Goal: Task Accomplishment & Management: Complete application form

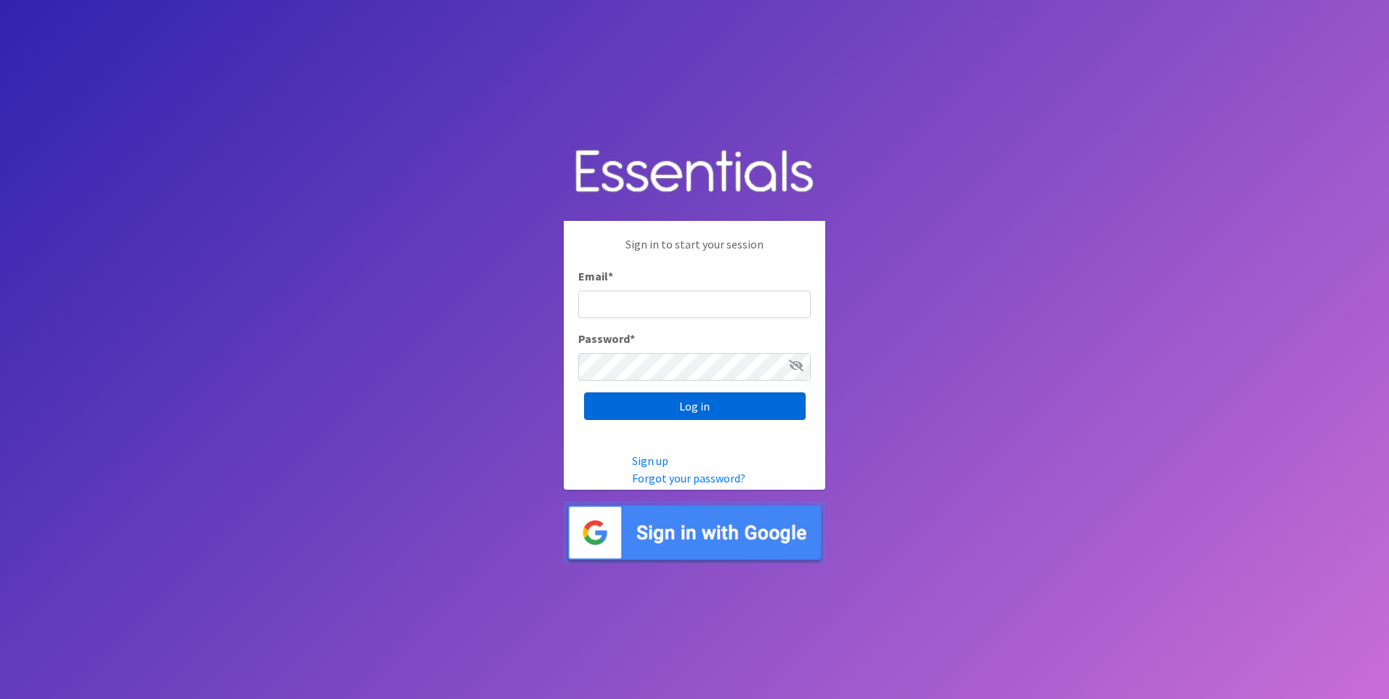
type input "kara@localpropertybuzz.com"
click at [656, 408] on input "Log in" at bounding box center [695, 406] width 222 height 28
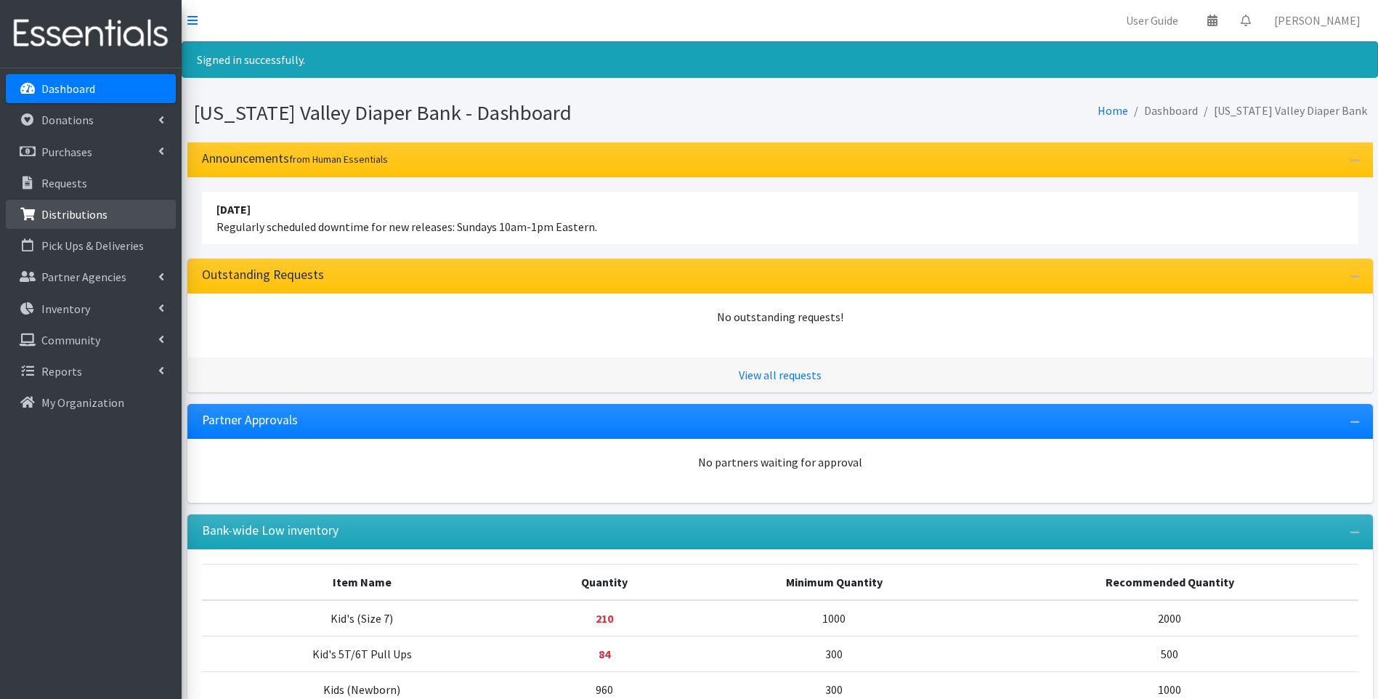
click at [68, 211] on p "Distributions" at bounding box center [74, 214] width 66 height 15
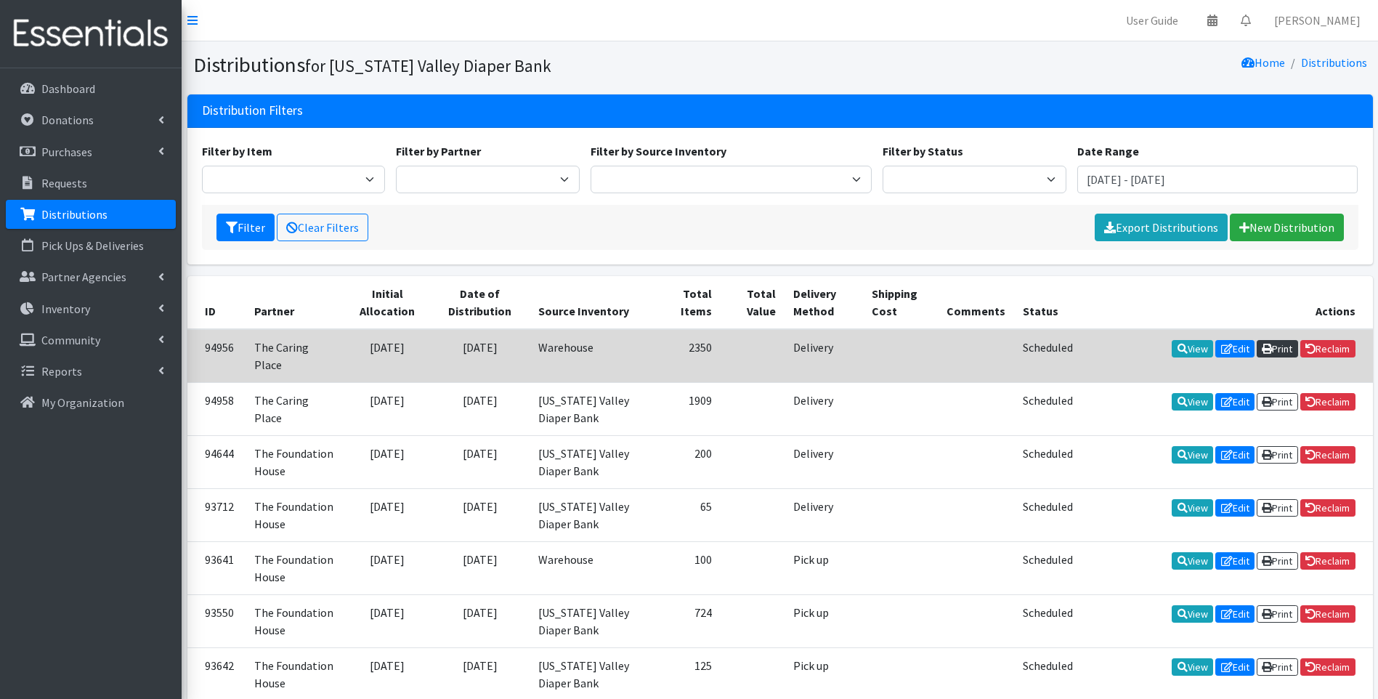
click at [1278, 349] on link "Print" at bounding box center [1277, 348] width 41 height 17
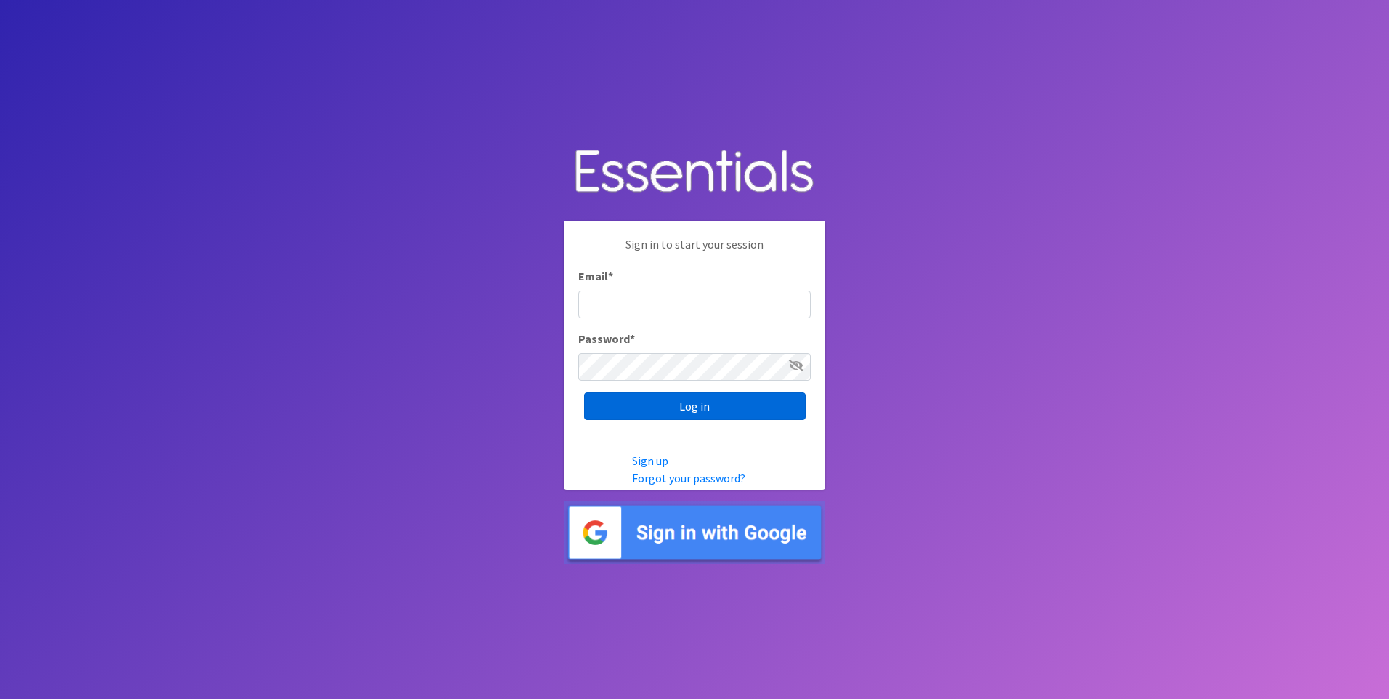
type input "kara@localpropertybuzz.com"
click at [681, 403] on input "Log in" at bounding box center [695, 406] width 222 height 28
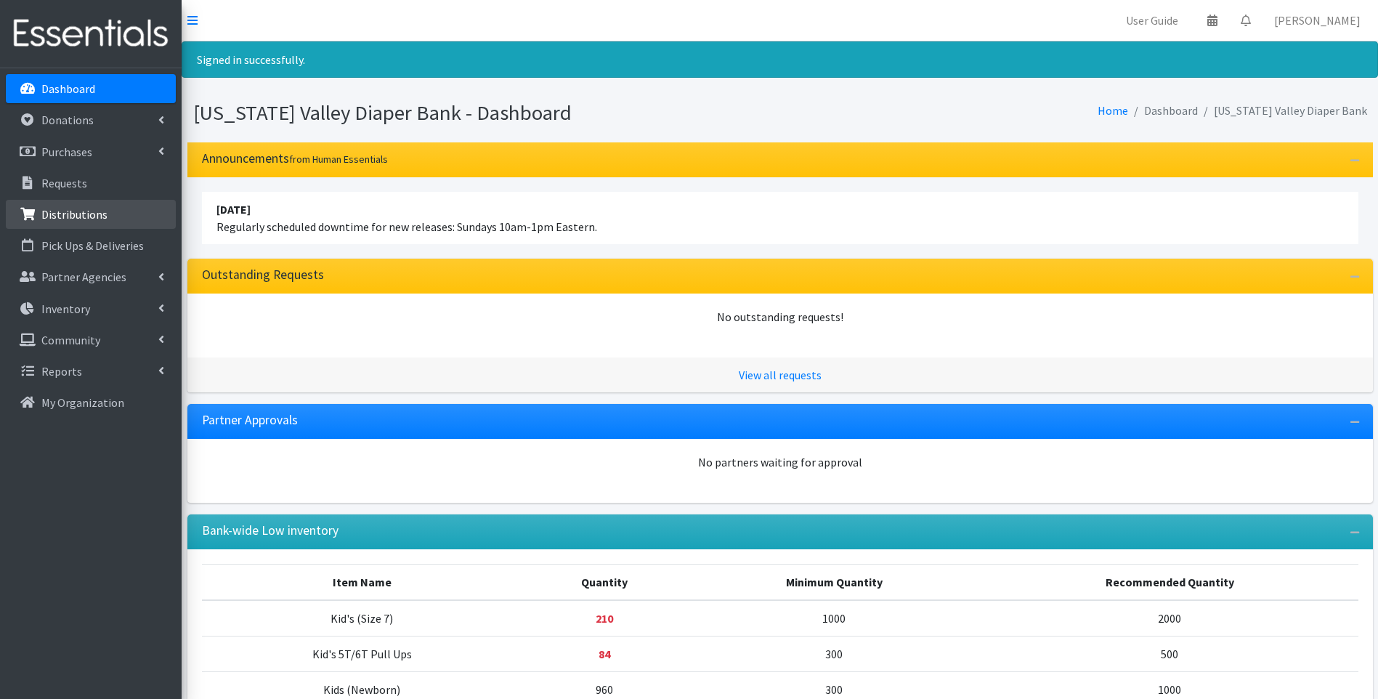
click at [104, 217] on link "Distributions" at bounding box center [91, 214] width 170 height 29
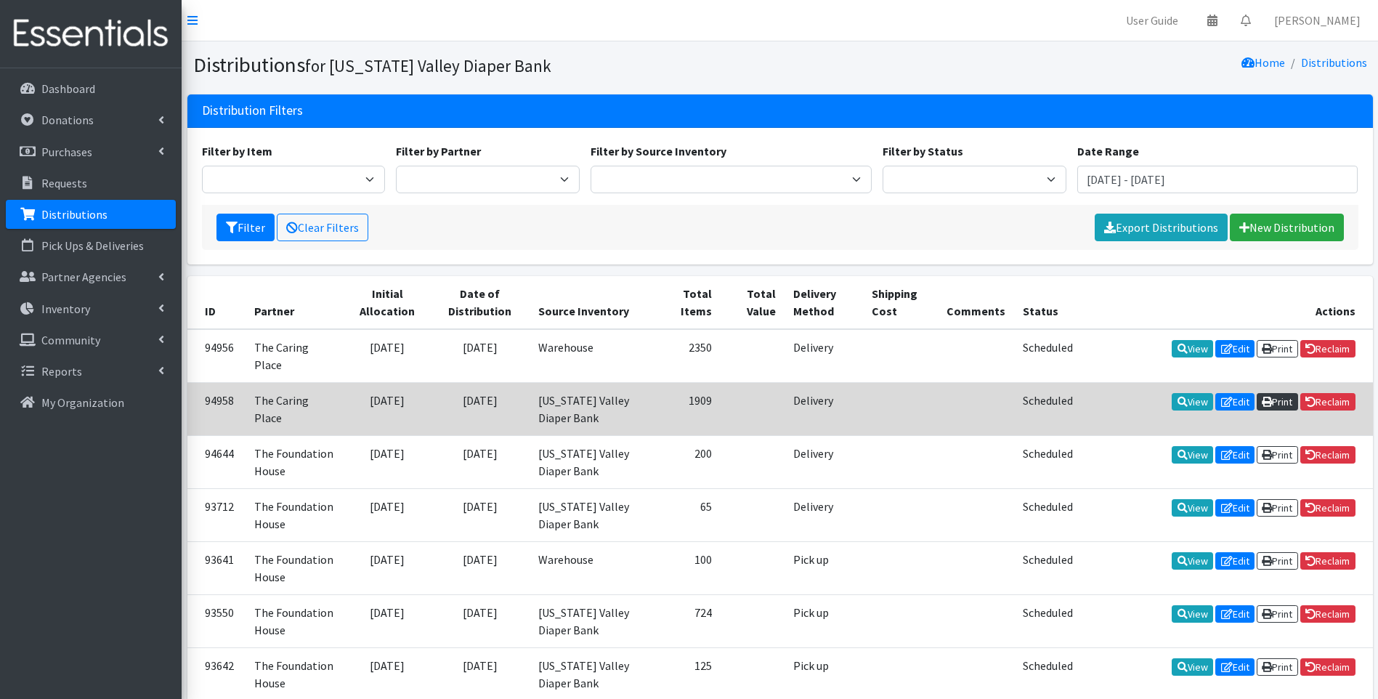
click at [1270, 393] on link "Print" at bounding box center [1277, 401] width 41 height 17
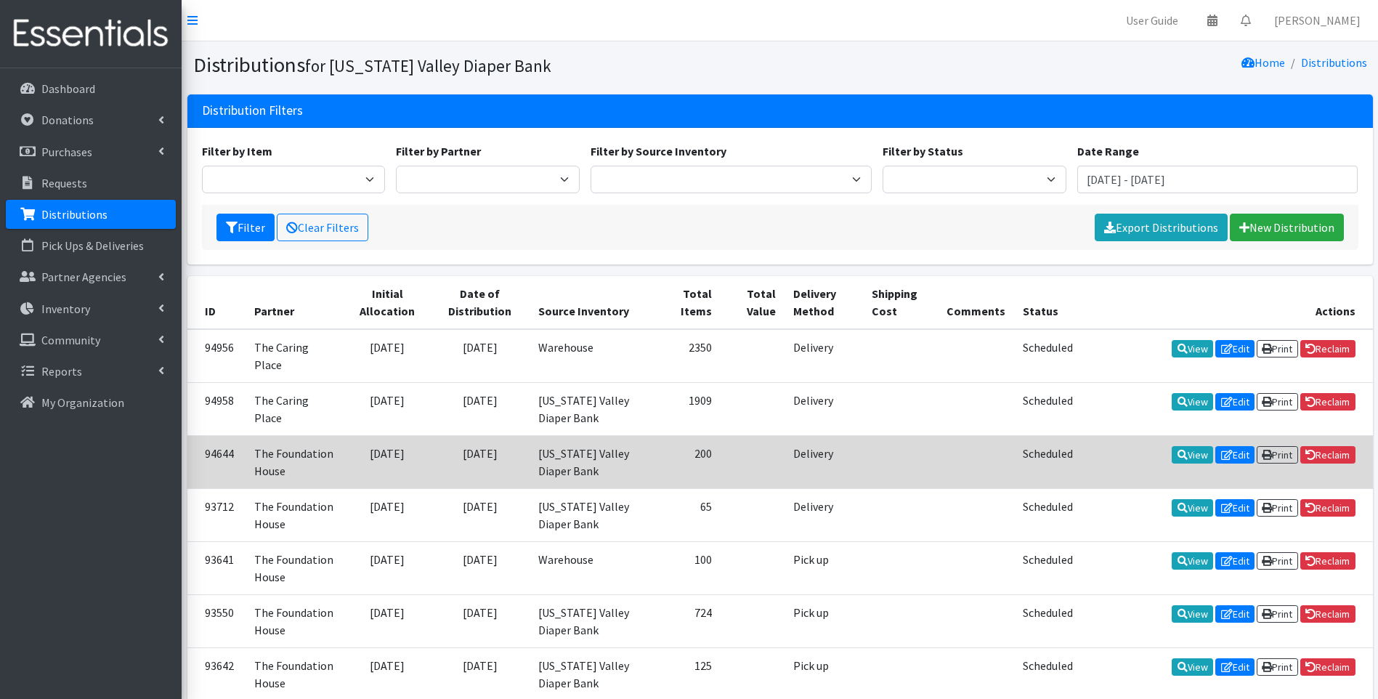
click at [397, 440] on td "08/07/2025" at bounding box center [387, 461] width 87 height 53
click at [1178, 450] on icon at bounding box center [1183, 455] width 10 height 10
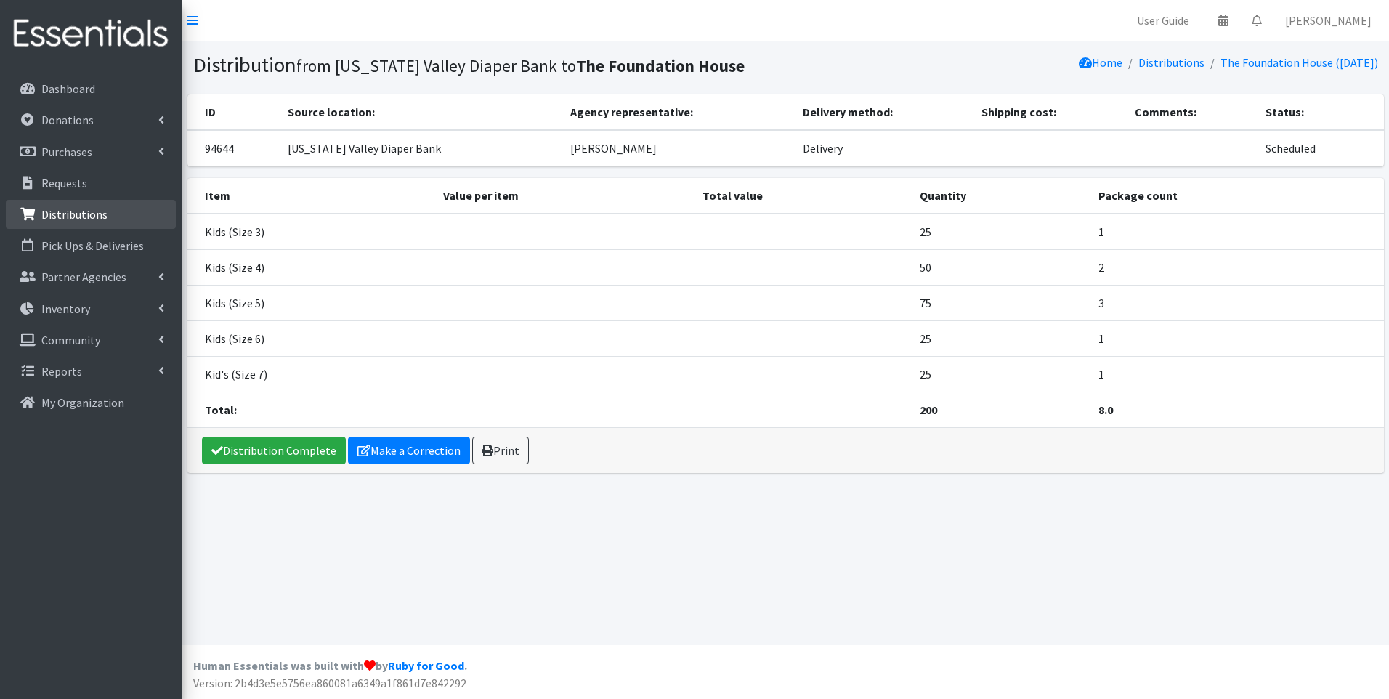
click at [80, 208] on p "Distributions" at bounding box center [74, 214] width 66 height 15
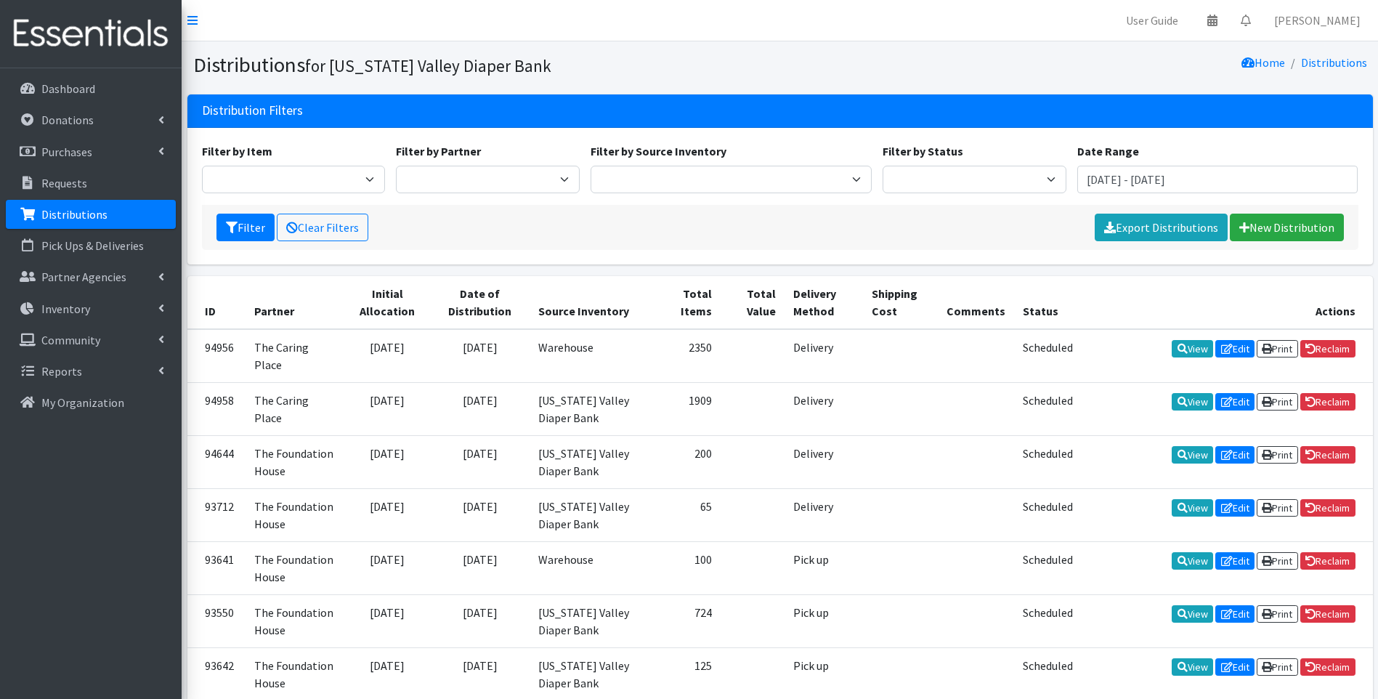
click at [442, 227] on div "Filter Clear Filters Export Distributions New Distribution" at bounding box center [780, 227] width 1157 height 45
click at [1314, 228] on link "New Distribution" at bounding box center [1287, 228] width 114 height 28
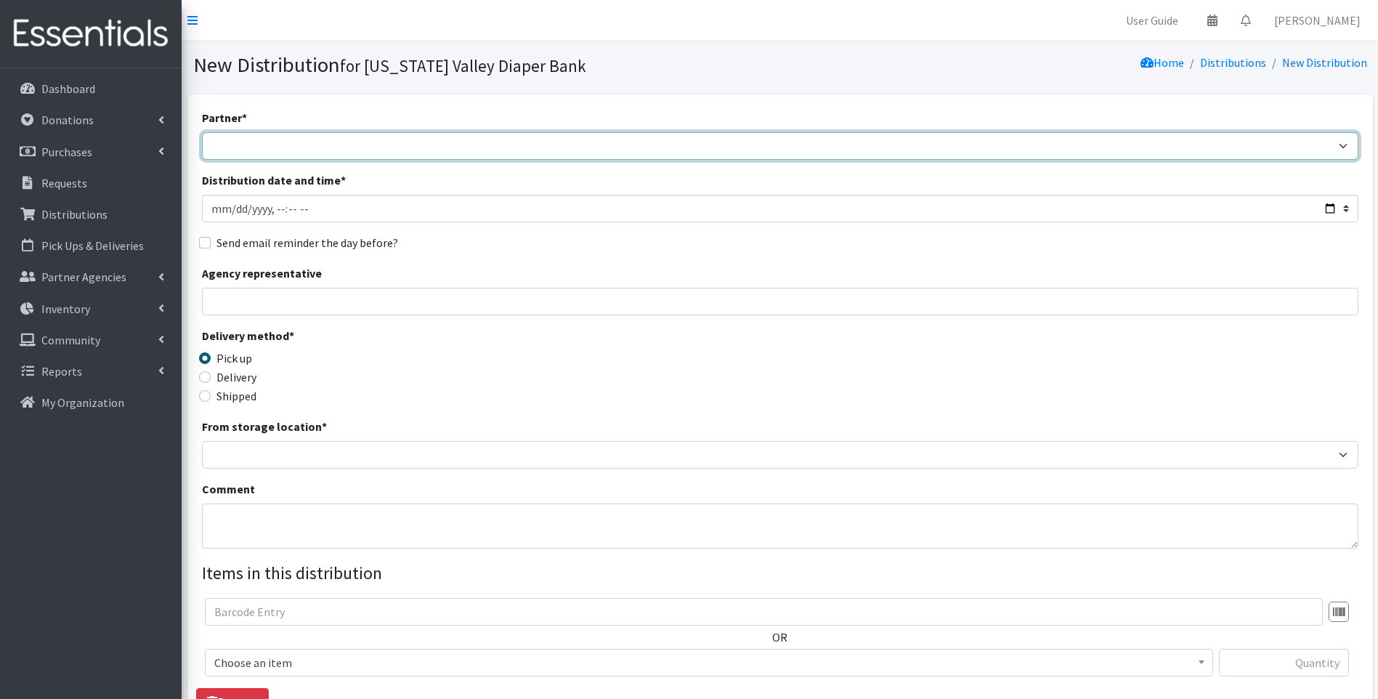
click at [278, 137] on select "Harbor Safe House and Advocacy Center The Caring Place The Foundation House" at bounding box center [780, 146] width 1157 height 28
select select "4509"
click at [202, 132] on select "Harbor Safe House and Advocacy Center The Caring Place The Foundation House" at bounding box center [780, 146] width 1157 height 28
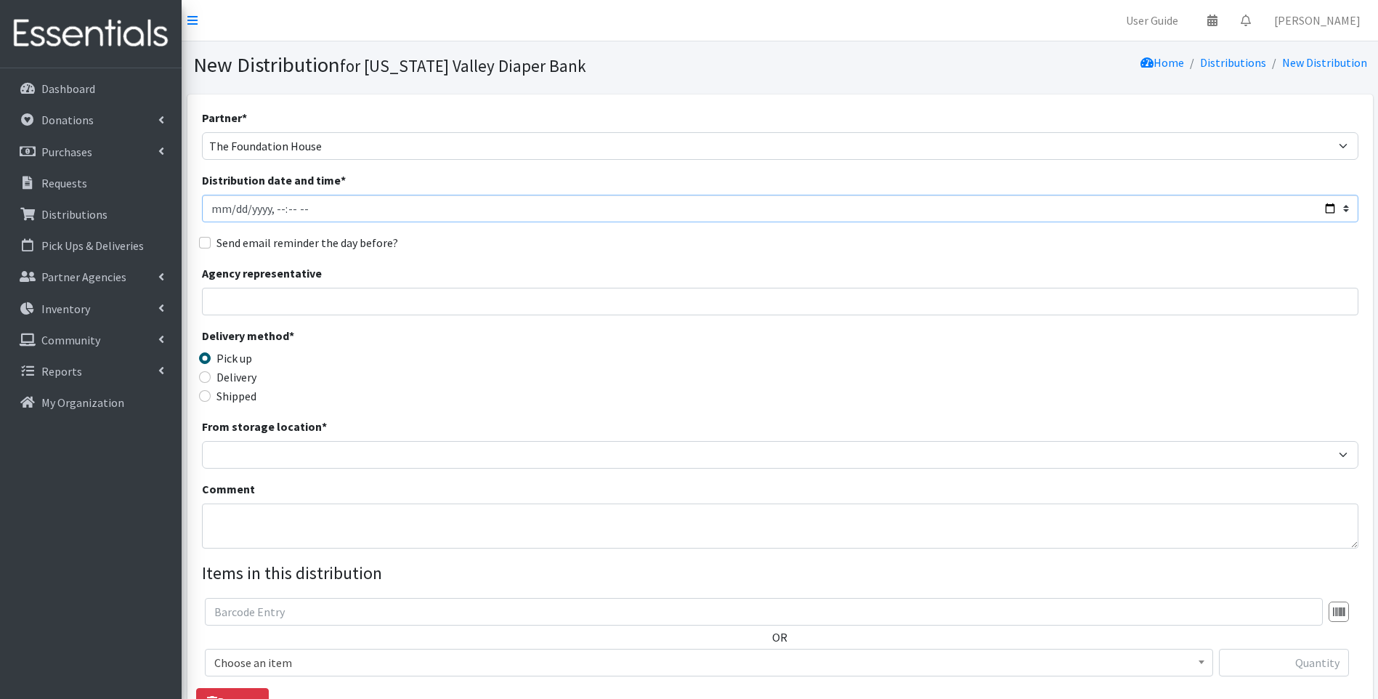
click at [349, 217] on input "Distribution date and time *" at bounding box center [780, 209] width 1157 height 28
click at [1332, 204] on input "Distribution date and time *" at bounding box center [780, 209] width 1157 height 28
type input "2025-08-08T23:59"
click at [784, 256] on div "Partner * Harbor Safe House and Advocacy Center The Caring Place The Foundation…" at bounding box center [780, 440] width 1157 height 662
click at [376, 309] on input "Agency representative" at bounding box center [780, 302] width 1157 height 28
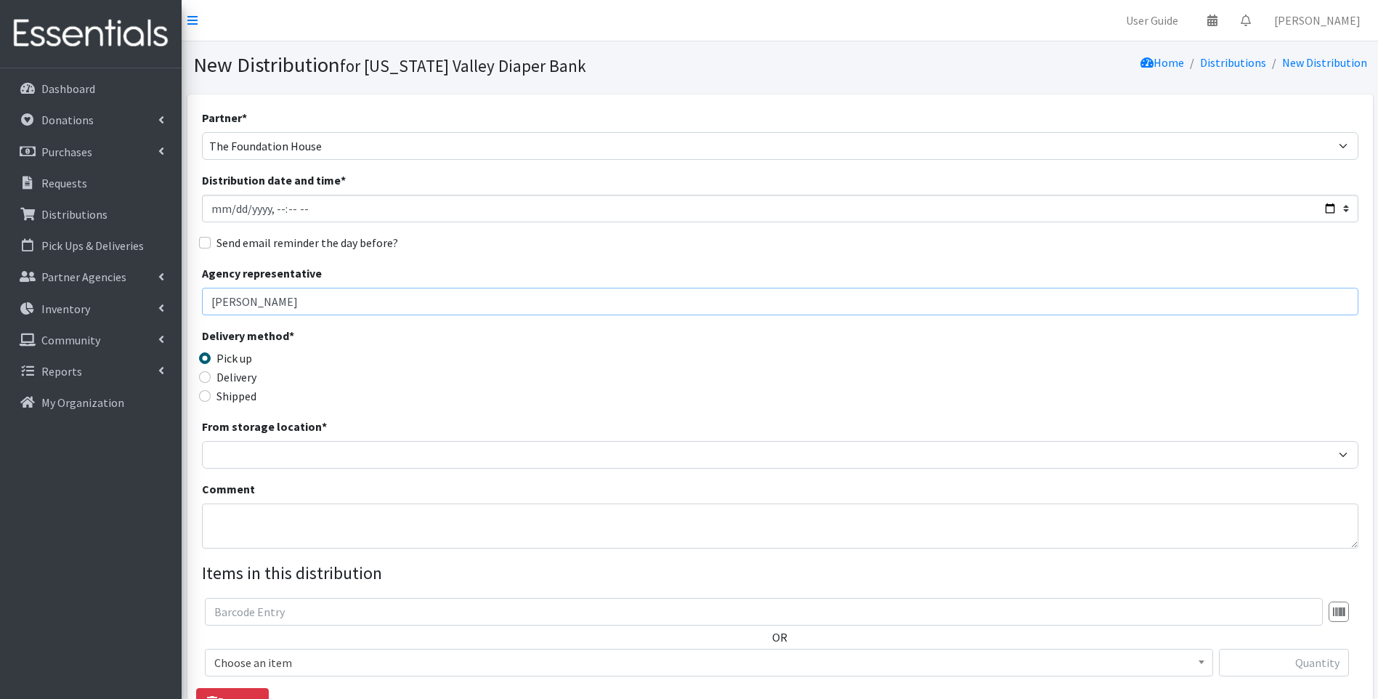
type input "Amber Holden"
click at [209, 373] on input "Delivery" at bounding box center [205, 377] width 12 height 12
radio input "true"
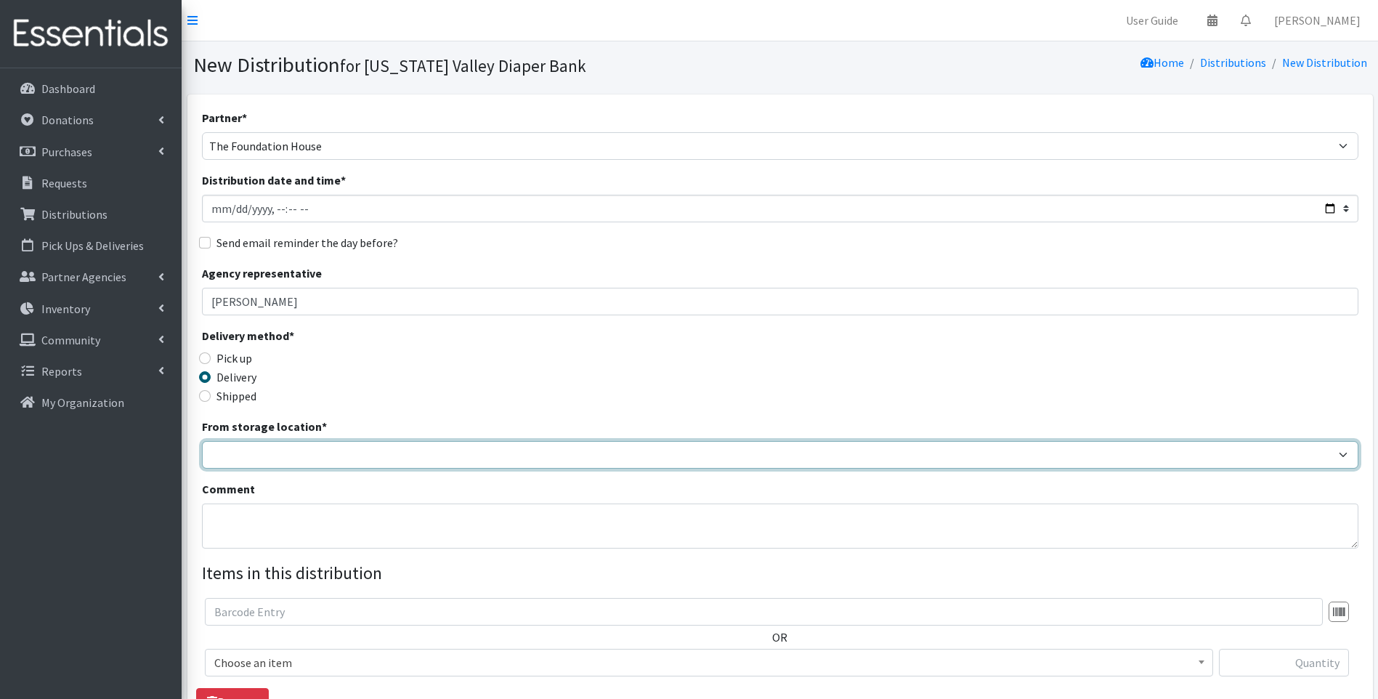
click at [273, 456] on select "[US_STATE] Valley Diaper Bank The Community Foundation Warehouse" at bounding box center [780, 455] width 1157 height 28
select select "477"
click at [202, 441] on select "Tennessee Valley Diaper Bank The Community Foundation Warehouse" at bounding box center [780, 455] width 1157 height 28
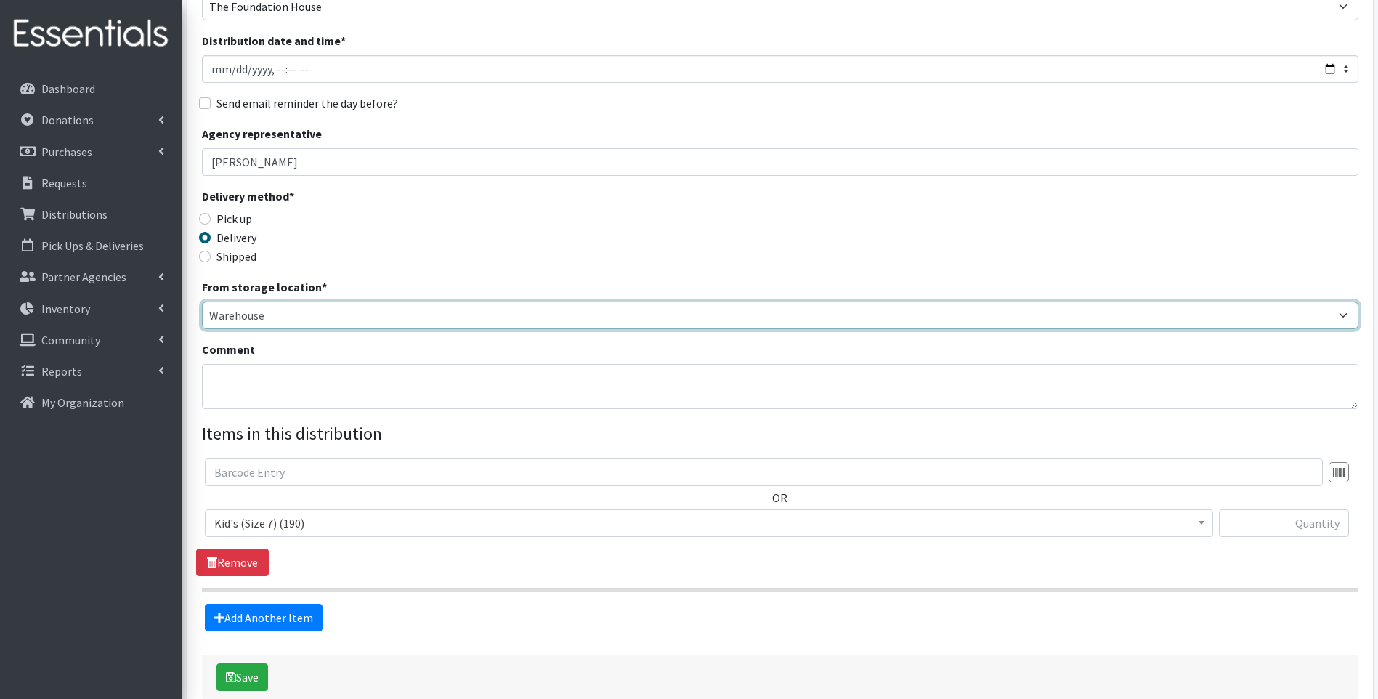
scroll to position [145, 0]
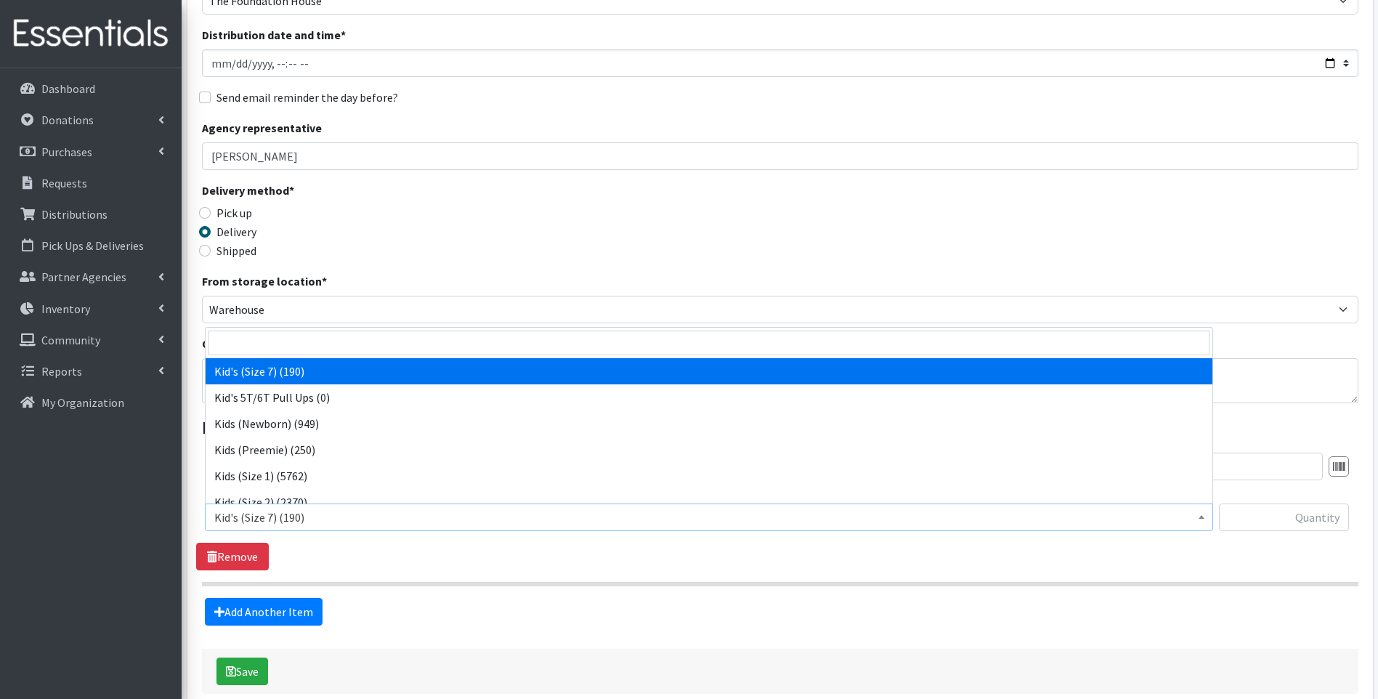
click at [1200, 517] on b at bounding box center [1202, 517] width 6 height 4
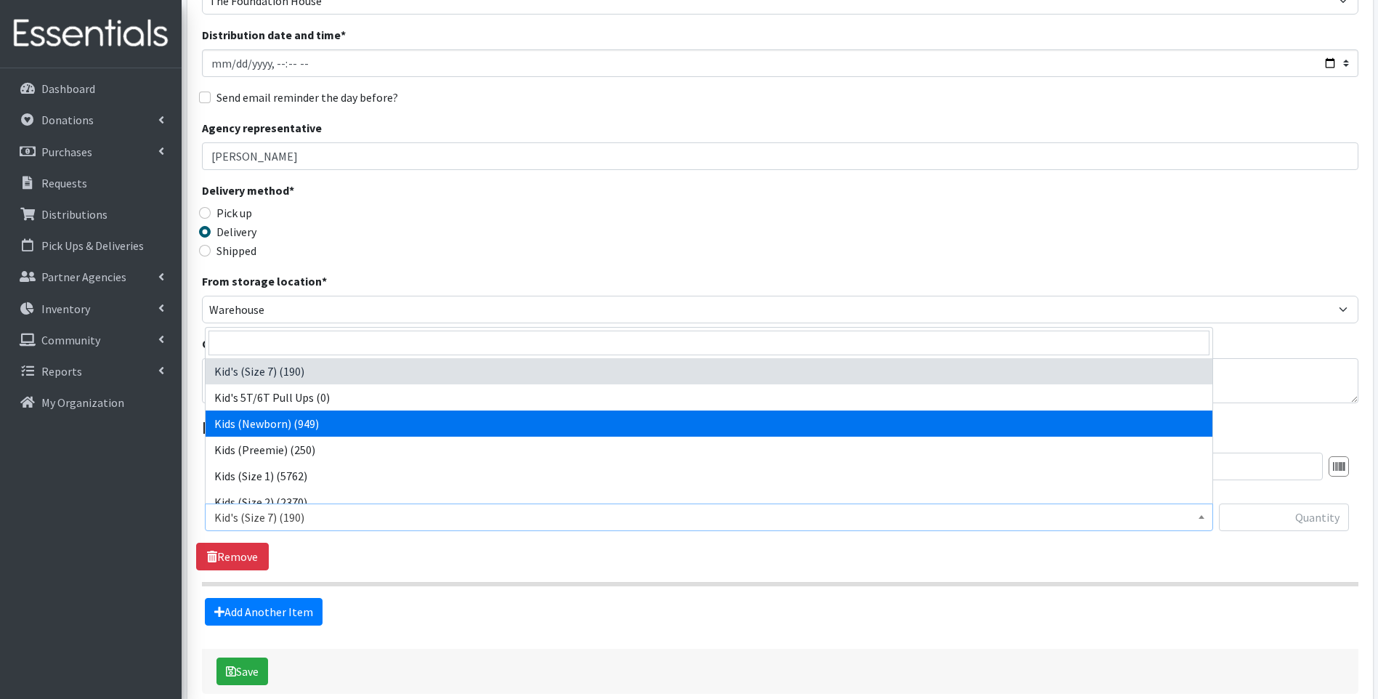
select select "13179"
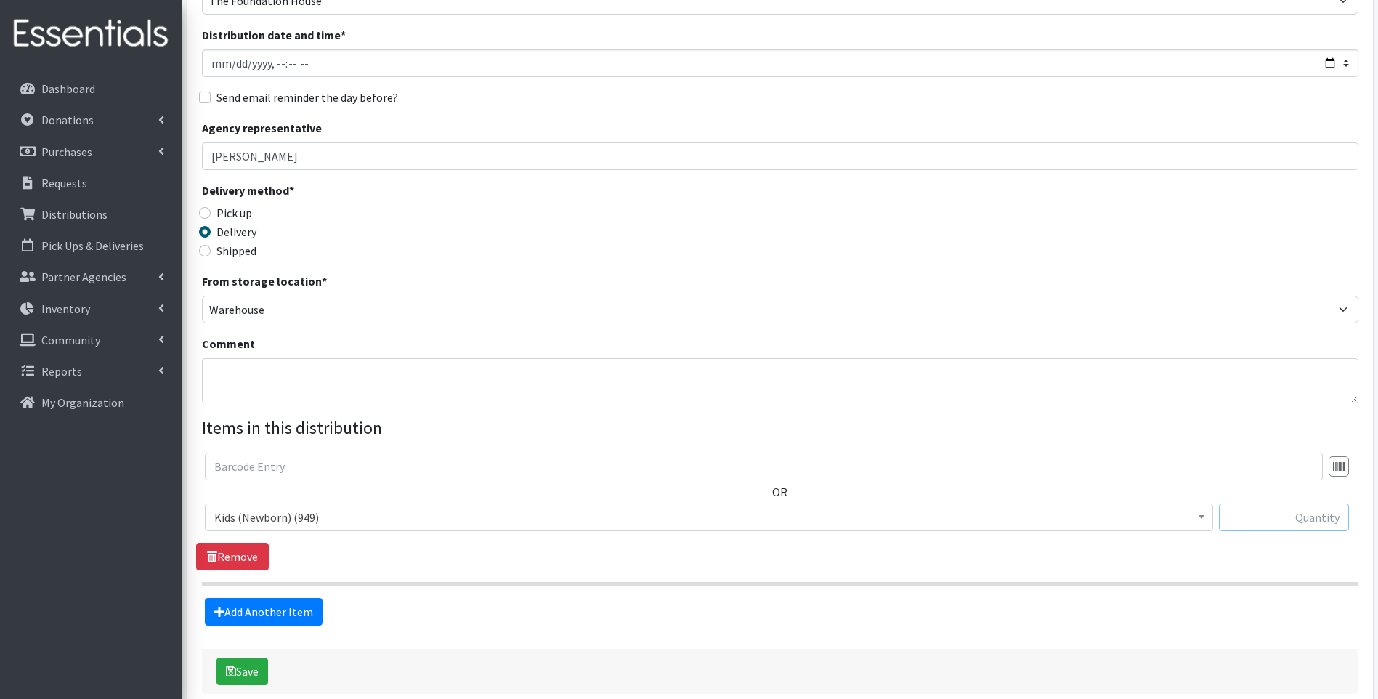
click at [1275, 518] on input "text" at bounding box center [1284, 517] width 130 height 28
type input "25"
click at [827, 550] on div "OR Kid's (Size 7) (190) Kid's 5T/6T Pull Ups (0) Kids (Newborn) (949) Kids (Pre…" at bounding box center [780, 512] width 1168 height 118
click at [287, 610] on link "Add Another Item" at bounding box center [264, 612] width 118 height 28
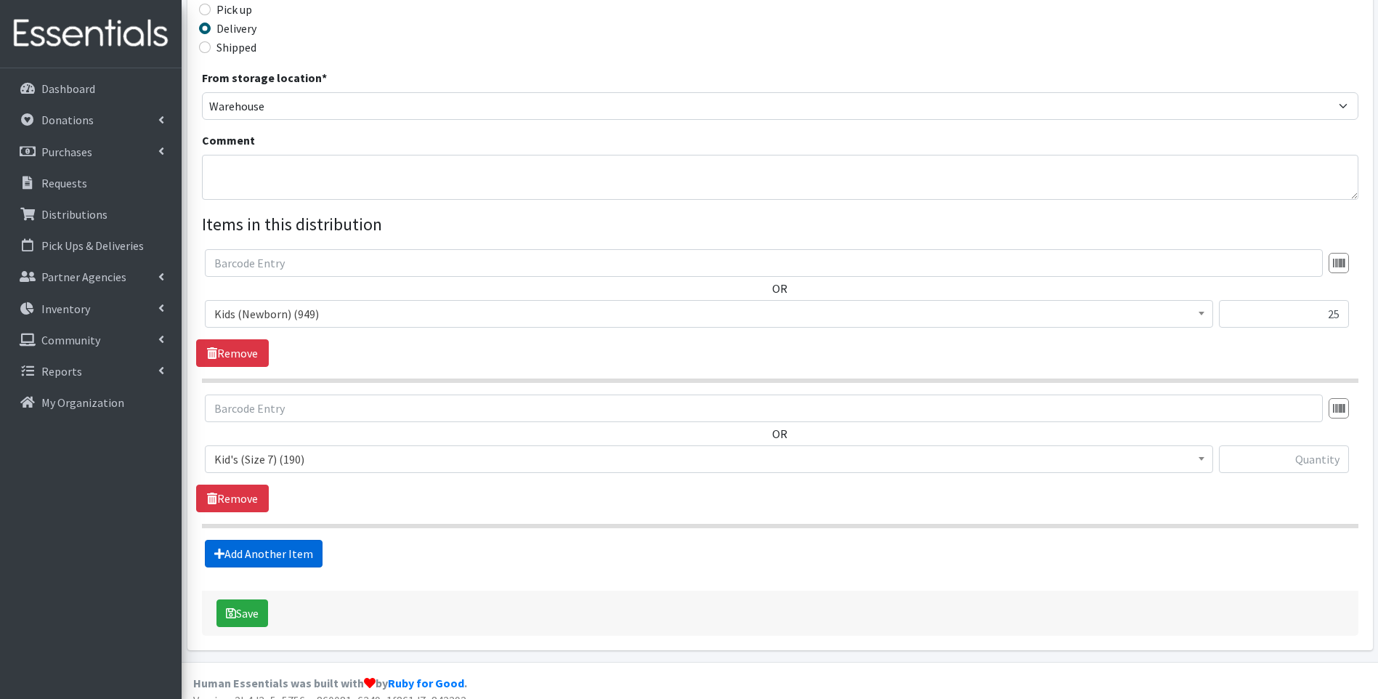
scroll to position [366, 0]
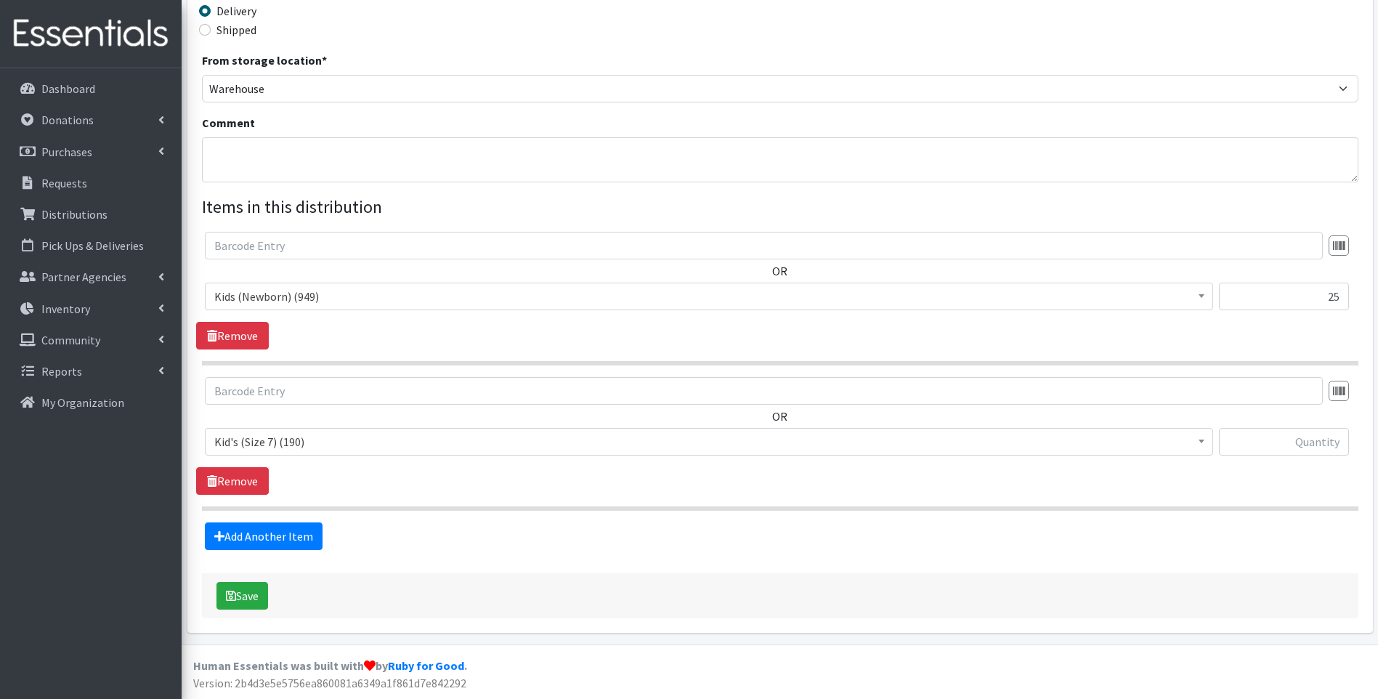
click at [699, 450] on span "Kid's (Size 7) (190)" at bounding box center [709, 442] width 990 height 20
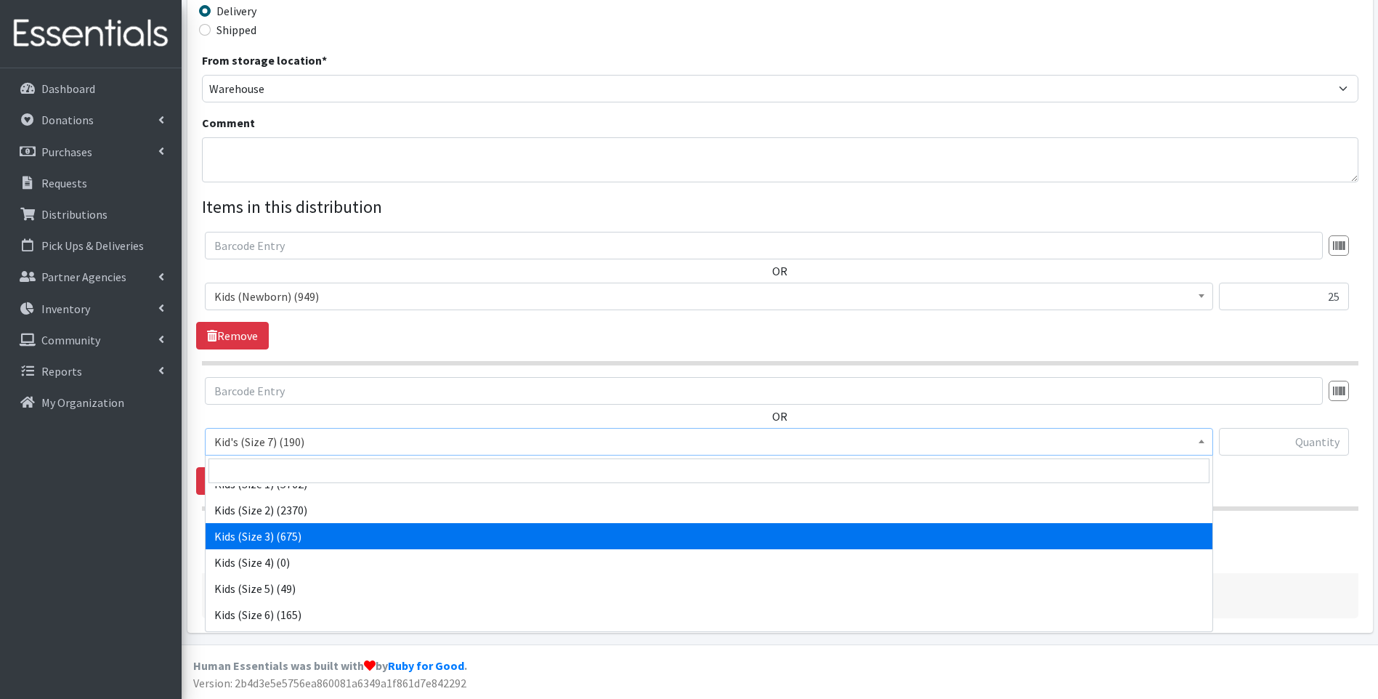
scroll to position [145, 0]
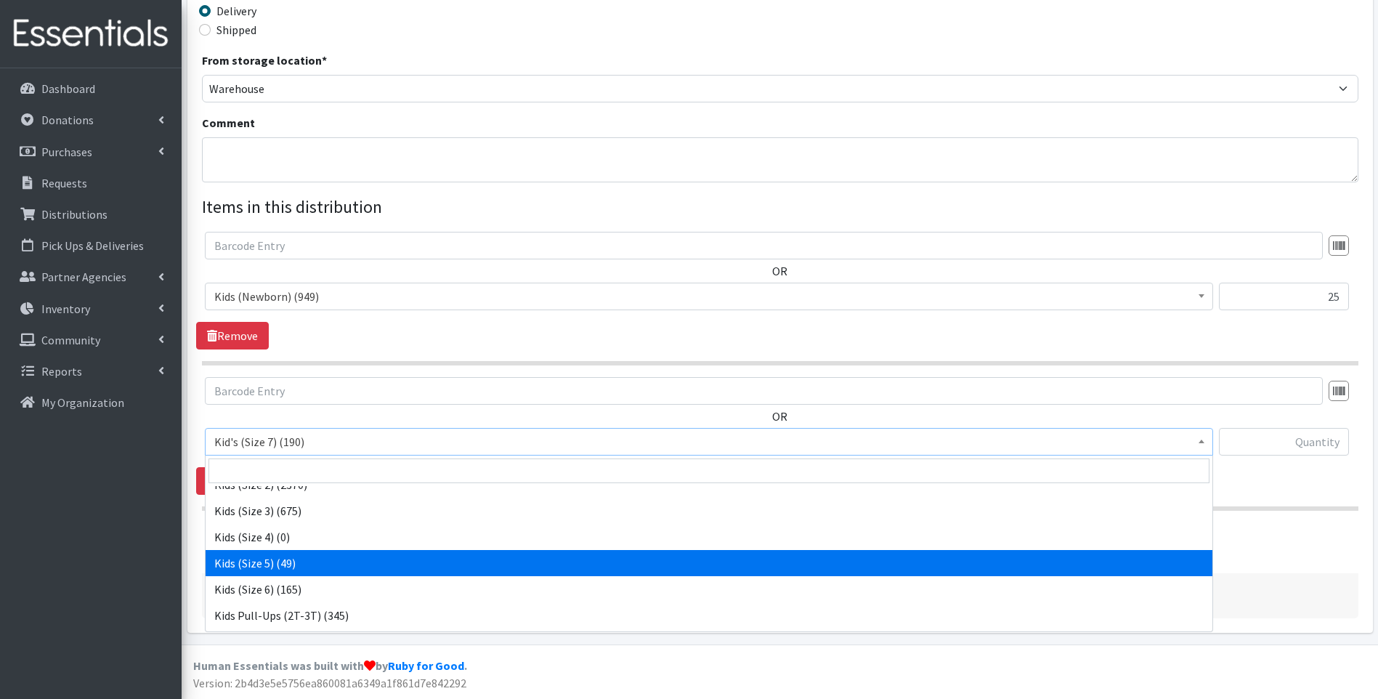
select select "13154"
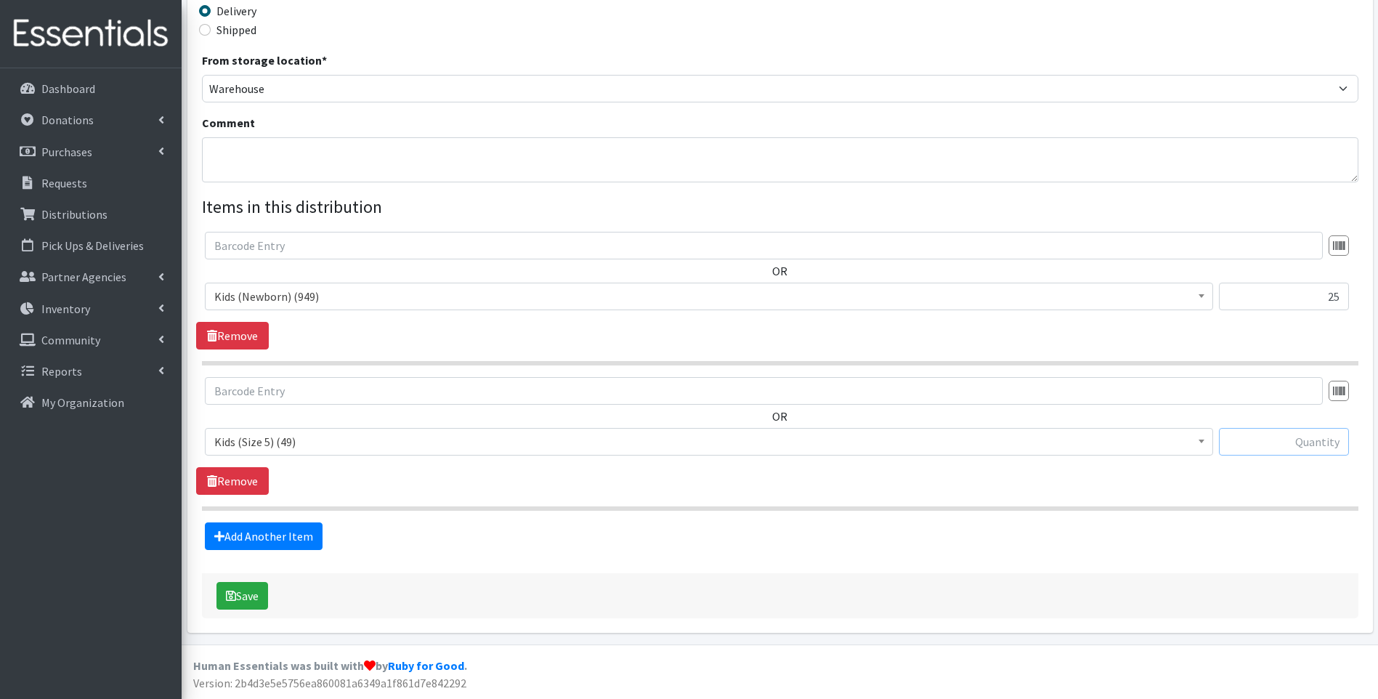
click at [1290, 445] on input "text" at bounding box center [1284, 442] width 130 height 28
type input "25"
click at [306, 538] on link "Add Another Item" at bounding box center [264, 536] width 118 height 28
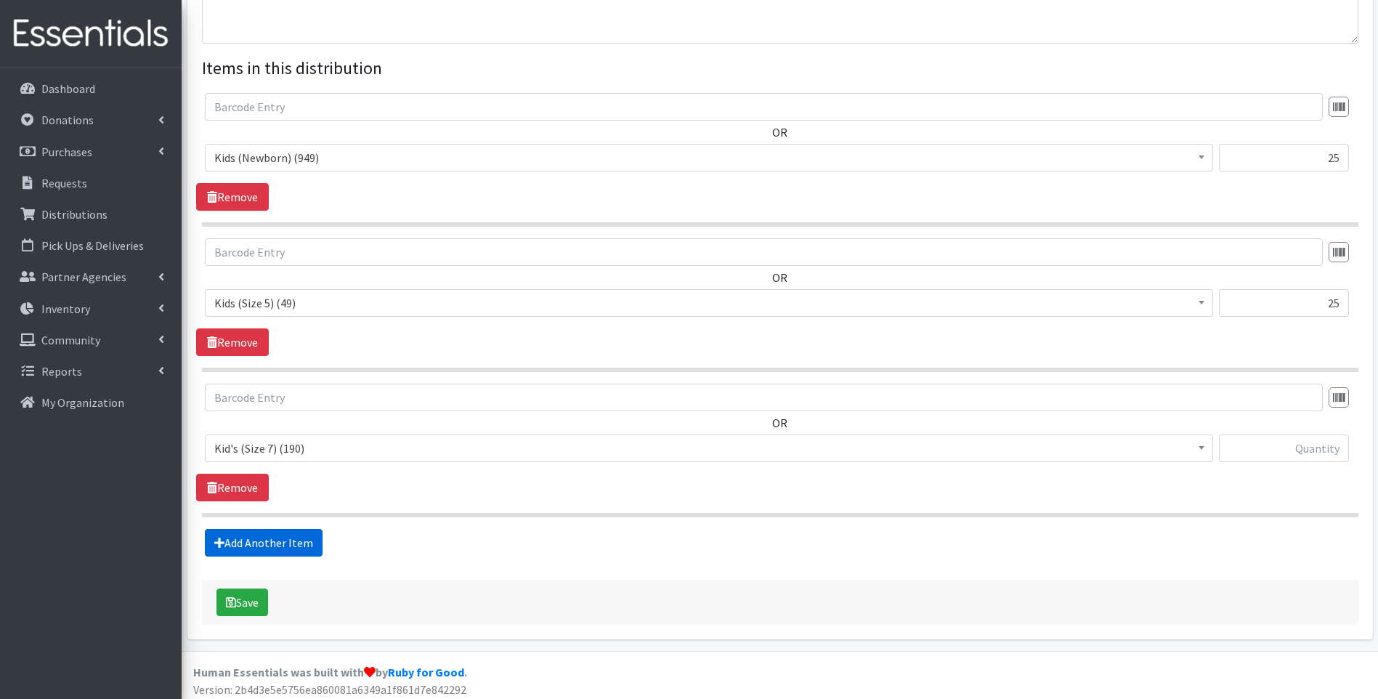
scroll to position [511, 0]
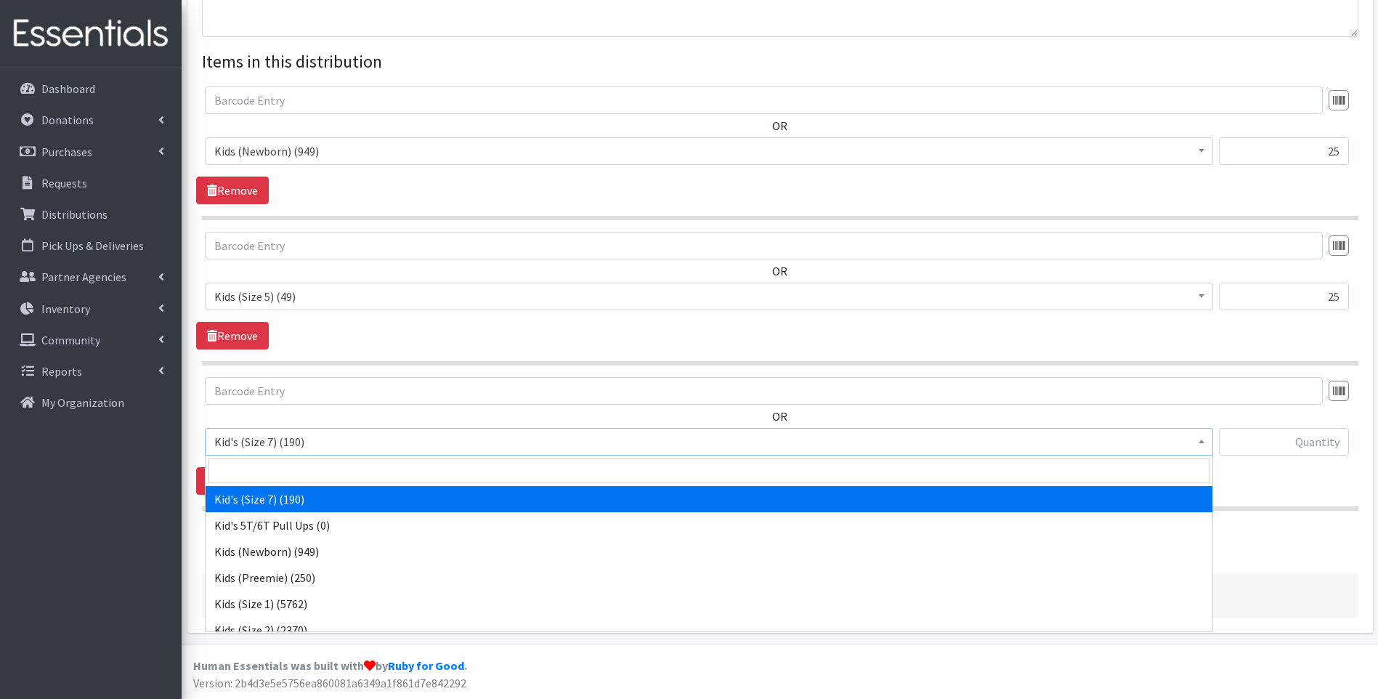
click at [309, 444] on span "Kid's (Size 7) (190)" at bounding box center [709, 442] width 990 height 20
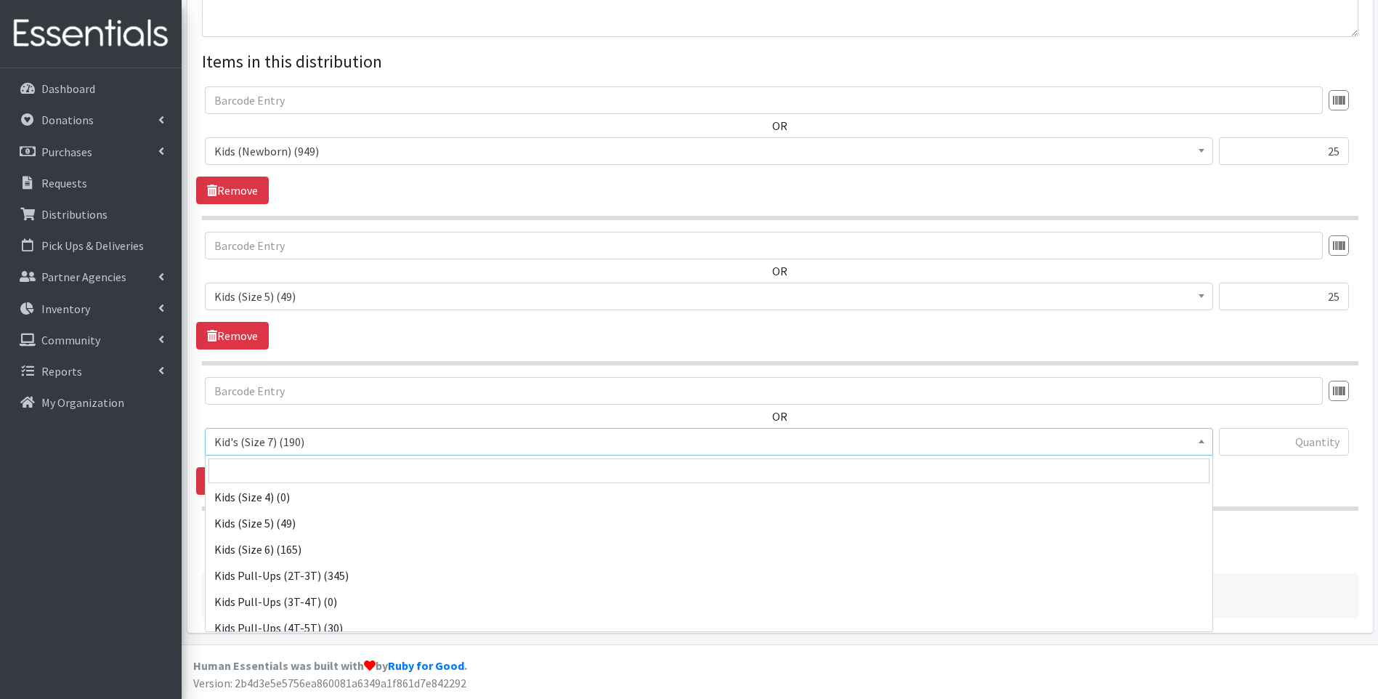
scroll to position [195, 0]
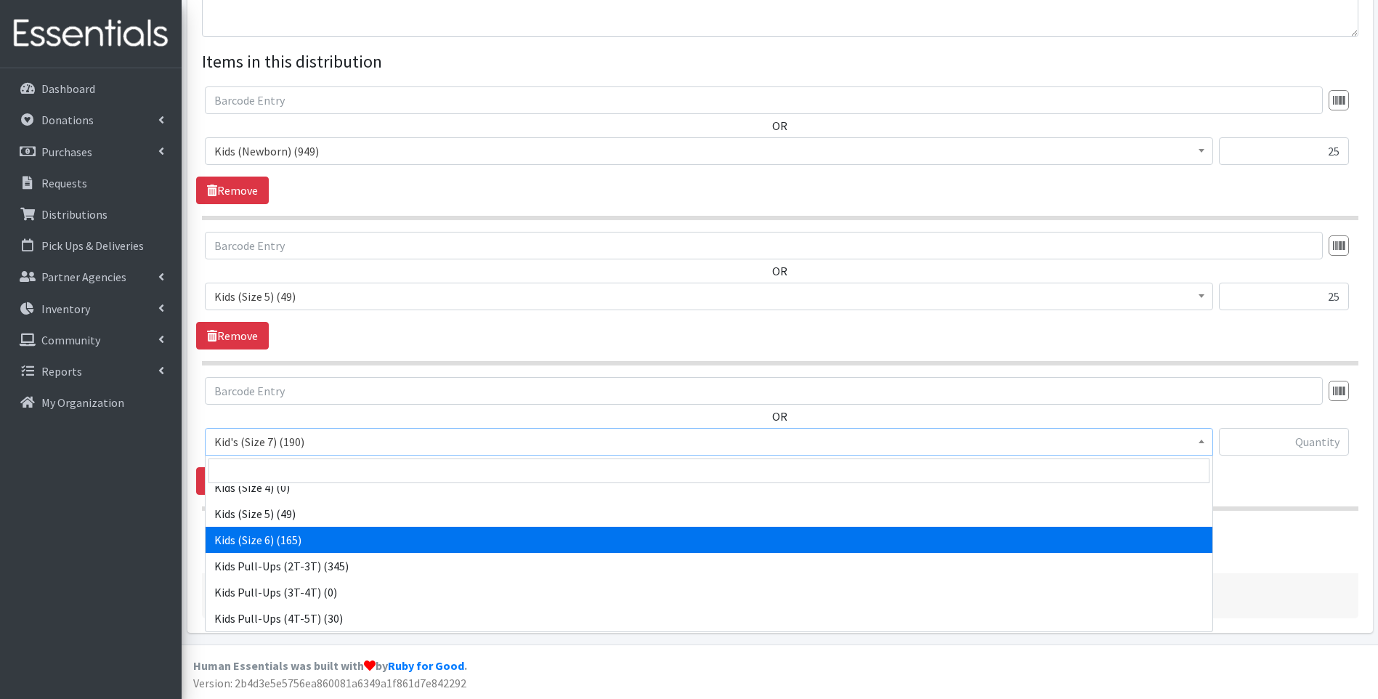
select select "13153"
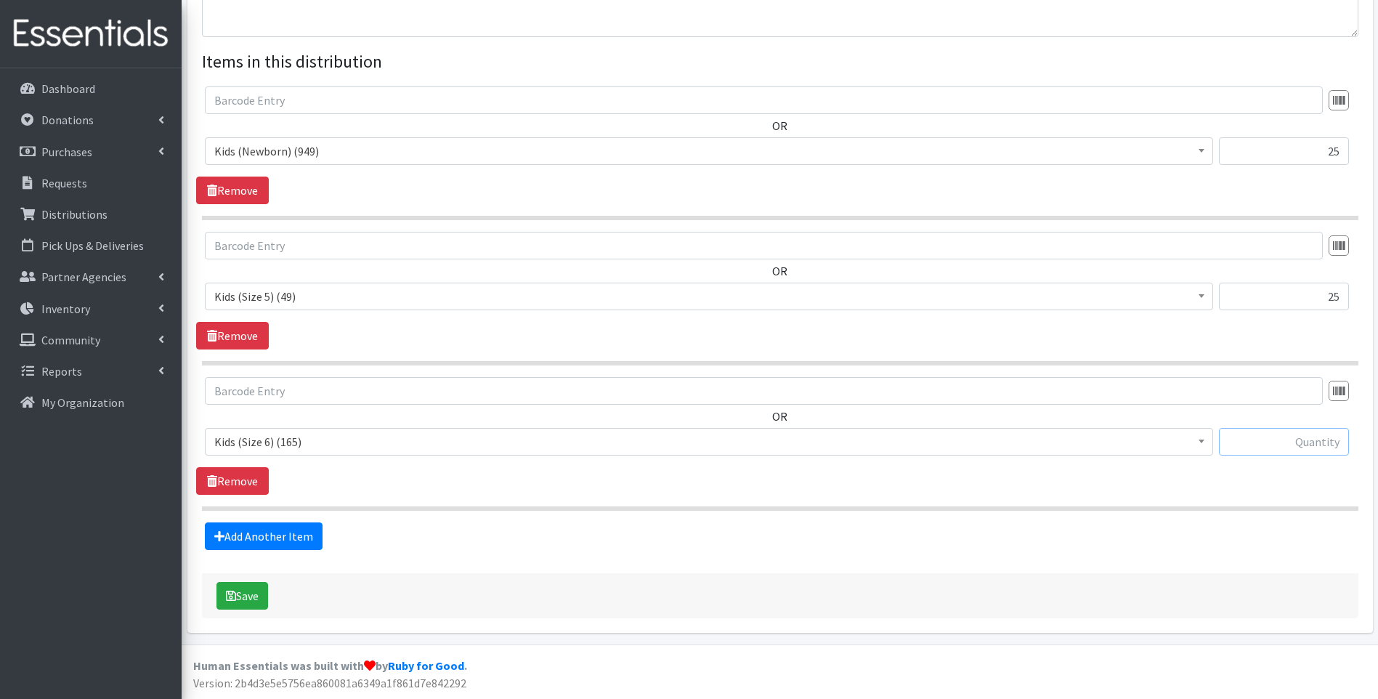
click at [1319, 444] on input "text" at bounding box center [1284, 442] width 130 height 28
type input "25"
click at [256, 543] on link "Add Another Item" at bounding box center [264, 536] width 118 height 28
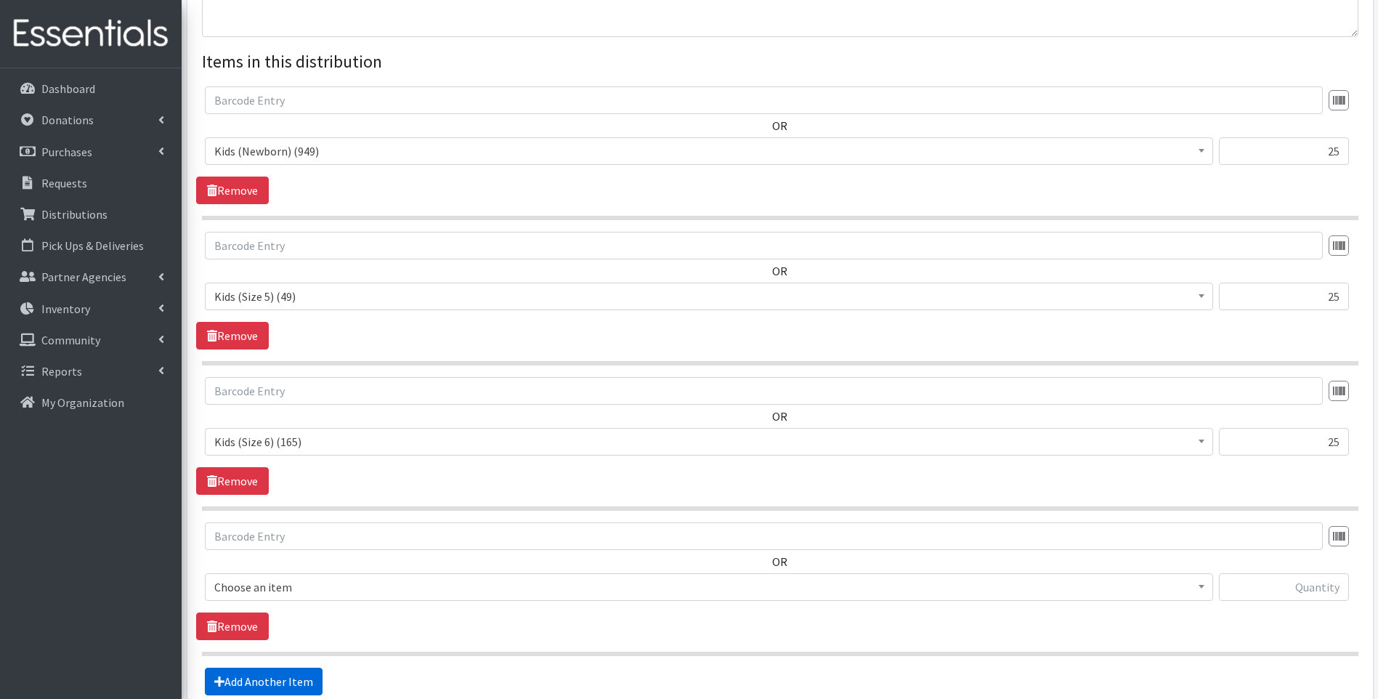
scroll to position [657, 0]
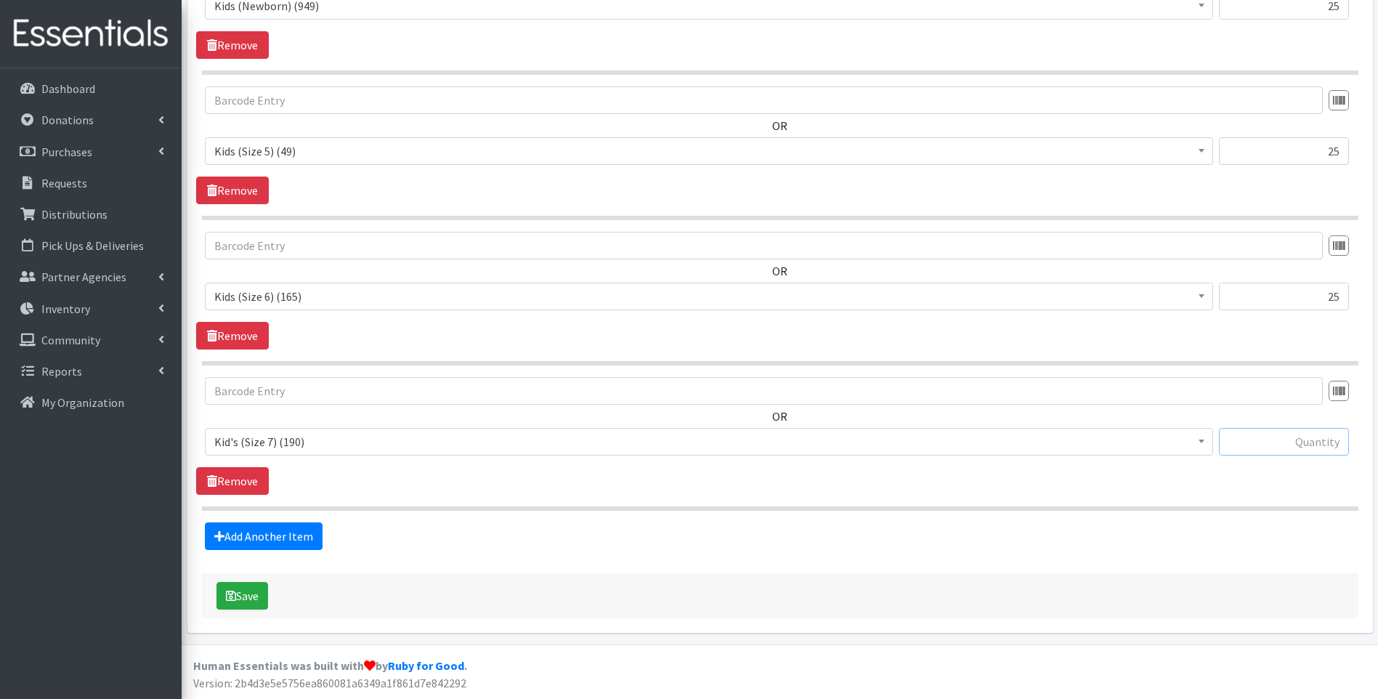
click at [1320, 444] on input "text" at bounding box center [1284, 442] width 130 height 28
type input "50"
click at [298, 533] on link "Add Another Item" at bounding box center [264, 536] width 118 height 28
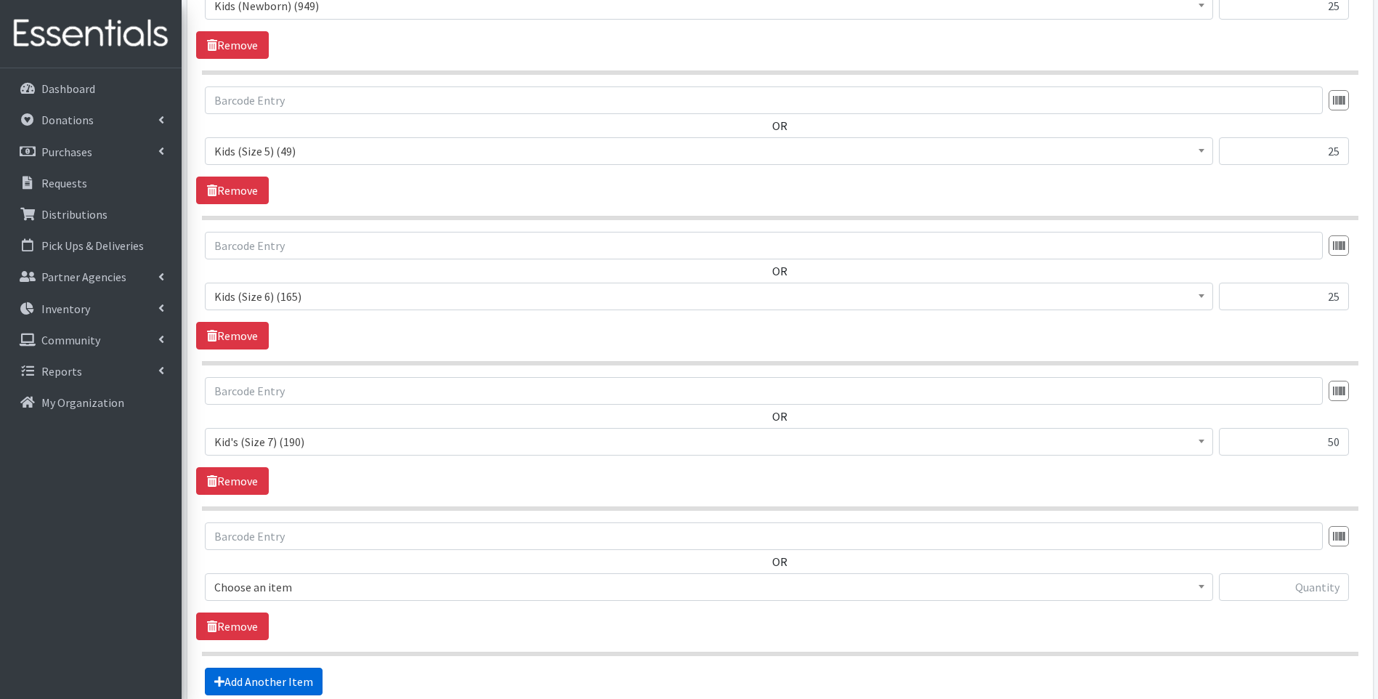
scroll to position [802, 0]
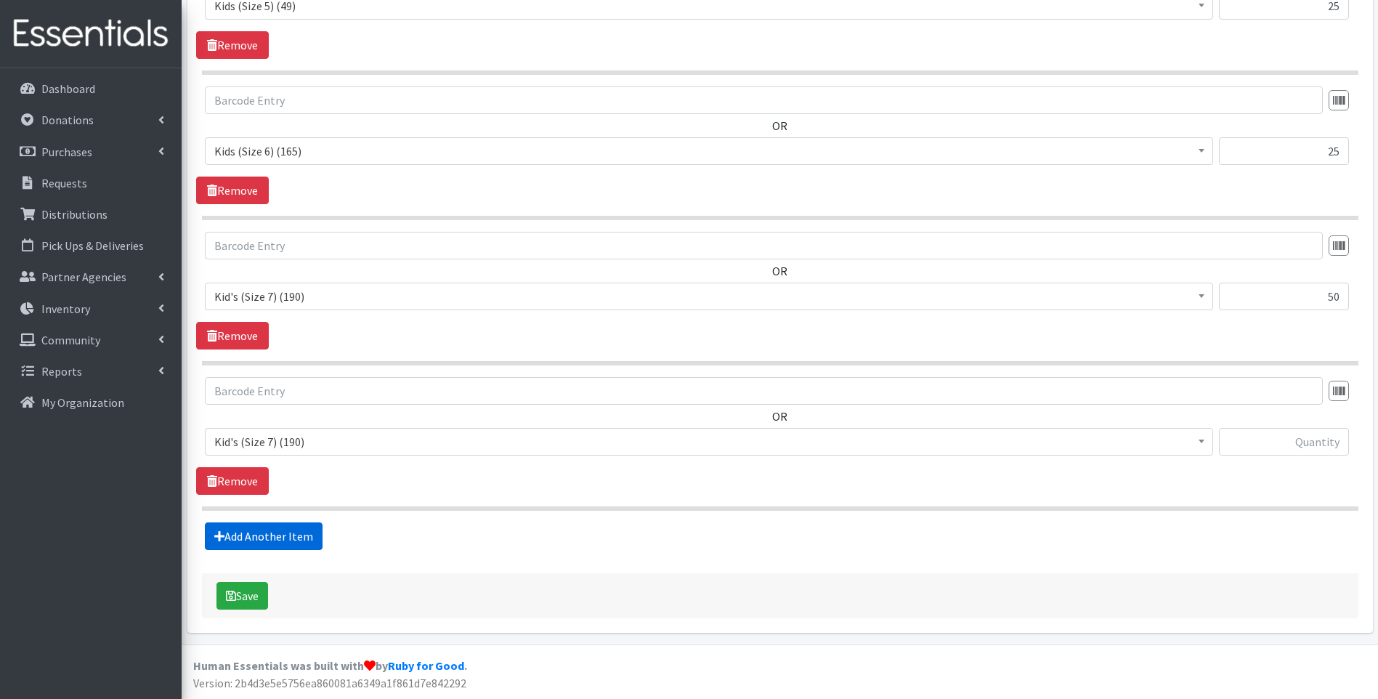
click at [289, 537] on link "Add Another Item" at bounding box center [264, 536] width 118 height 28
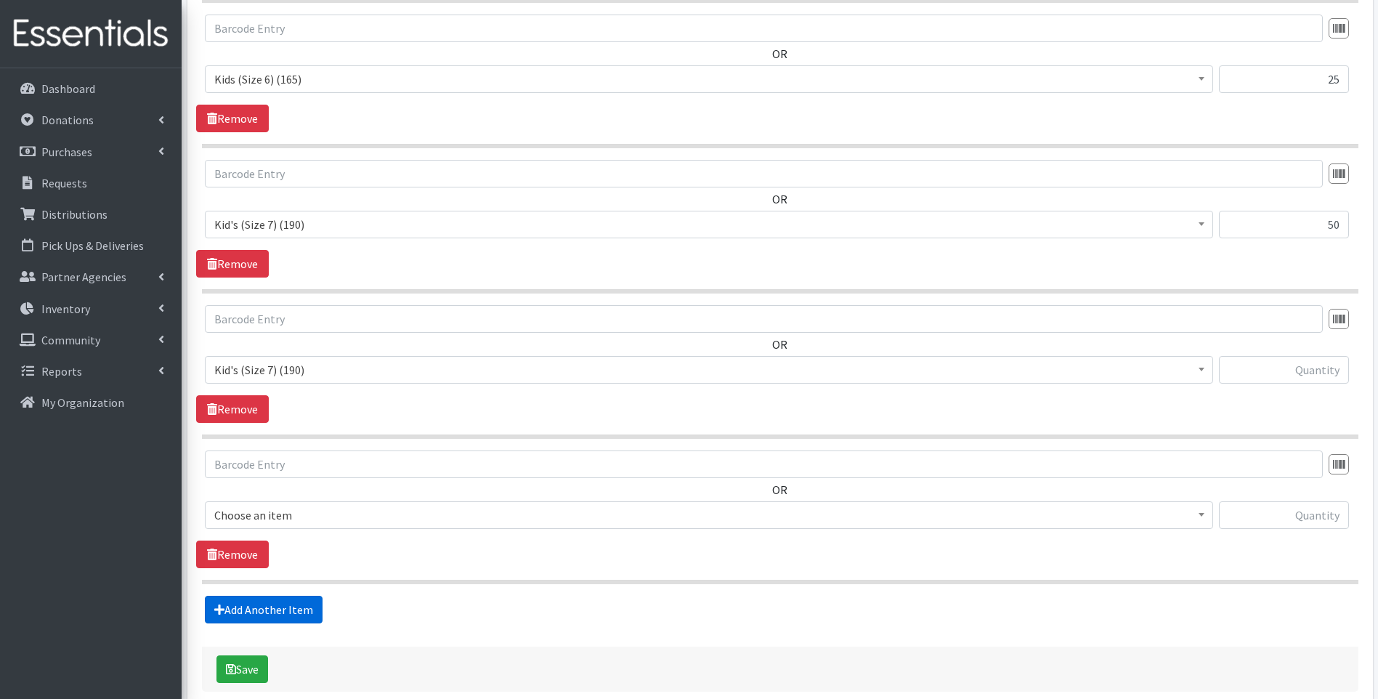
scroll to position [947, 0]
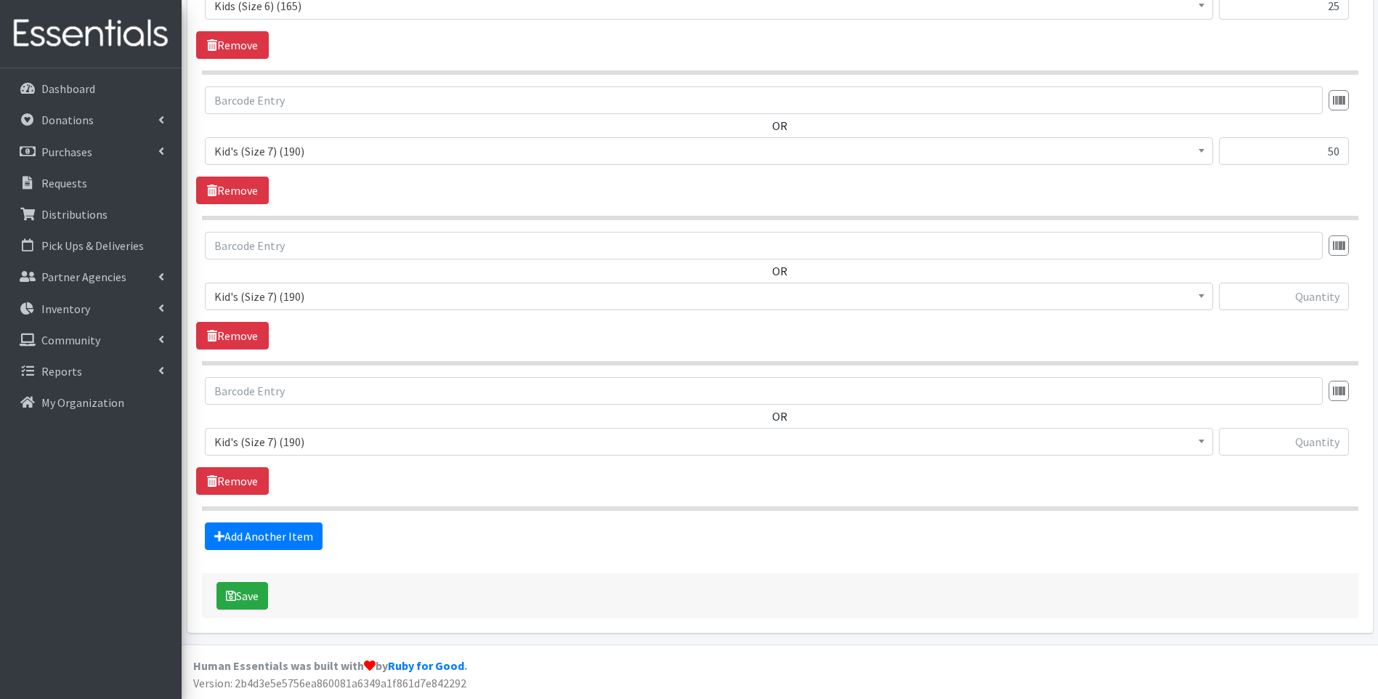
click at [322, 448] on span "Kid's (Size 7) (190)" at bounding box center [709, 442] width 990 height 20
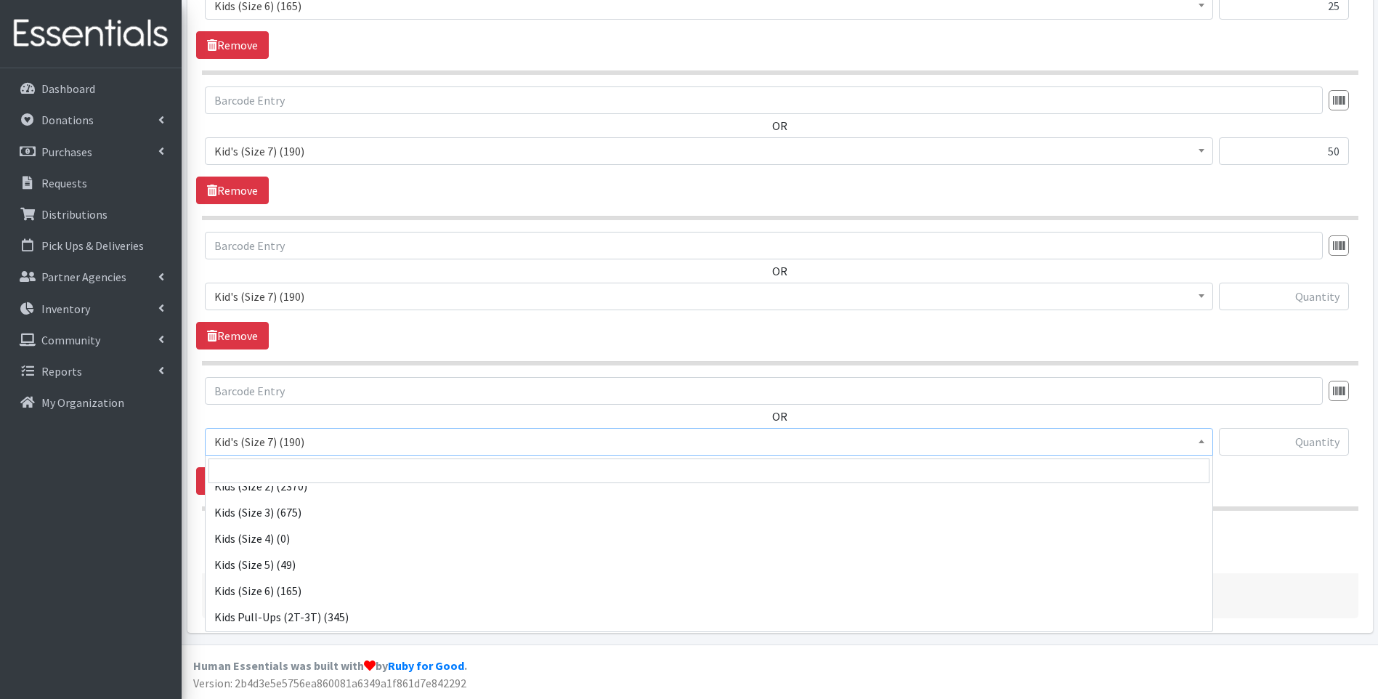
scroll to position [145, 0]
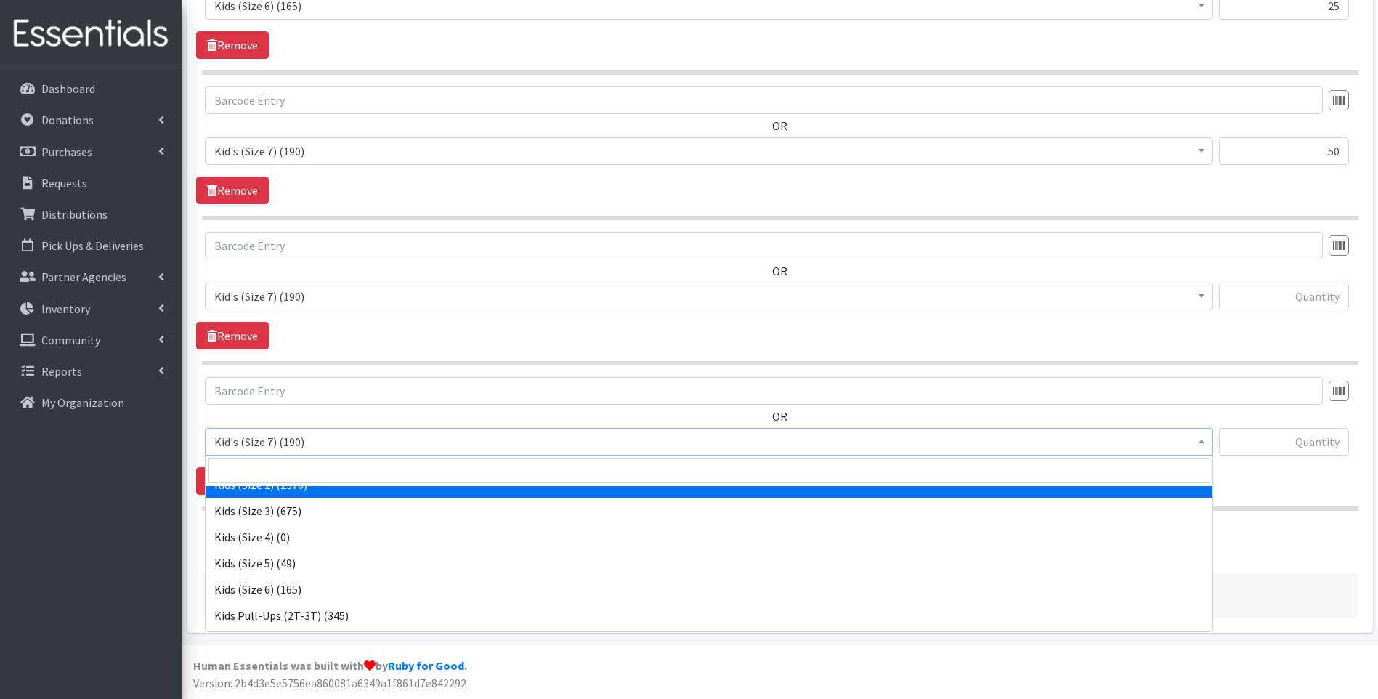
click at [1266, 486] on div "OR Kid's (Size 7) (190) Kid's 5T/6T Pull Ups (0) Kids (Newborn) (949) Kids (Pre…" at bounding box center [780, 436] width 1168 height 118
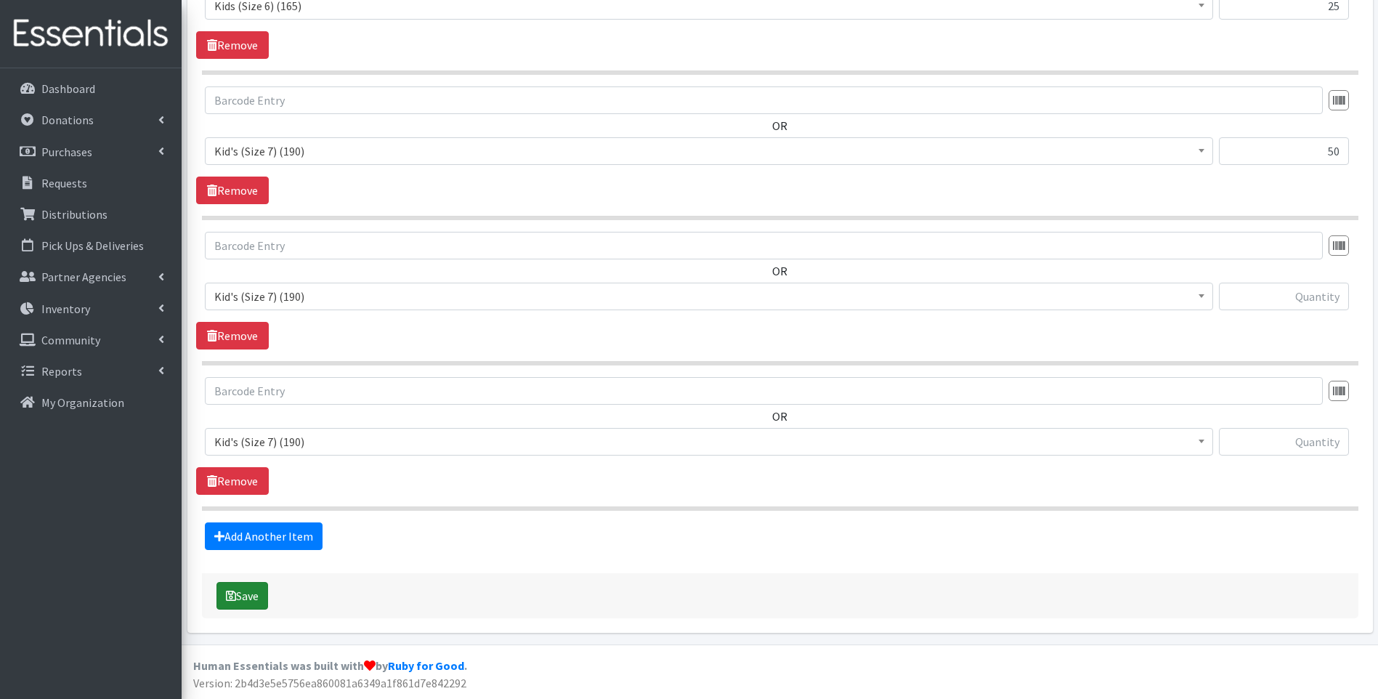
click at [262, 596] on button "Save" at bounding box center [243, 596] width 52 height 28
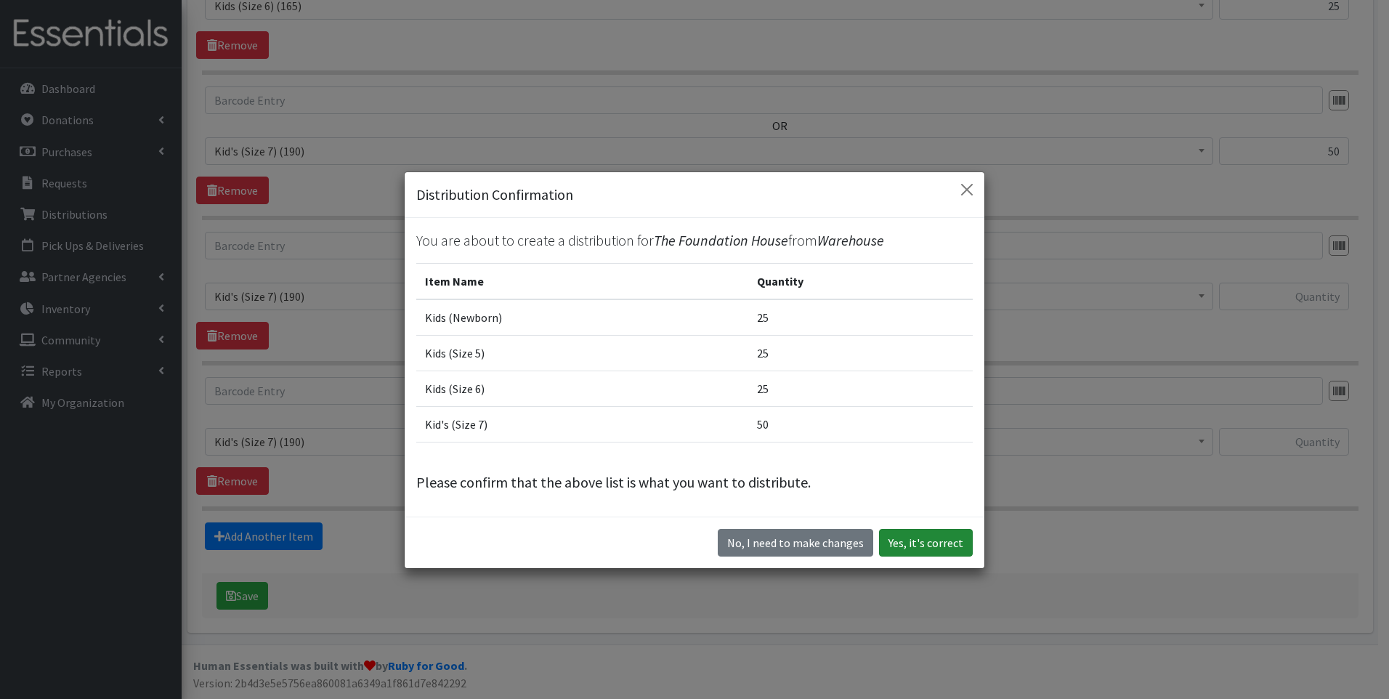
click at [913, 543] on button "Yes, it's correct" at bounding box center [926, 543] width 94 height 28
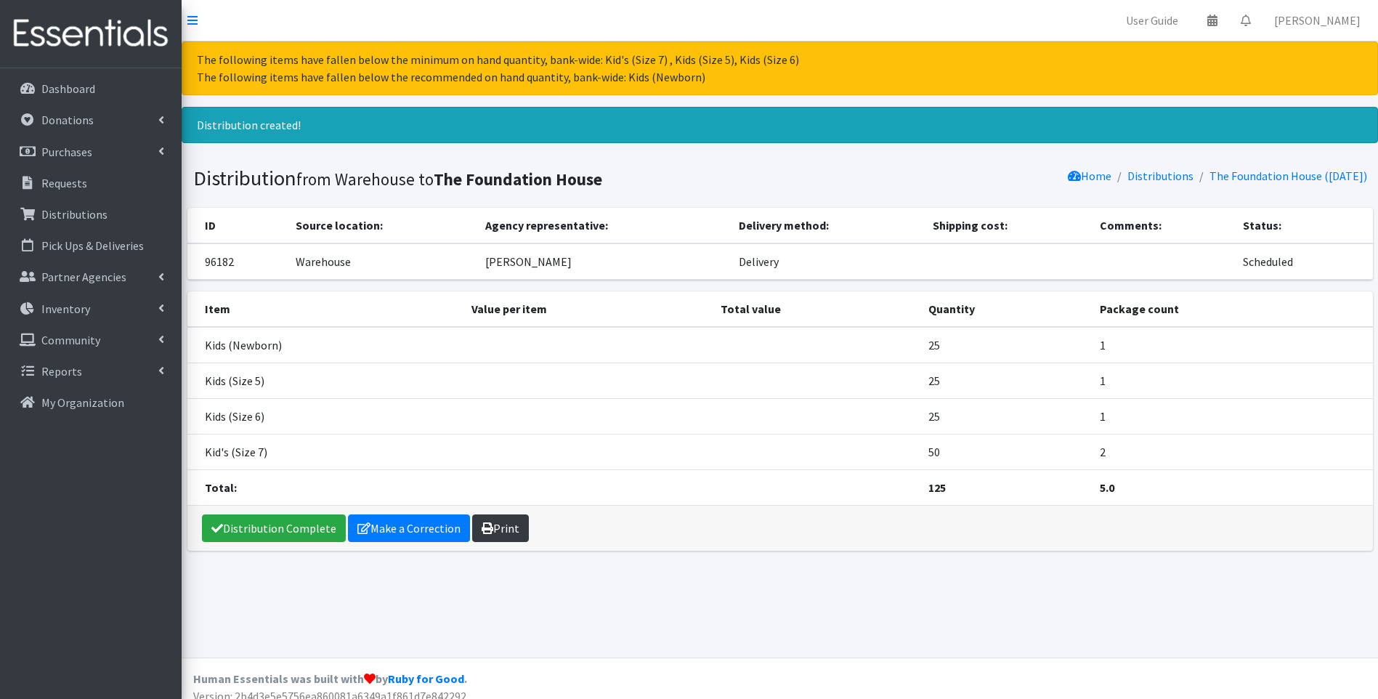
click at [517, 533] on link "Print" at bounding box center [500, 528] width 57 height 28
click at [81, 211] on p "Distributions" at bounding box center [74, 214] width 66 height 15
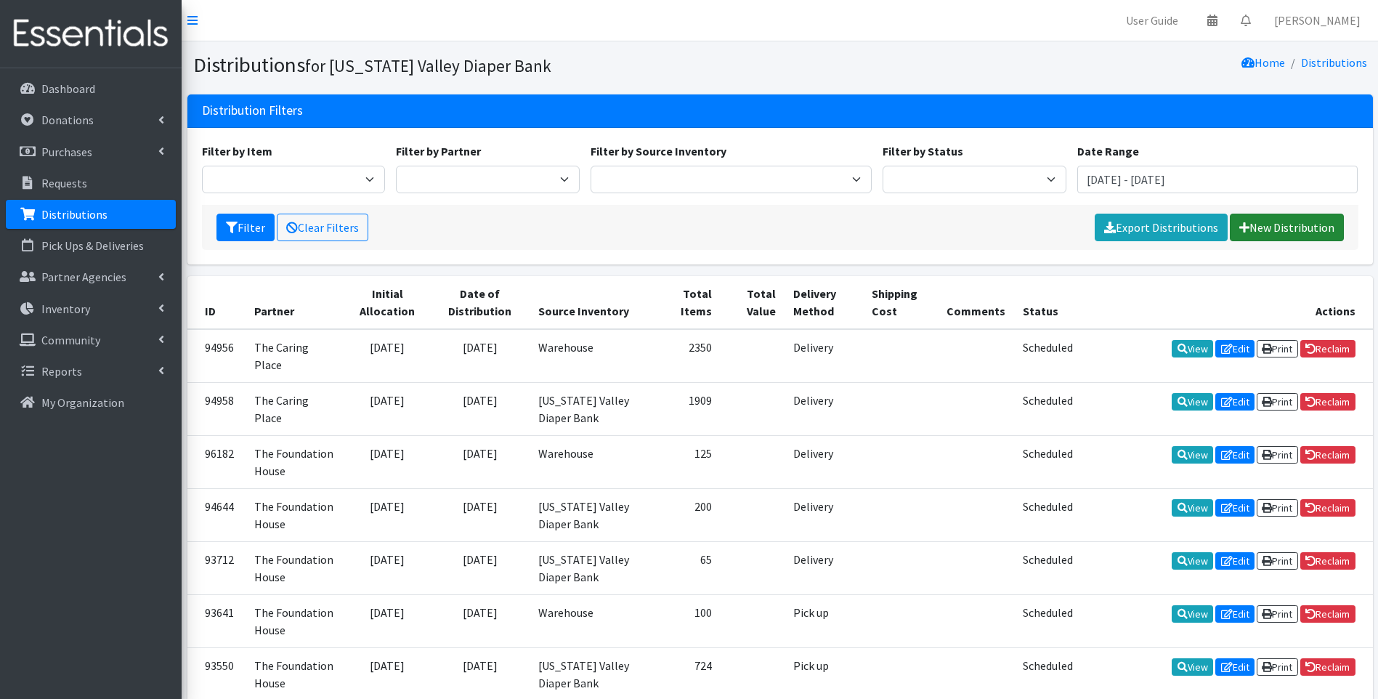
click at [1303, 224] on link "New Distribution" at bounding box center [1287, 228] width 114 height 28
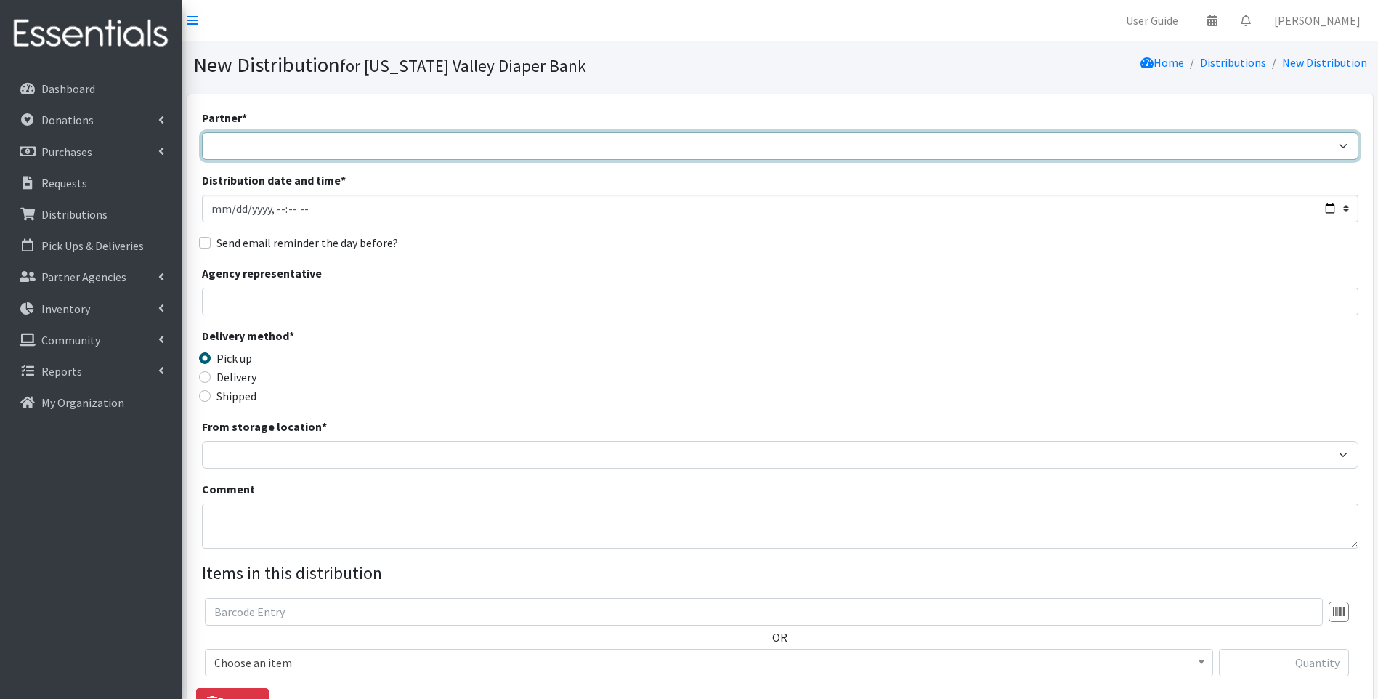
click at [342, 135] on select "Harbor Safe House and Advocacy Center The Caring Place The Foundation House" at bounding box center [780, 146] width 1157 height 28
select select "4509"
click at [202, 132] on select "Harbor Safe House and Advocacy Center The Caring Place The Foundation House" at bounding box center [780, 146] width 1157 height 28
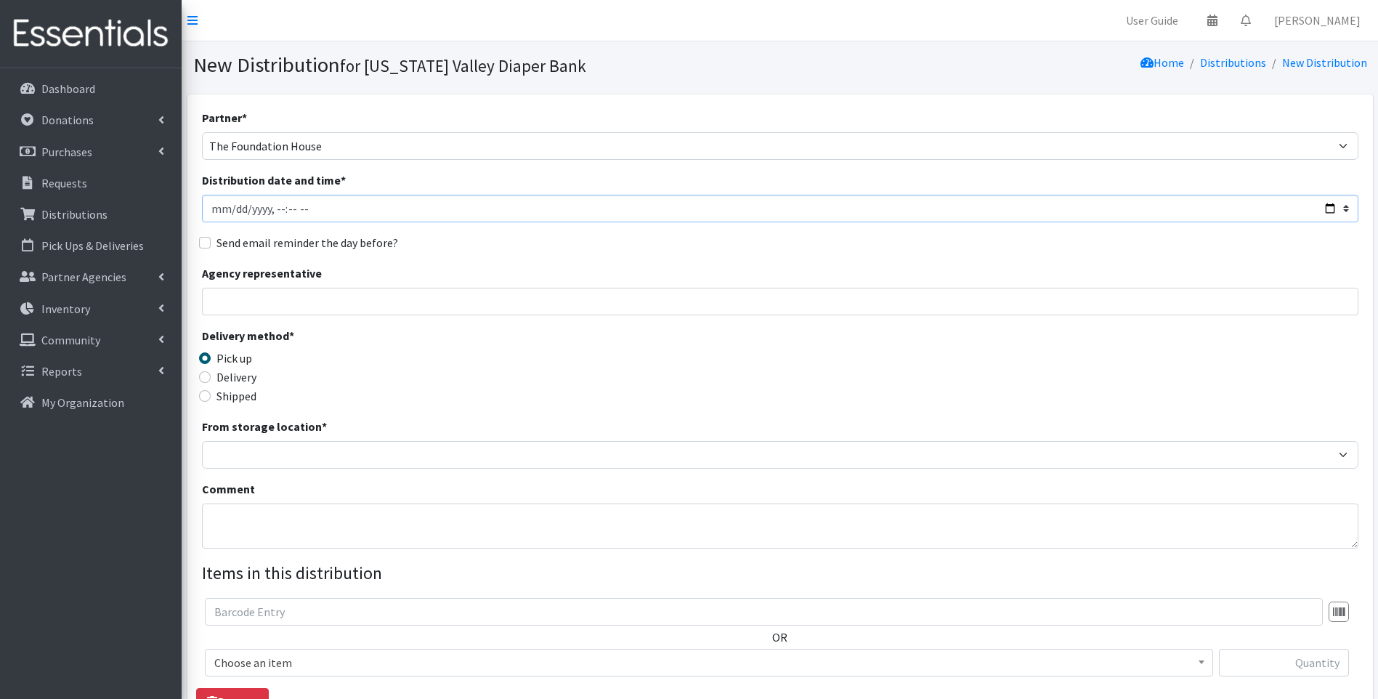
click at [328, 216] on input "Distribution date and time *" at bounding box center [780, 209] width 1157 height 28
click at [323, 210] on input "Distribution date and time *" at bounding box center [780, 209] width 1157 height 28
click at [1328, 211] on input "Distribution date and time *" at bounding box center [780, 209] width 1157 height 28
type input "[DATE]T23:59"
click at [537, 337] on div "Delivery method * Pick up Delivery Shipped Shipping cost" at bounding box center [780, 372] width 1157 height 91
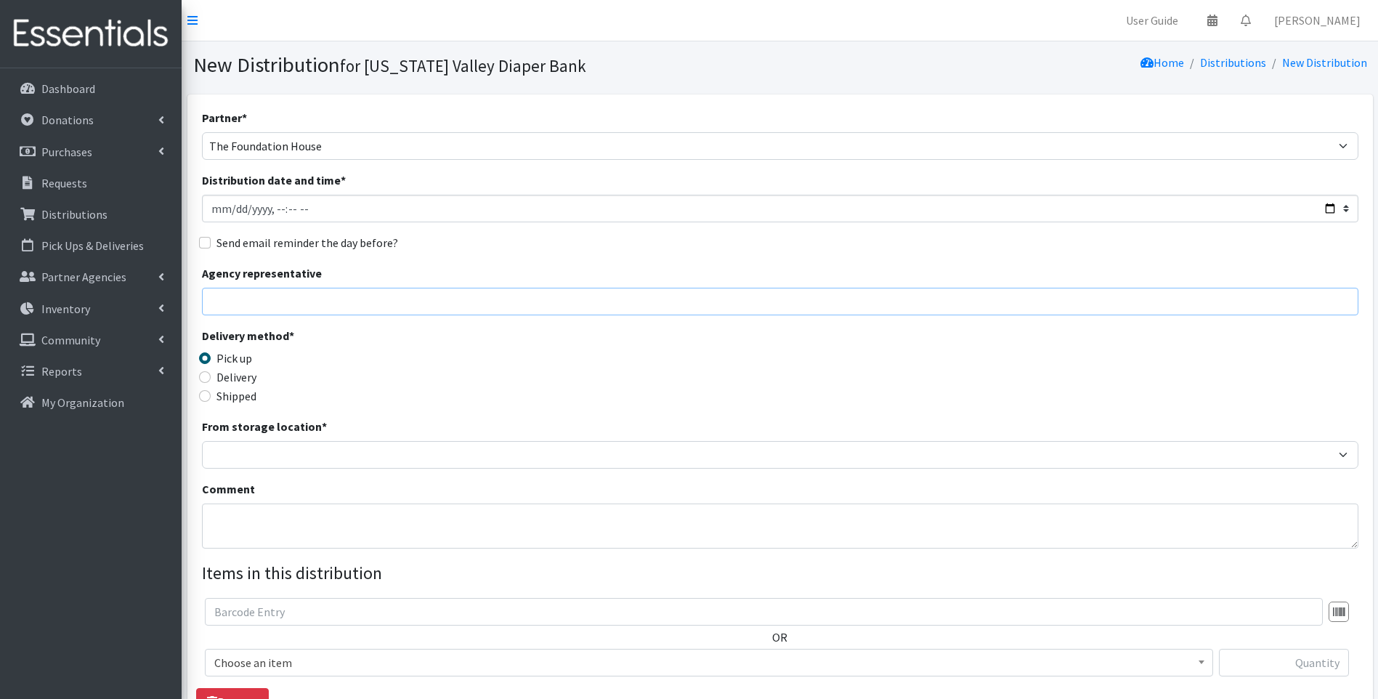
click at [347, 304] on input "Agency representative" at bounding box center [780, 302] width 1157 height 28
type input "Amber Holden"
click at [240, 372] on label "Delivery" at bounding box center [237, 376] width 40 height 17
click at [211, 372] on input "Delivery" at bounding box center [205, 377] width 12 height 12
radio input "true"
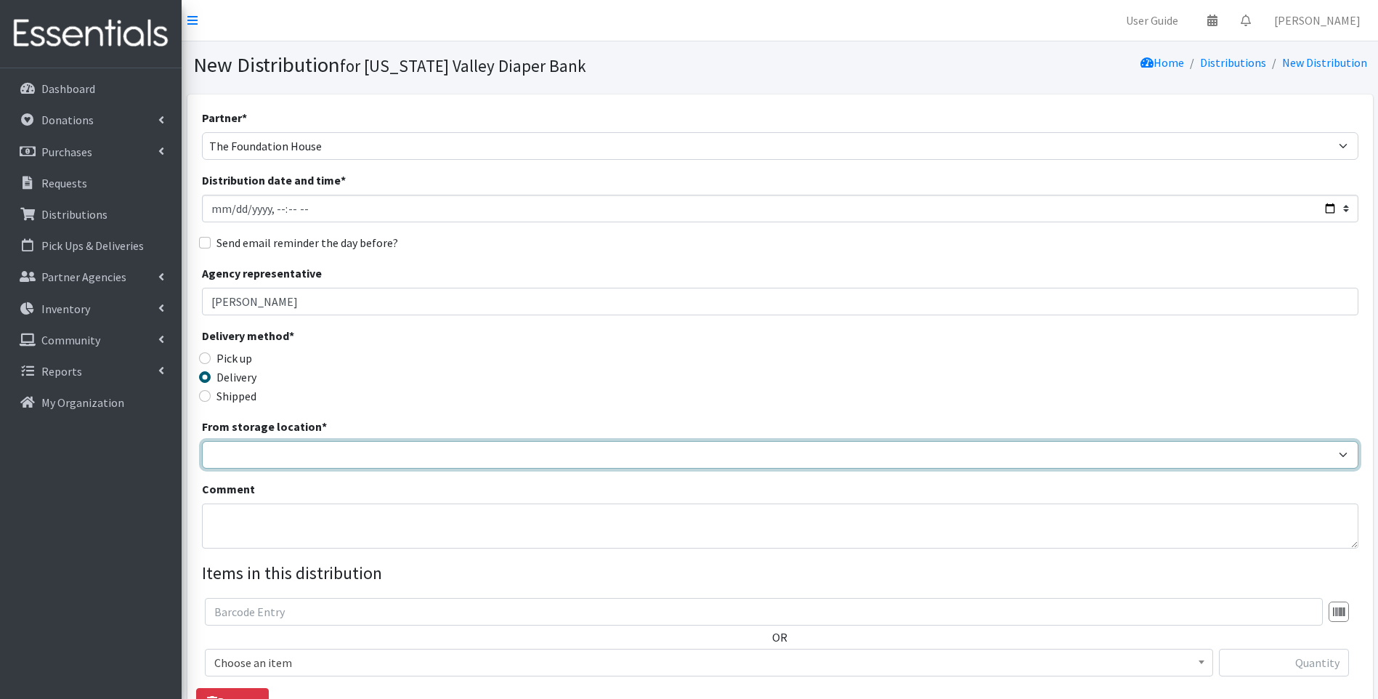
click at [261, 458] on select "[US_STATE] Valley Diaper Bank The Community Foundation Warehouse" at bounding box center [780, 455] width 1157 height 28
select select "479"
click at [202, 441] on select "[US_STATE] Valley Diaper Bank The Community Foundation Warehouse" at bounding box center [780, 455] width 1157 height 28
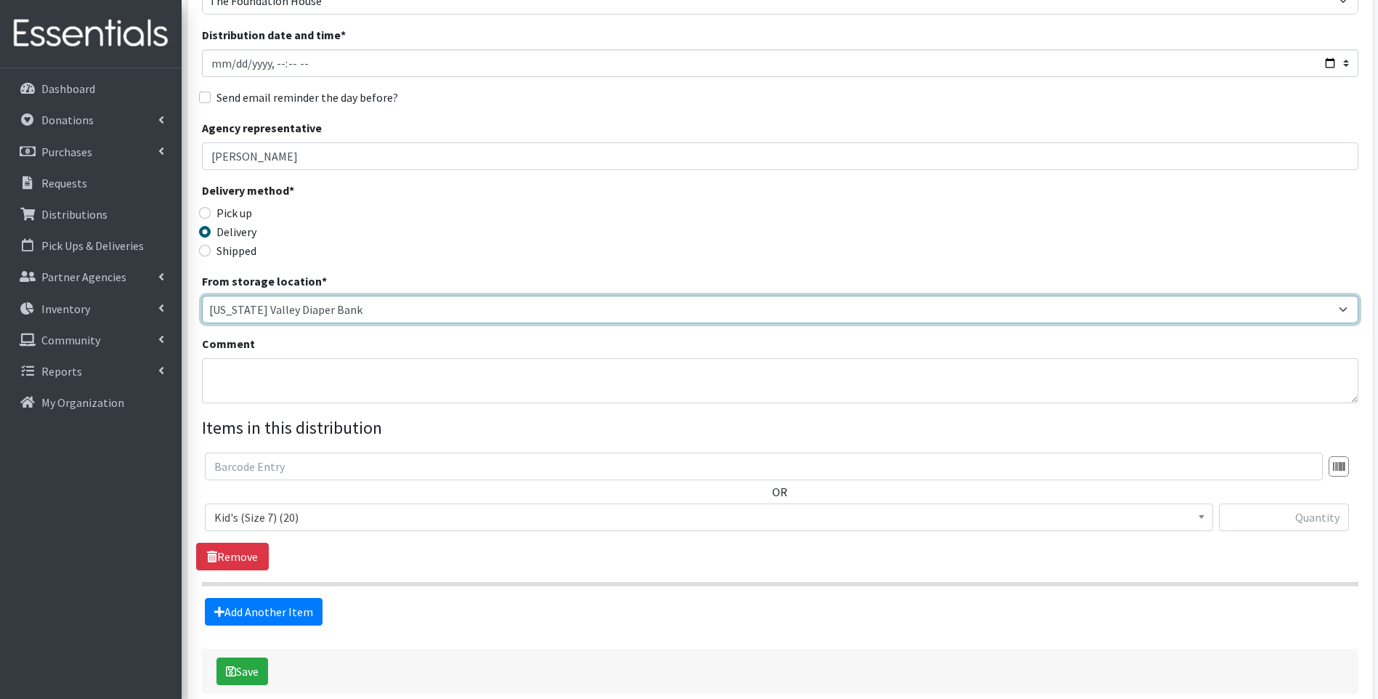
scroll to position [218, 0]
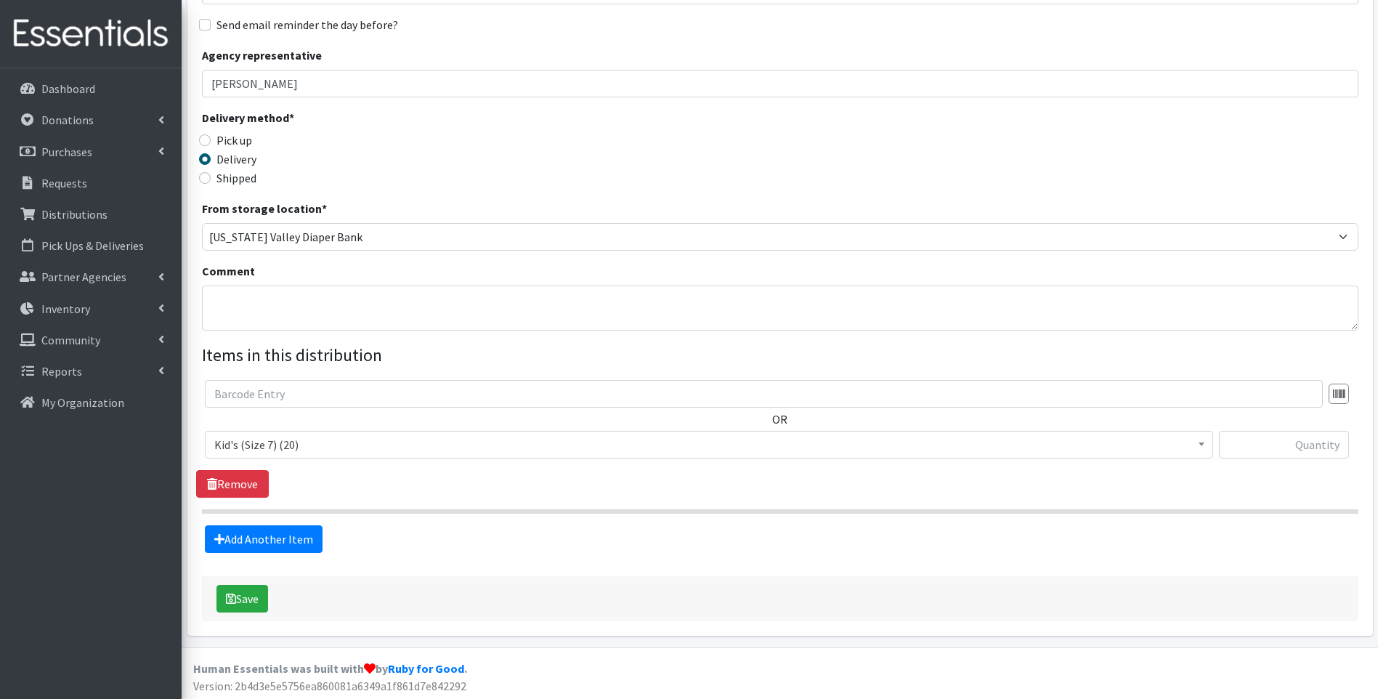
click at [404, 452] on span "Kid's (Size 7) (20)" at bounding box center [709, 444] width 990 height 20
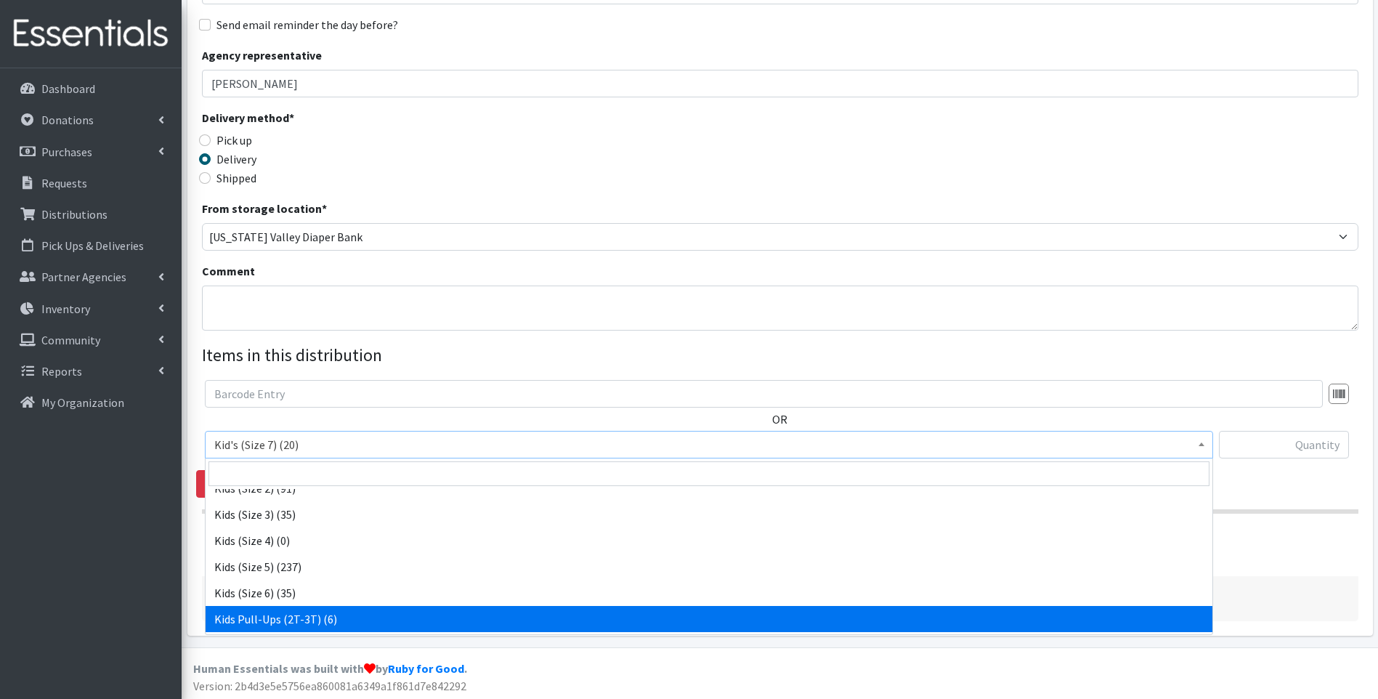
scroll to position [145, 0]
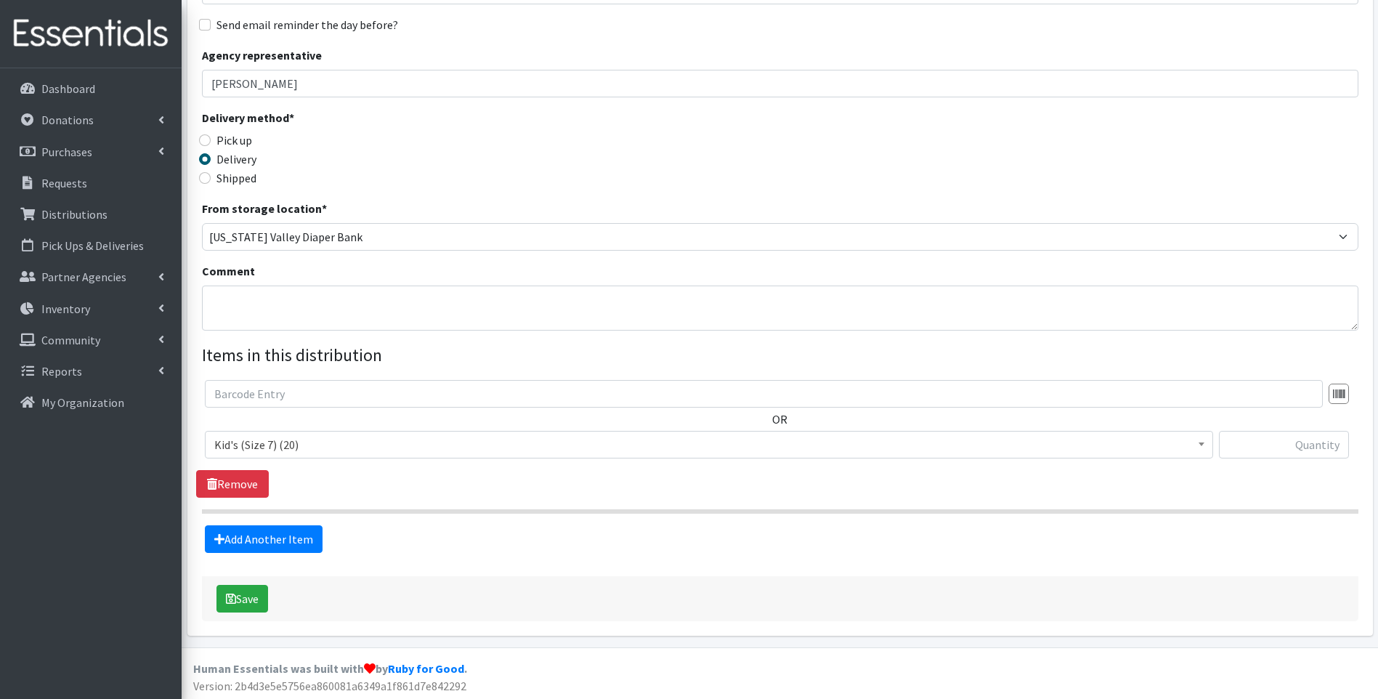
click at [495, 193] on div "Delivery method * Pick up Delivery Shipped Shipping cost" at bounding box center [780, 154] width 1157 height 91
click at [109, 120] on link "Donations" at bounding box center [91, 119] width 170 height 29
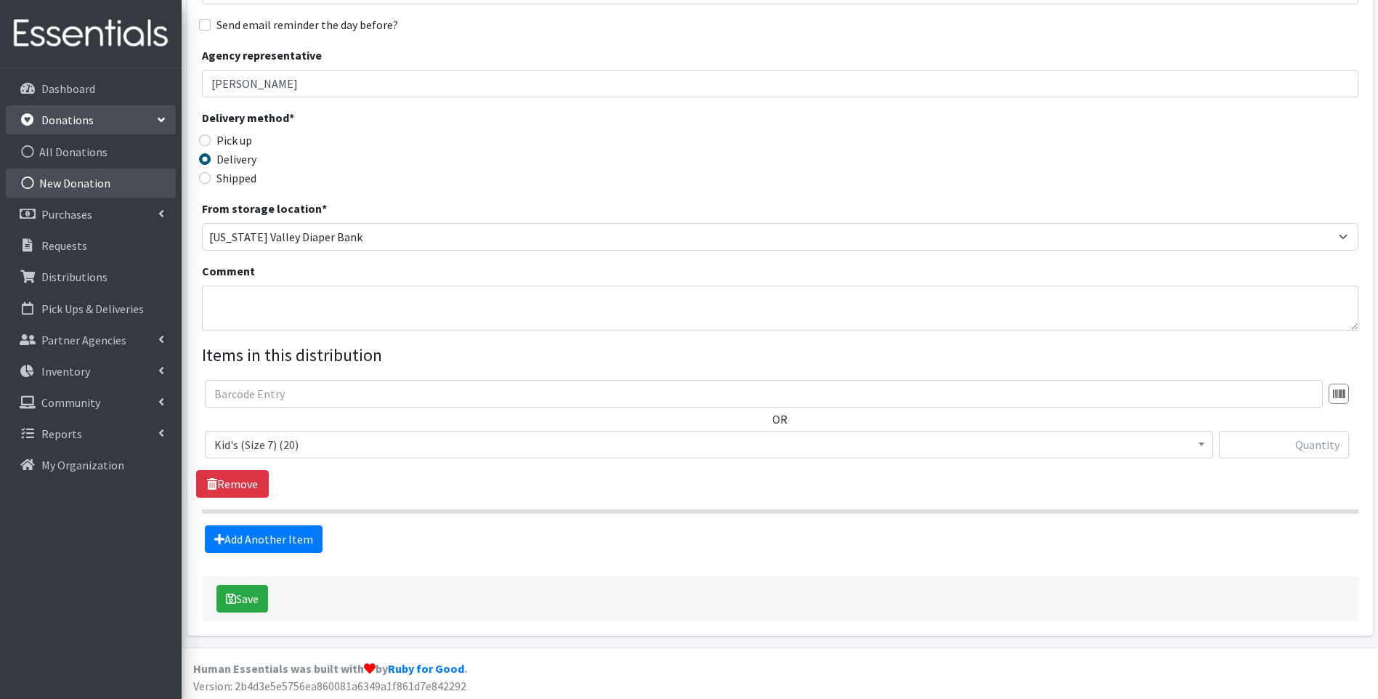
click at [94, 180] on link "New Donation" at bounding box center [91, 183] width 170 height 29
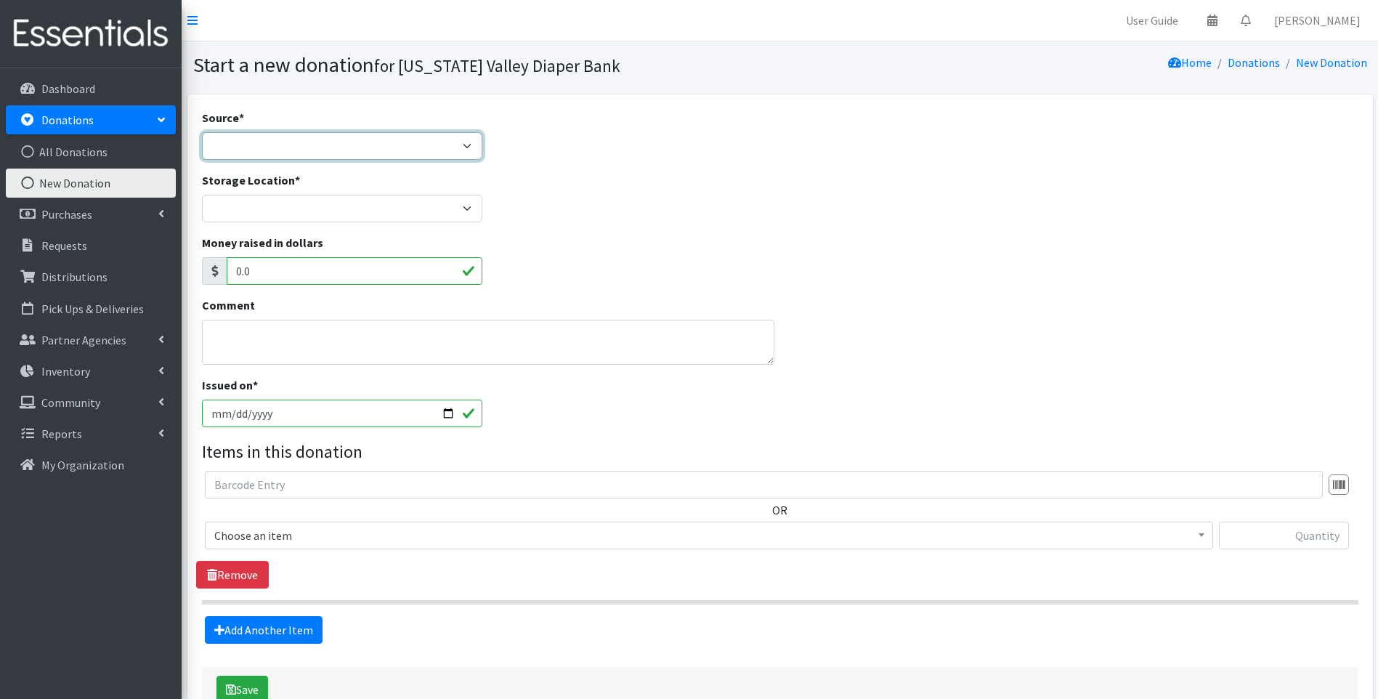
click at [450, 149] on select "Product Drive Manufacturer Donation Site Misc. Donation" at bounding box center [342, 146] width 281 height 28
select select "Misc. Donation"
click at [202, 132] on select "Product Drive Manufacturer Donation Site Misc. Donation" at bounding box center [342, 146] width 281 height 28
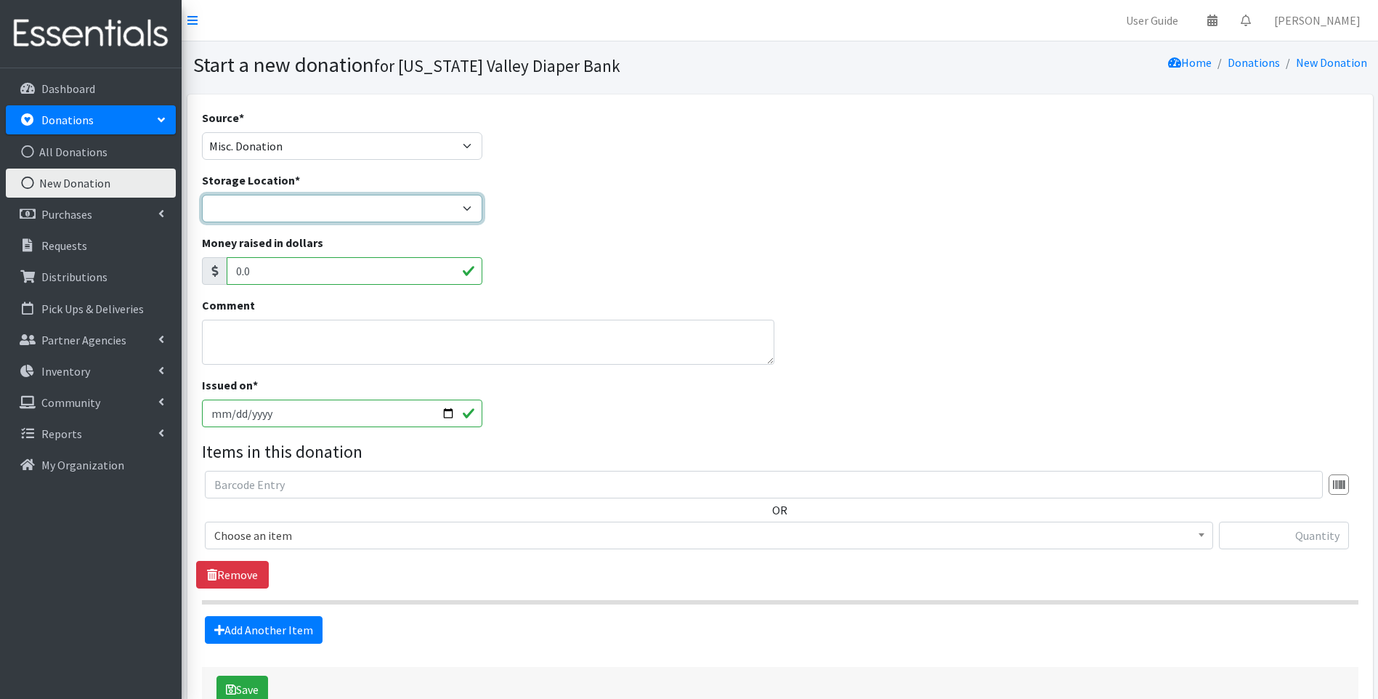
click at [357, 210] on select "Tennessee Valley Diaper Bank The Community Foundation Warehouse" at bounding box center [342, 209] width 281 height 28
select select "477"
click at [202, 195] on select "Tennessee Valley Diaper Bank The Community Foundation Warehouse" at bounding box center [342, 209] width 281 height 28
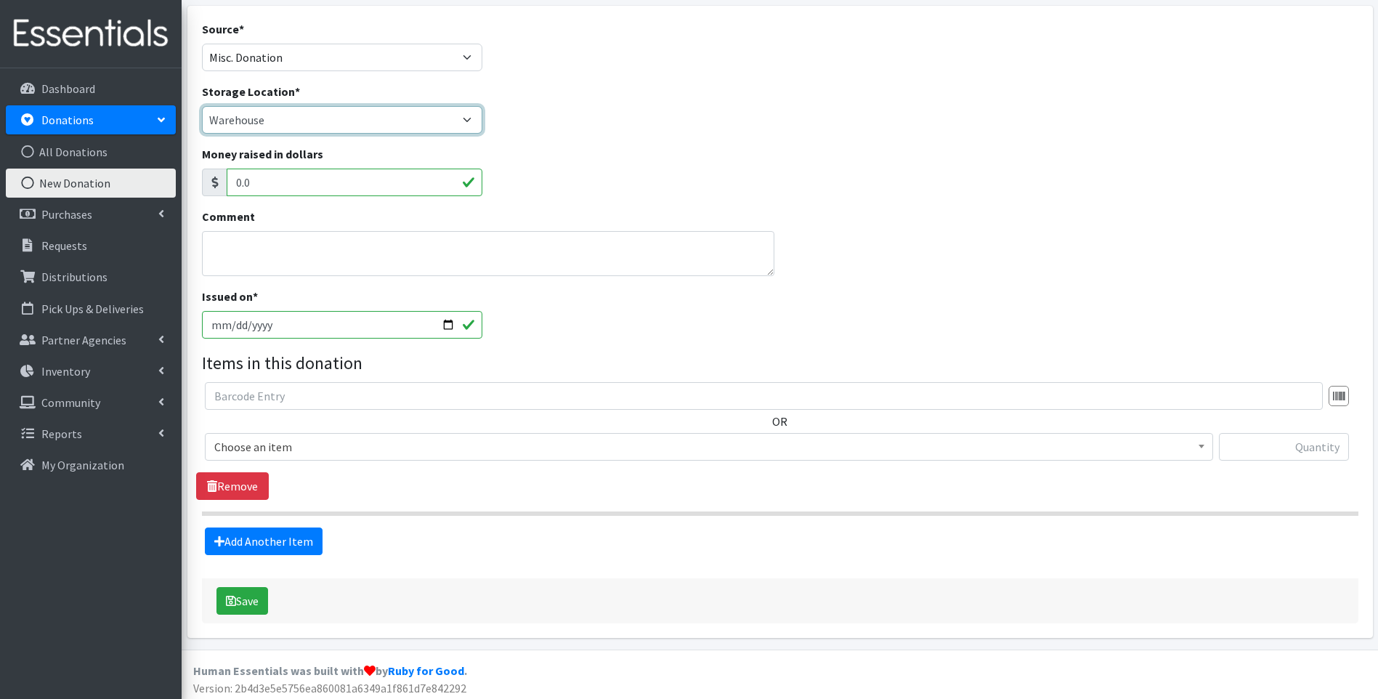
scroll to position [94, 0]
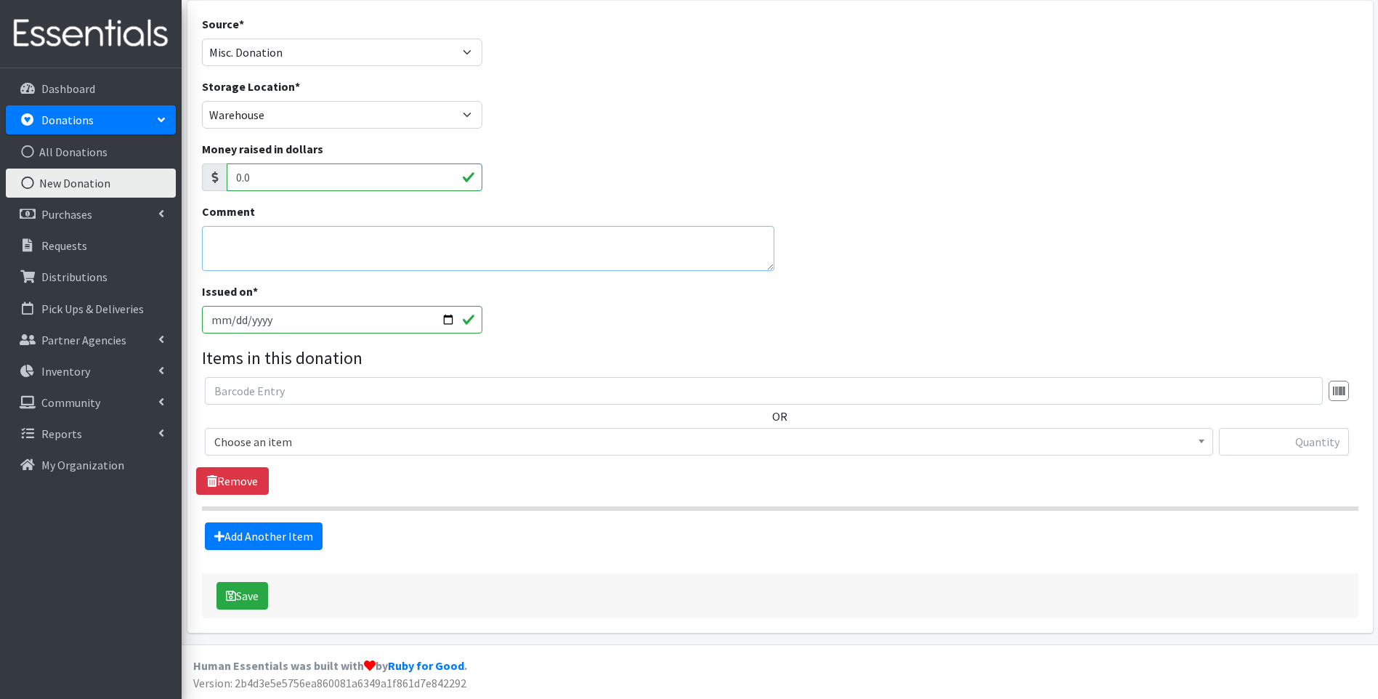
click at [397, 255] on textarea "Comment" at bounding box center [488, 248] width 573 height 45
type textarea "private donor"
click at [448, 320] on input "2025-09-05" at bounding box center [342, 320] width 281 height 28
type input "2025-08-05"
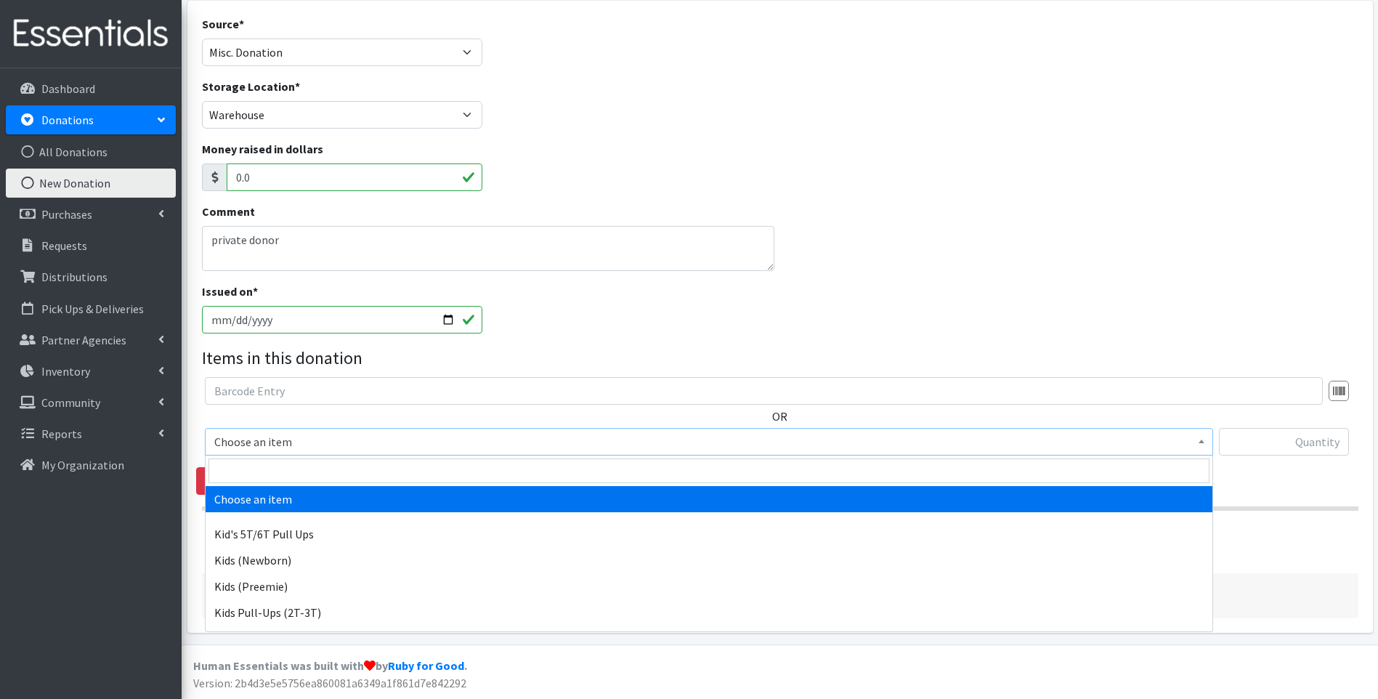
click at [523, 444] on span "Choose an item" at bounding box center [709, 442] width 990 height 20
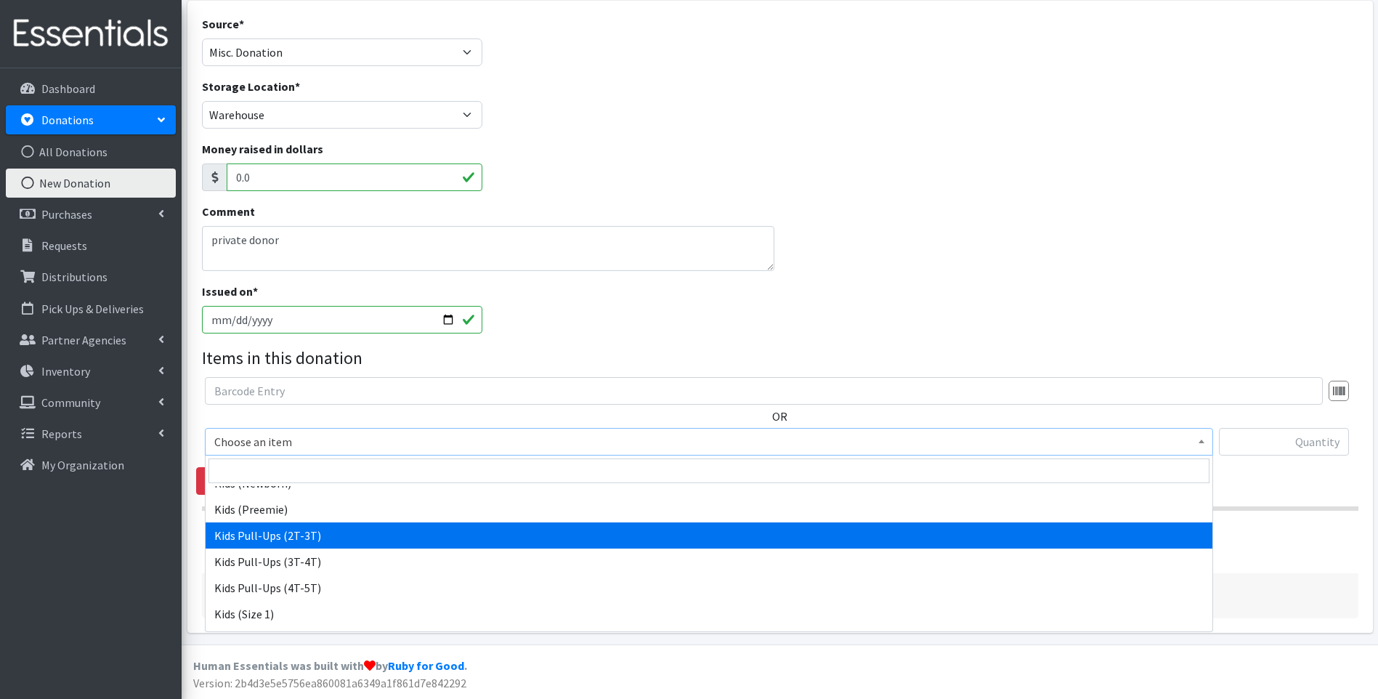
scroll to position [145, 0]
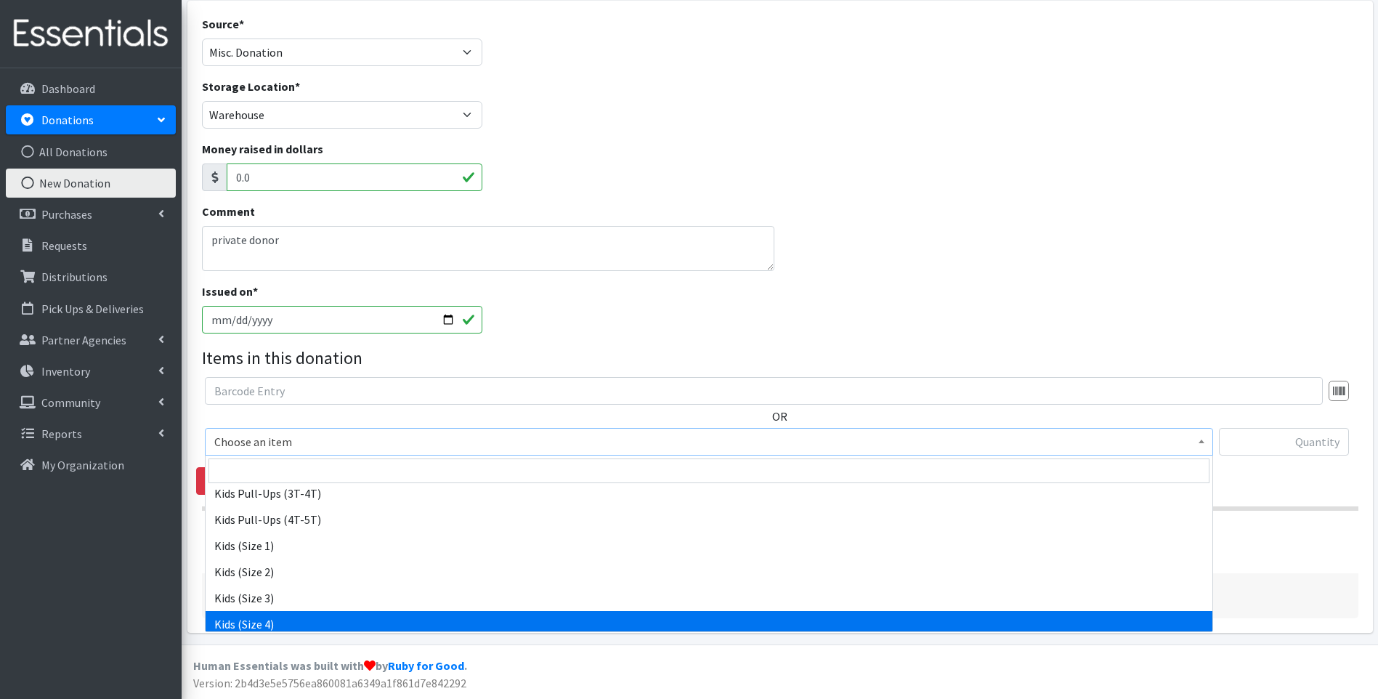
select select "13180"
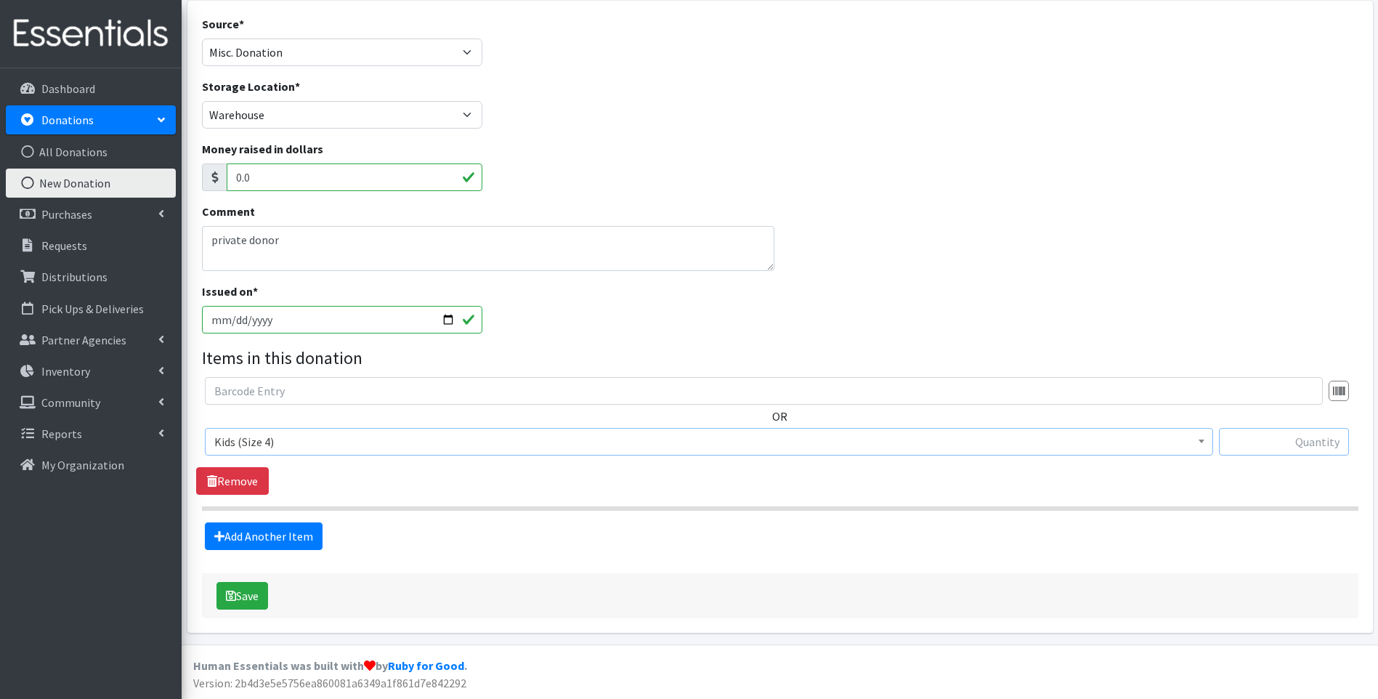
click at [1273, 442] on input "text" at bounding box center [1284, 442] width 130 height 28
type input "100"
click at [254, 593] on button "Save" at bounding box center [243, 596] width 52 height 28
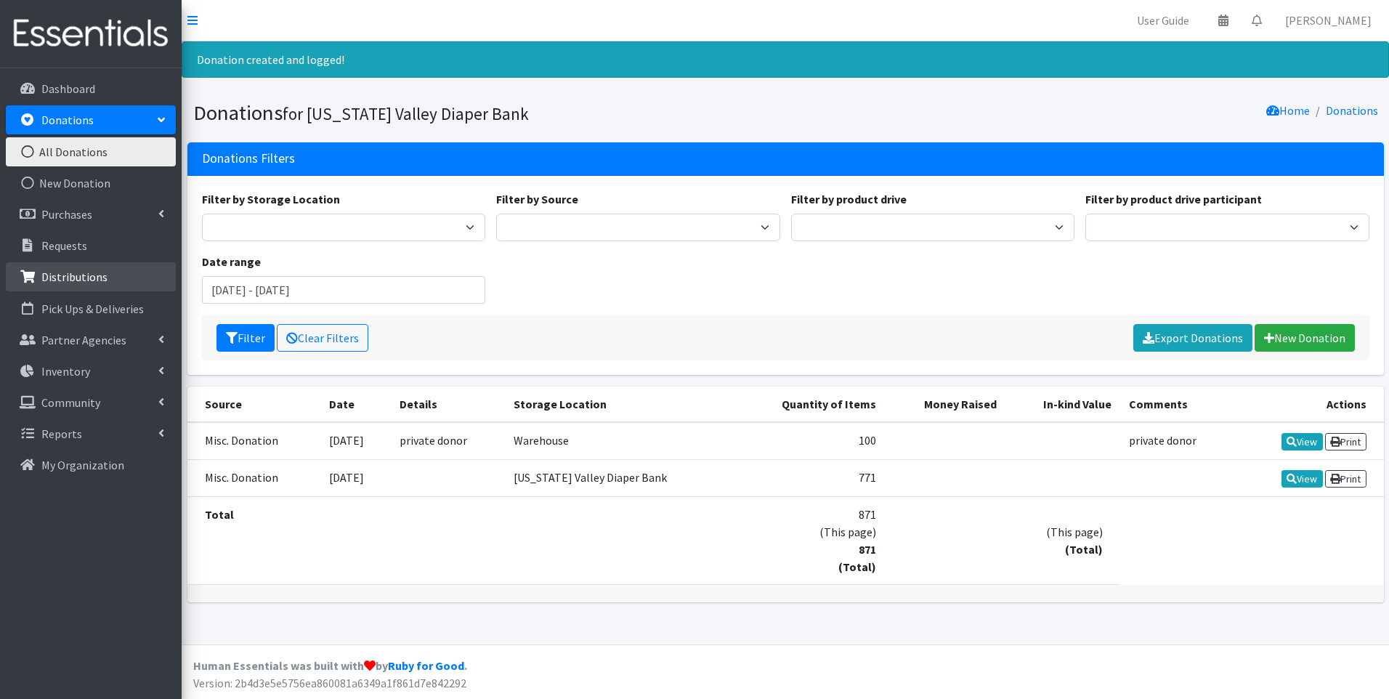
click at [57, 276] on p "Distributions" at bounding box center [74, 277] width 66 height 15
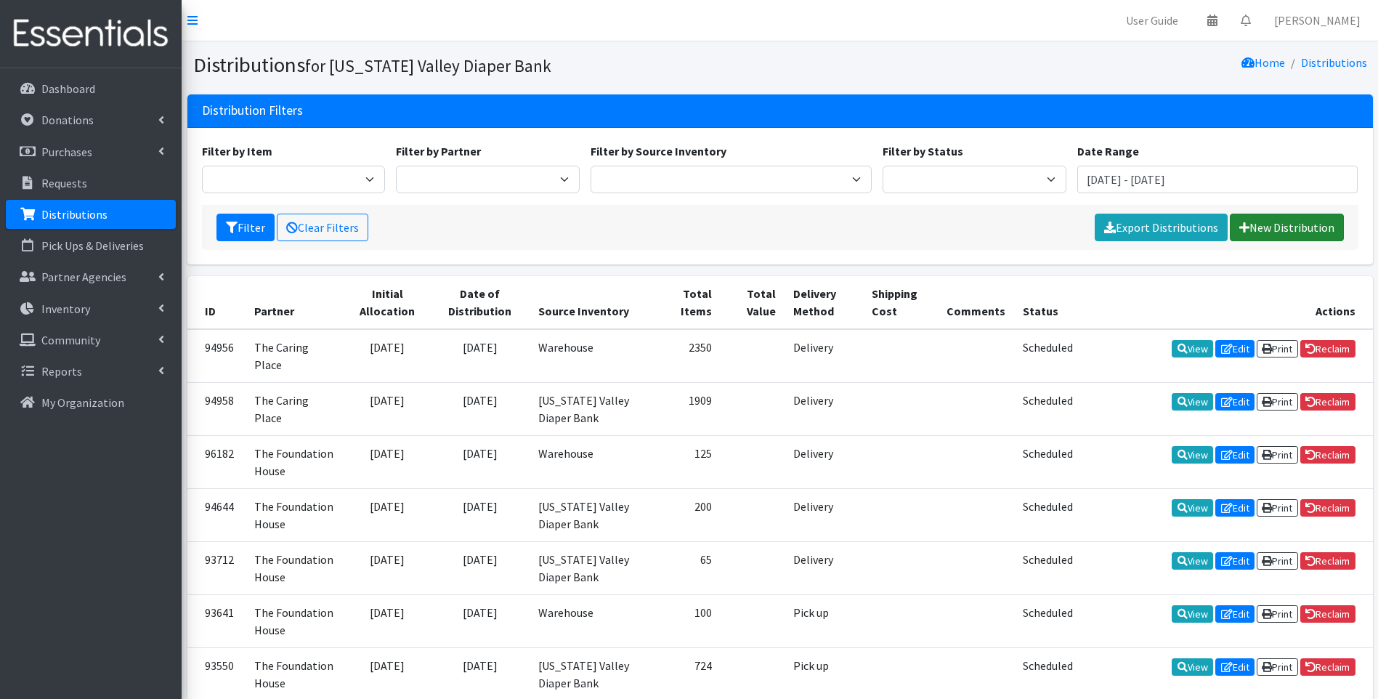
click at [1298, 225] on link "New Distribution" at bounding box center [1287, 228] width 114 height 28
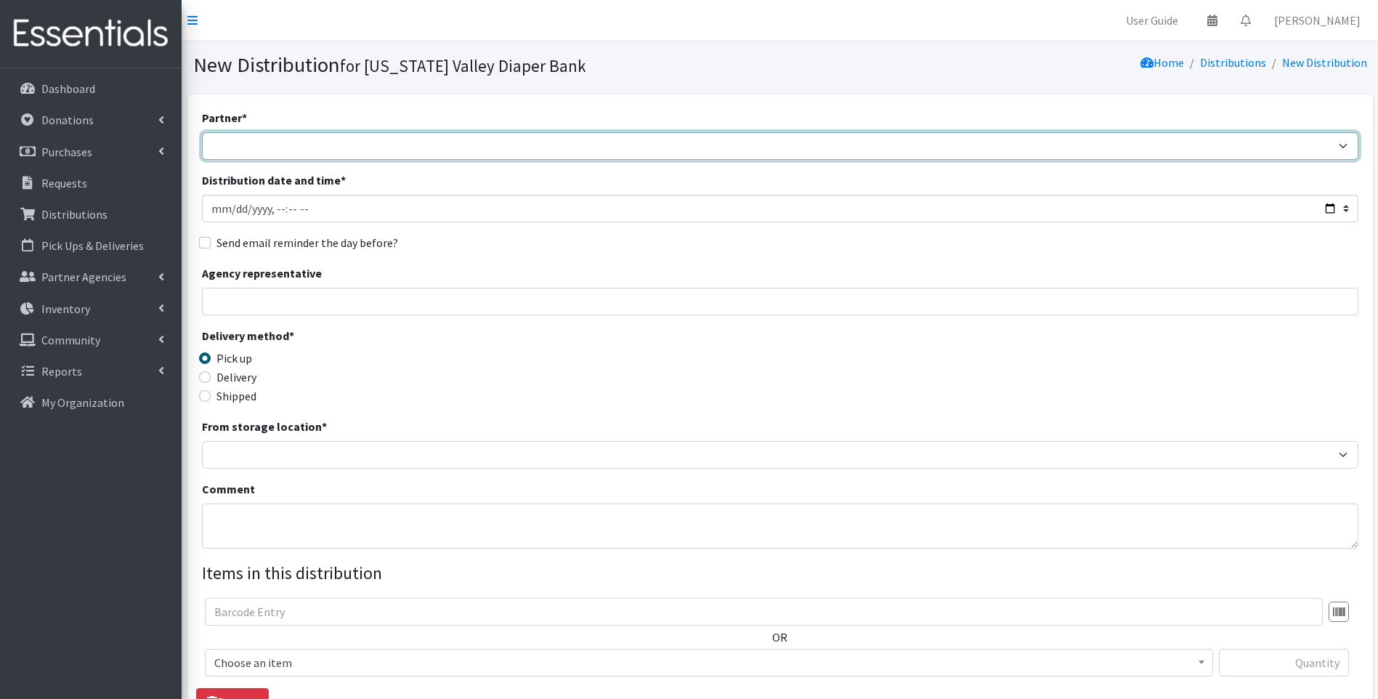
click at [361, 145] on select "Harbor Safe House and Advocacy Center The Caring Place The Foundation House" at bounding box center [780, 146] width 1157 height 28
select select "4509"
click at [202, 132] on select "Harbor Safe House and Advocacy Center The Caring Place The Foundation House" at bounding box center [780, 146] width 1157 height 28
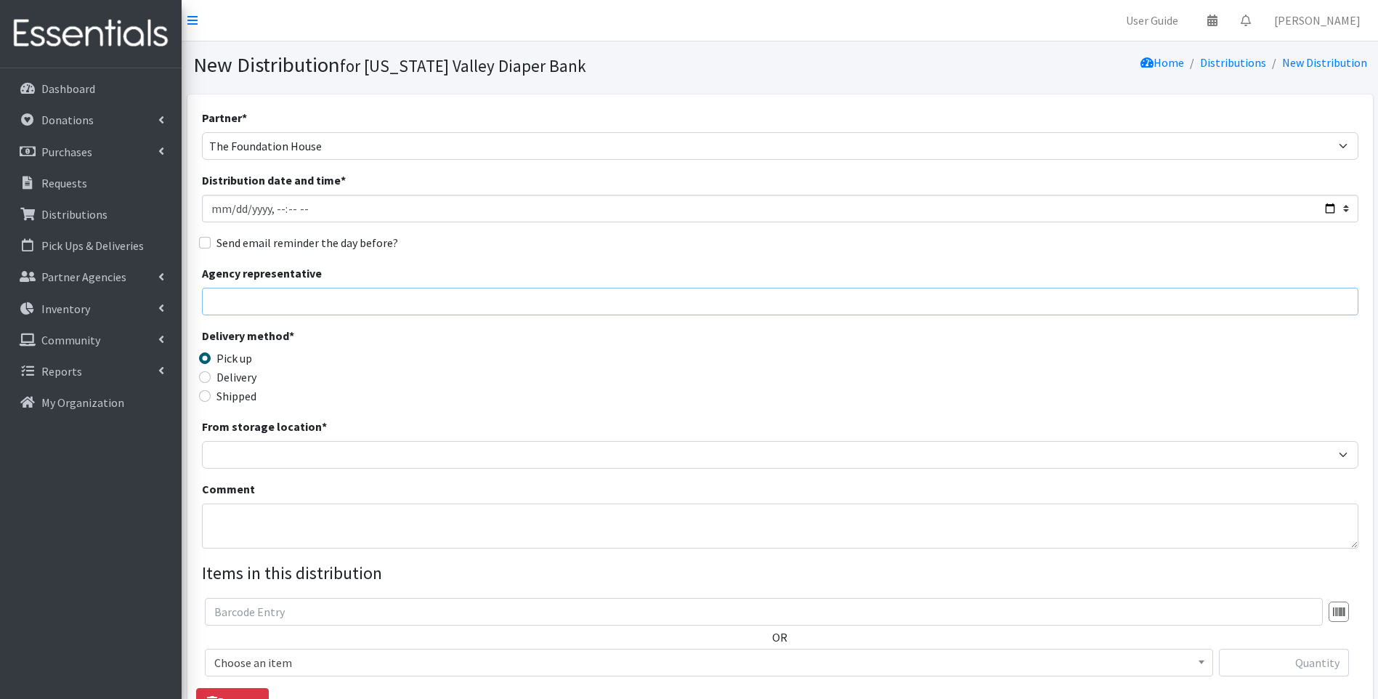
click at [290, 294] on input "Agency representative" at bounding box center [780, 302] width 1157 height 28
type input "Amber Holden"
click at [241, 378] on label "Delivery" at bounding box center [237, 376] width 40 height 17
click at [211, 378] on input "Delivery" at bounding box center [205, 377] width 12 height 12
radio input "true"
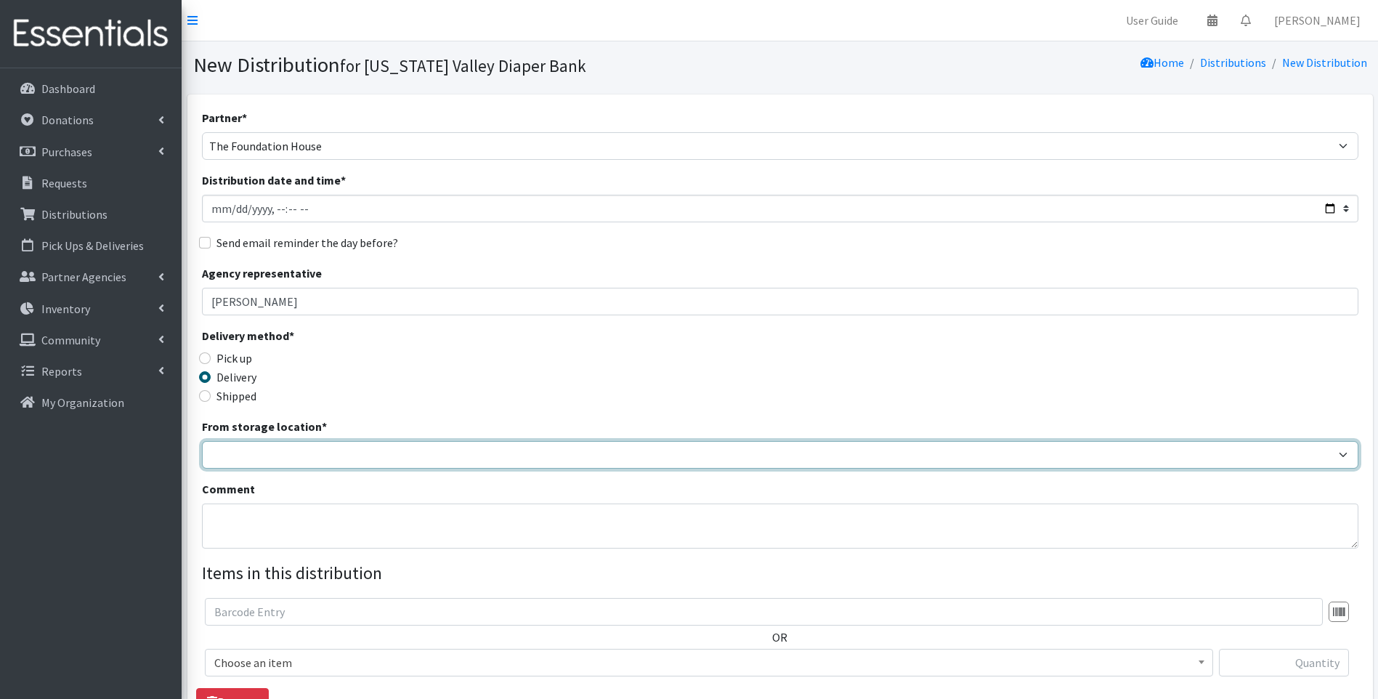
click at [254, 447] on select "[US_STATE] Valley Diaper Bank The Community Foundation Warehouse" at bounding box center [780, 455] width 1157 height 28
click at [202, 441] on select "[US_STATE] Valley Diaper Bank The Community Foundation Warehouse" at bounding box center [780, 455] width 1157 height 28
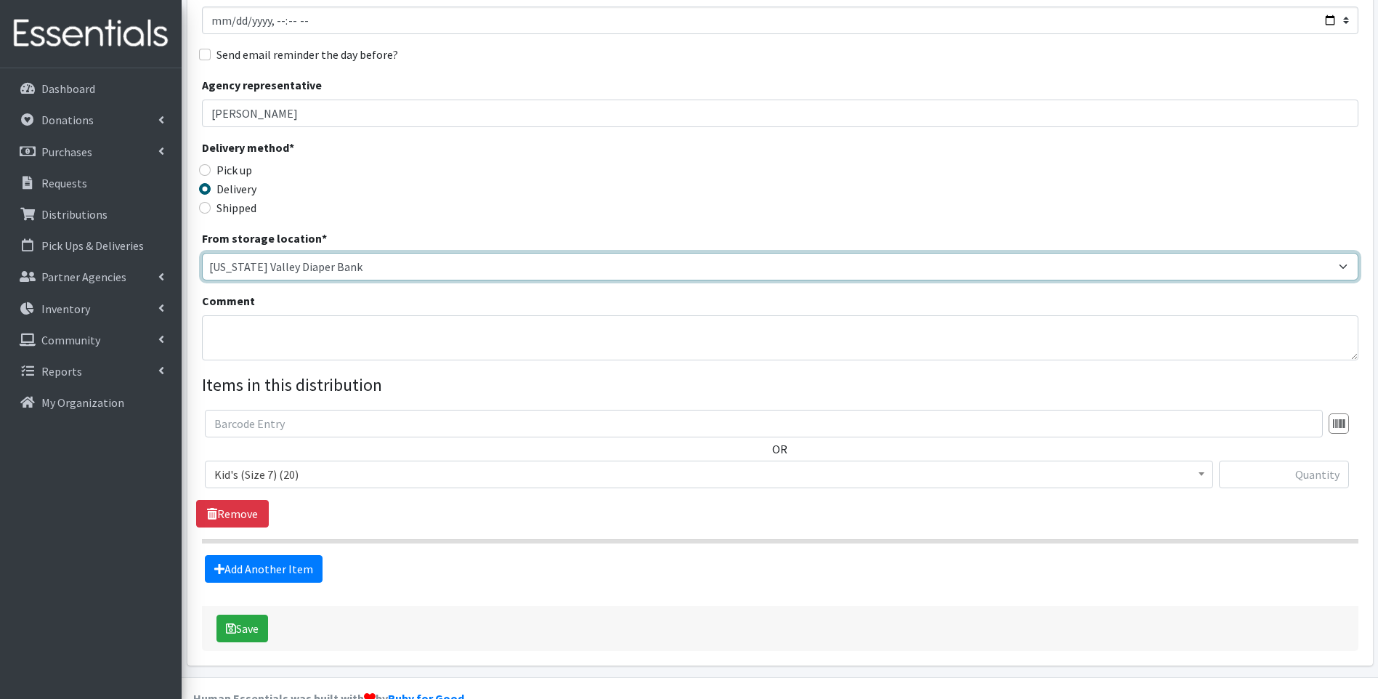
scroll to position [218, 0]
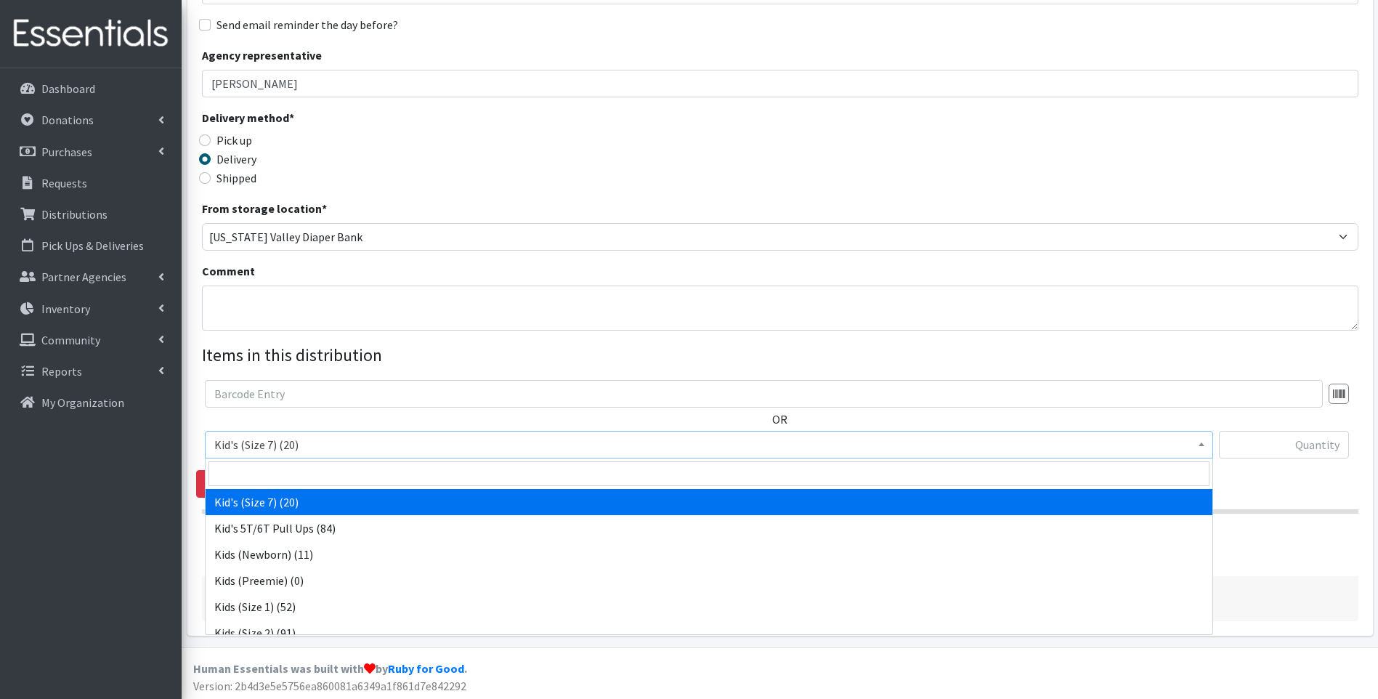
click at [402, 439] on span "Kid's (Size 7) (20)" at bounding box center [709, 444] width 990 height 20
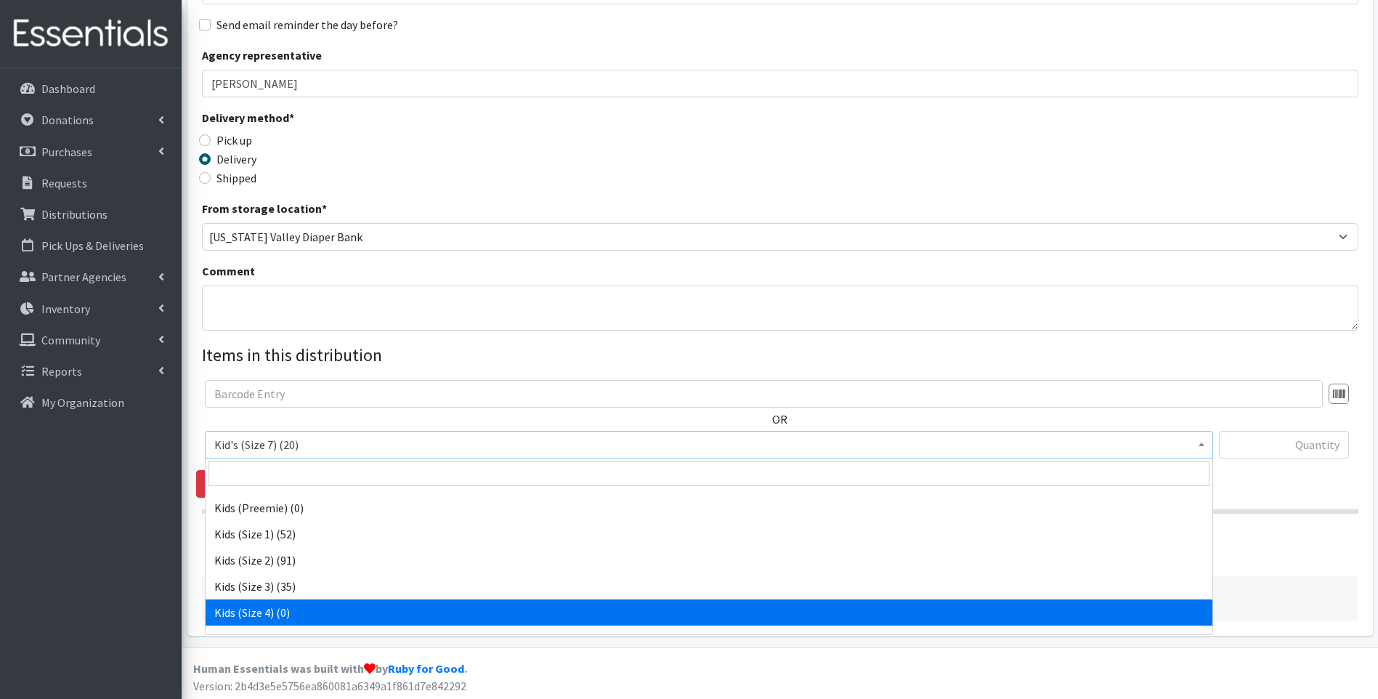
scroll to position [145, 0]
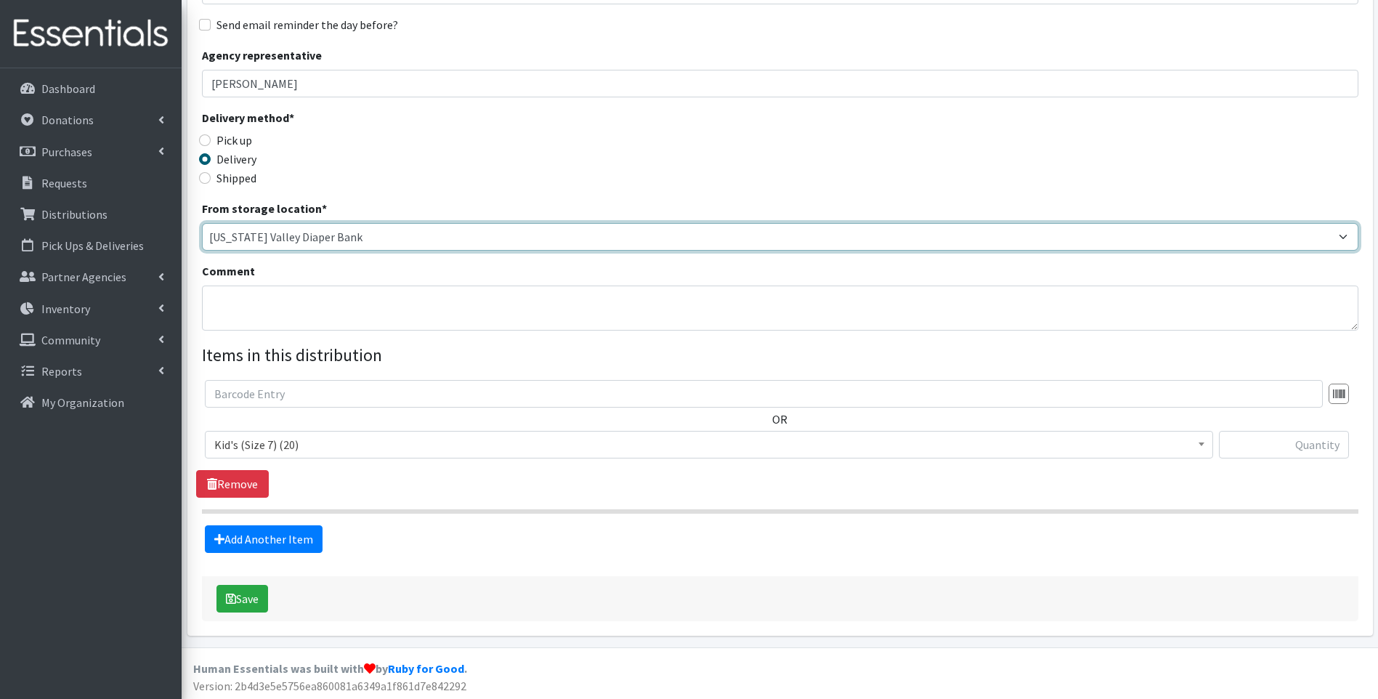
click at [403, 240] on select "[US_STATE] Valley Diaper Bank The Community Foundation Warehouse" at bounding box center [780, 237] width 1157 height 28
select select "477"
click at [202, 223] on select "[US_STATE] Valley Diaper Bank The Community Foundation Warehouse" at bounding box center [780, 237] width 1157 height 28
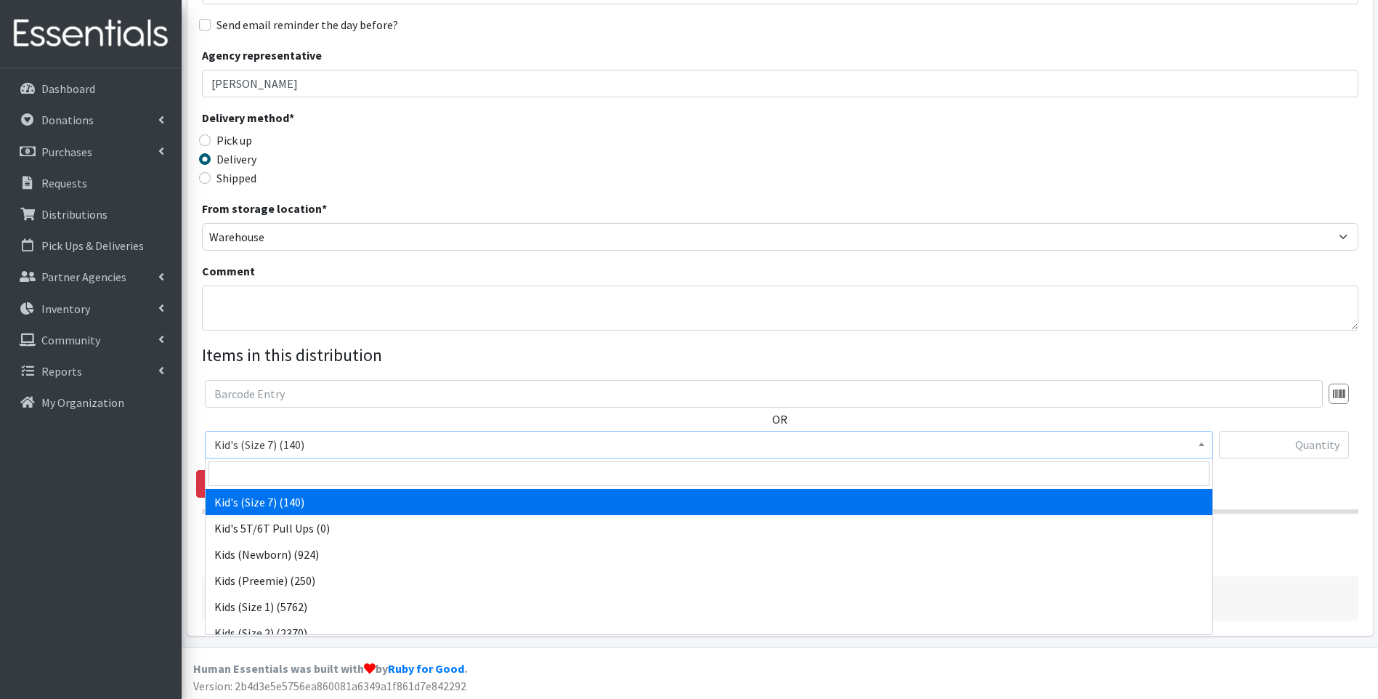
click at [331, 440] on span "Kid's (Size 7) (140)" at bounding box center [709, 444] width 990 height 20
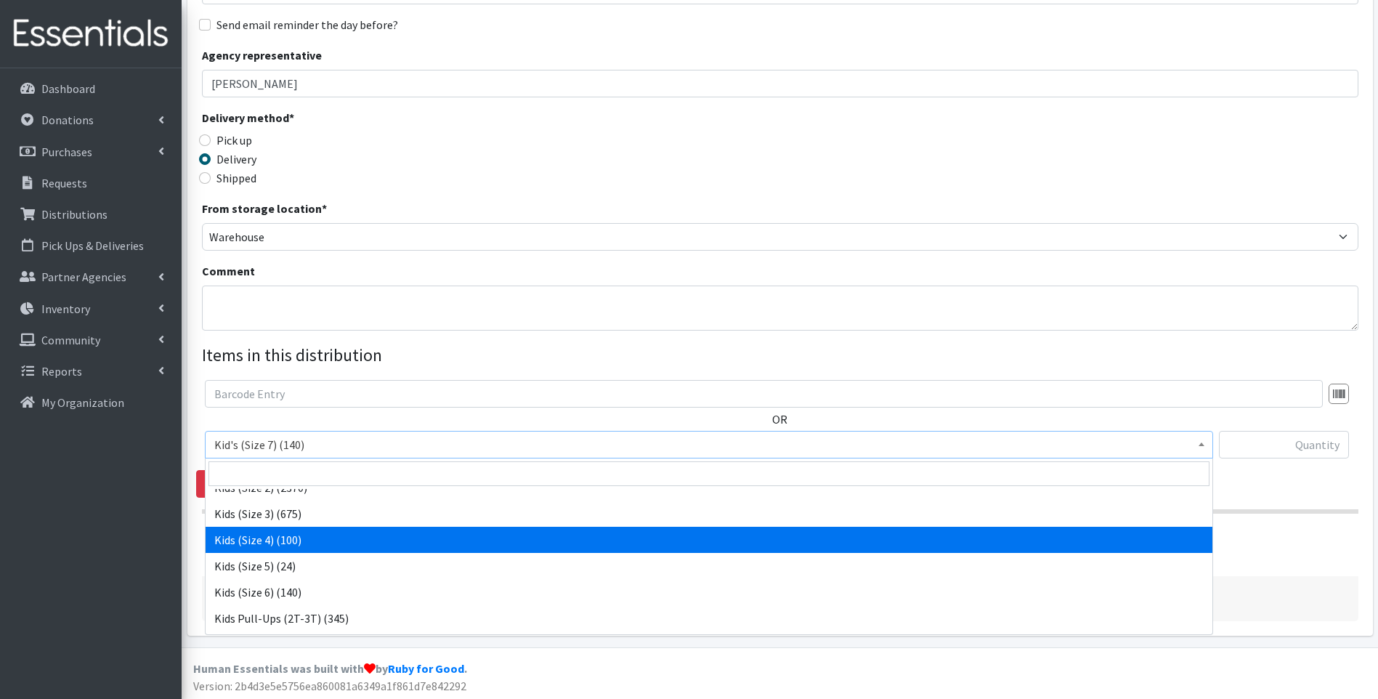
select select "13180"
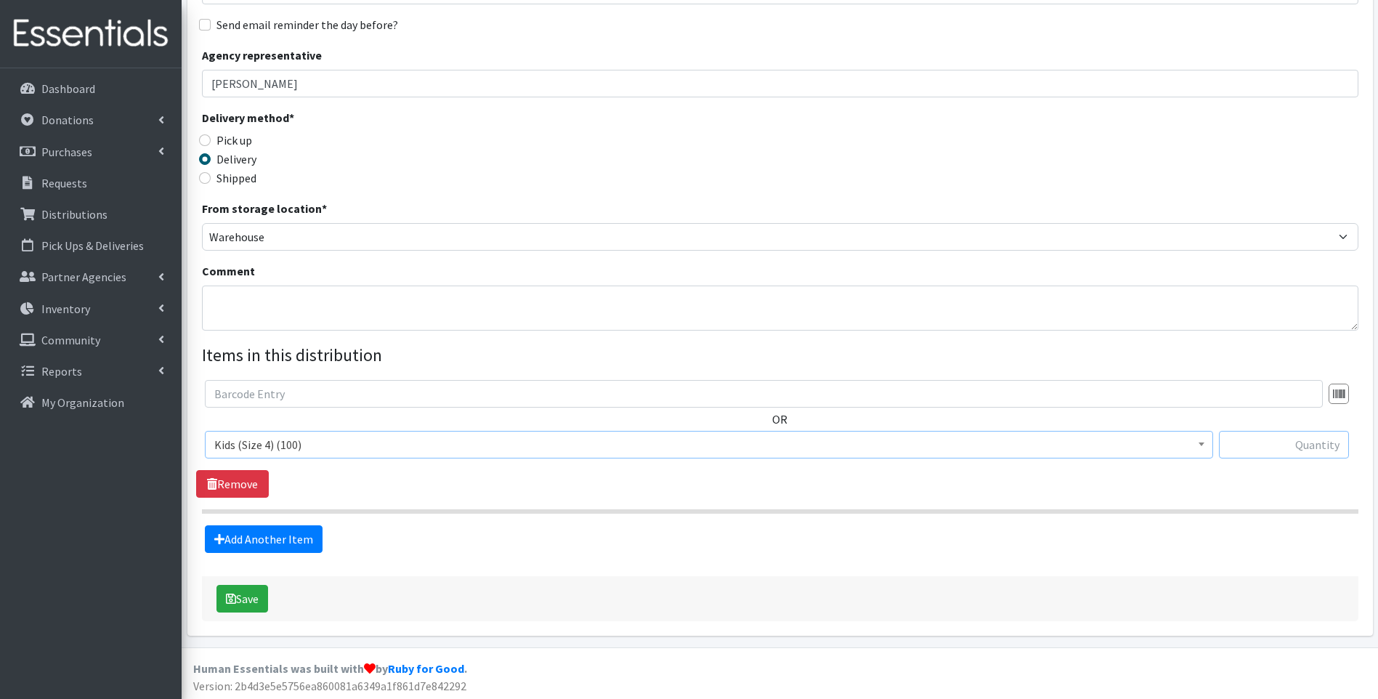
click at [1293, 439] on input "text" at bounding box center [1284, 445] width 130 height 28
type input "25"
click at [251, 597] on button "Save" at bounding box center [243, 599] width 52 height 28
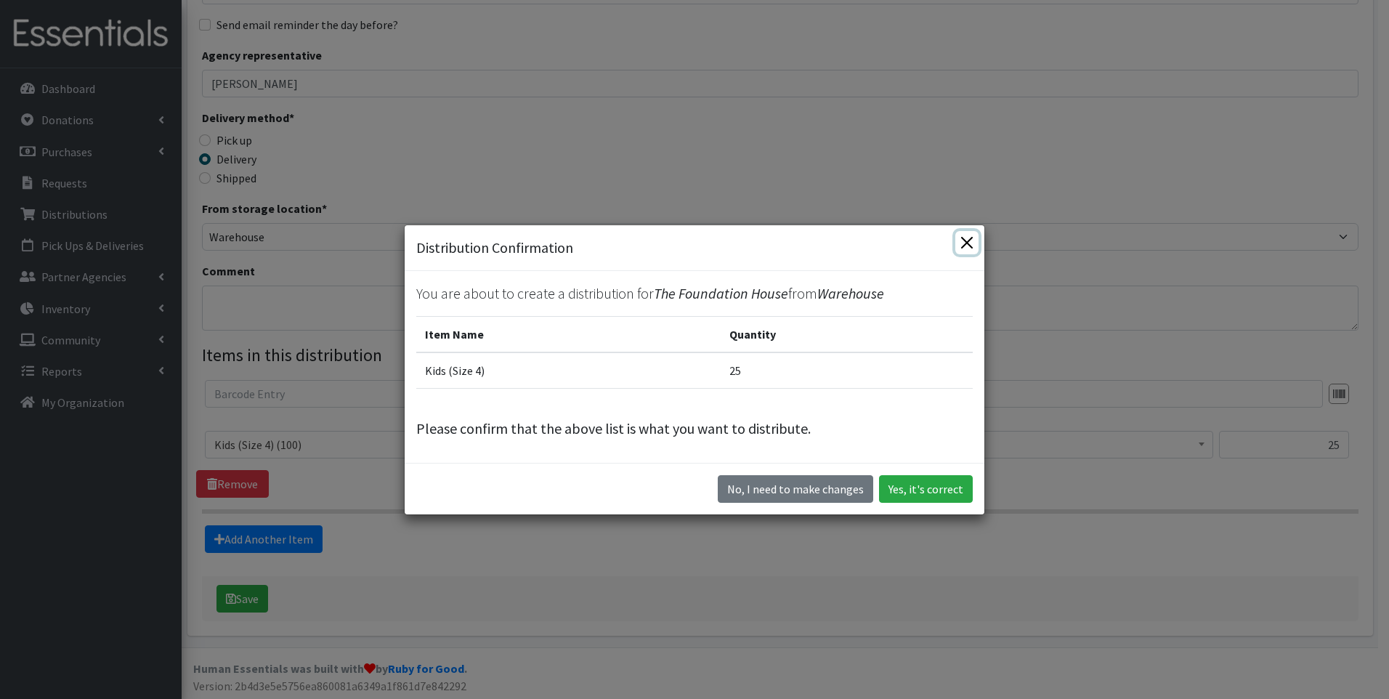
drag, startPoint x: 963, startPoint y: 241, endPoint x: 933, endPoint y: 246, distance: 30.8
click at [963, 241] on button "Close" at bounding box center [966, 242] width 23 height 23
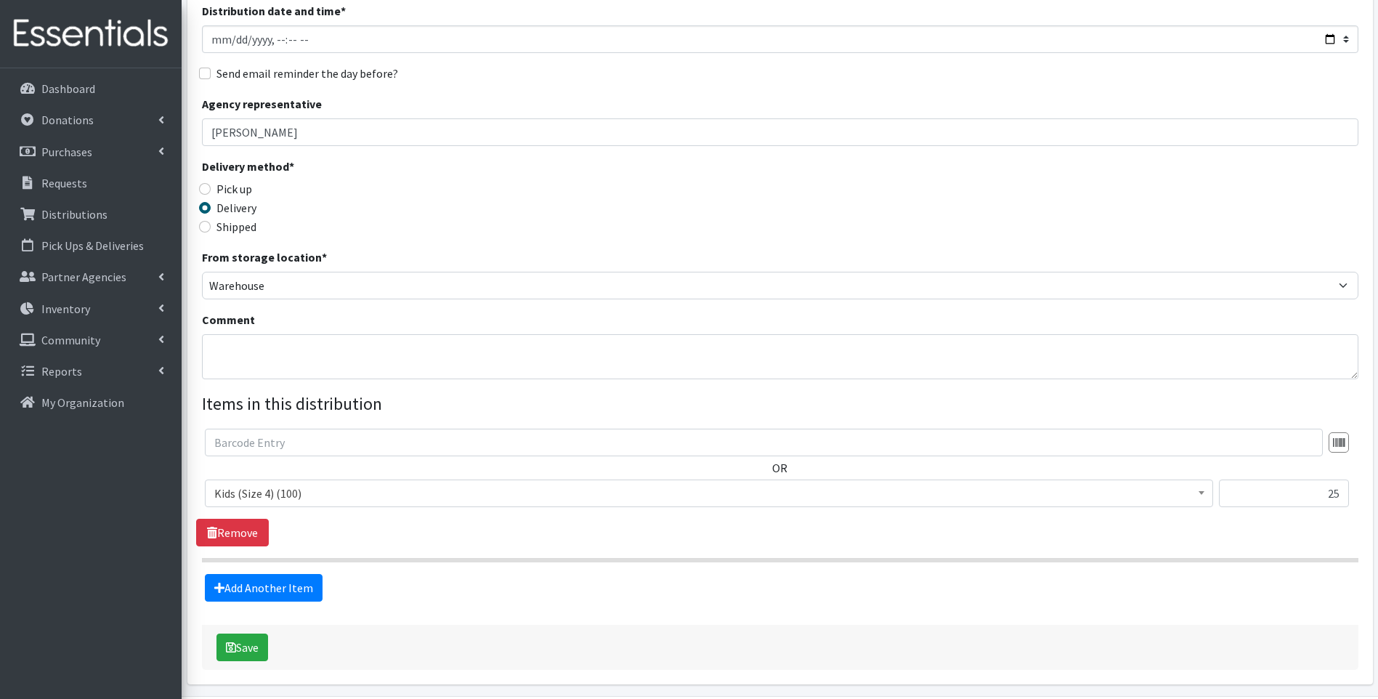
scroll to position [73, 0]
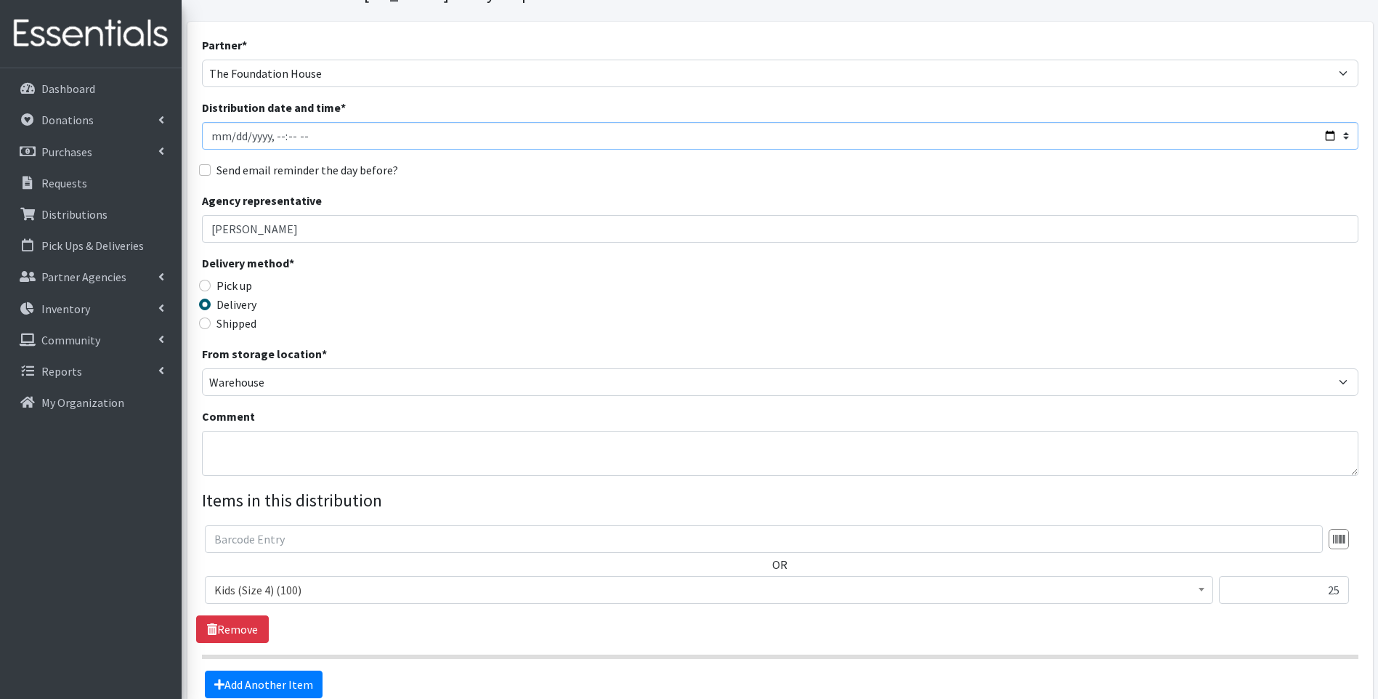
click at [237, 139] on input "Distribution date and time *" at bounding box center [780, 136] width 1157 height 28
click at [372, 131] on input "Distribution date and time *" at bounding box center [780, 136] width 1157 height 28
click at [1329, 137] on input "Distribution date and time *" at bounding box center [780, 136] width 1157 height 28
type input "2025-08-08T23:59"
click at [491, 456] on textarea "Comment" at bounding box center [780, 453] width 1157 height 45
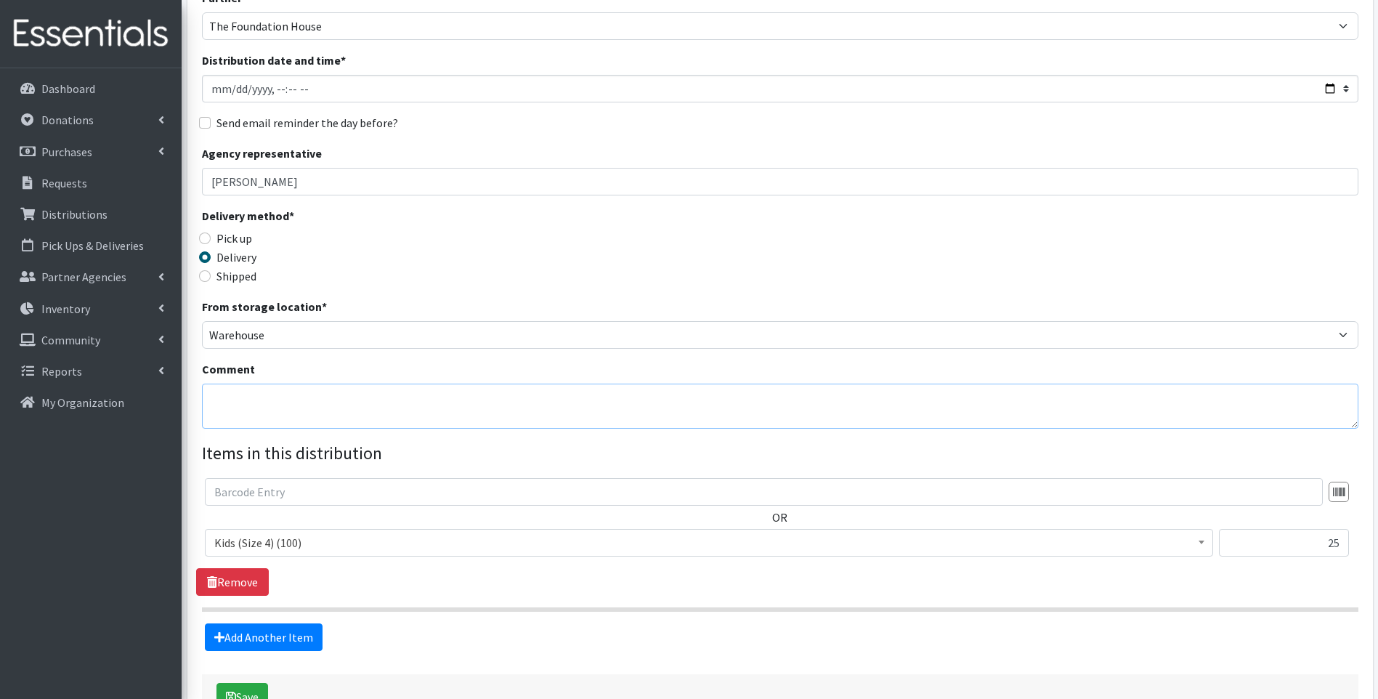
scroll to position [145, 0]
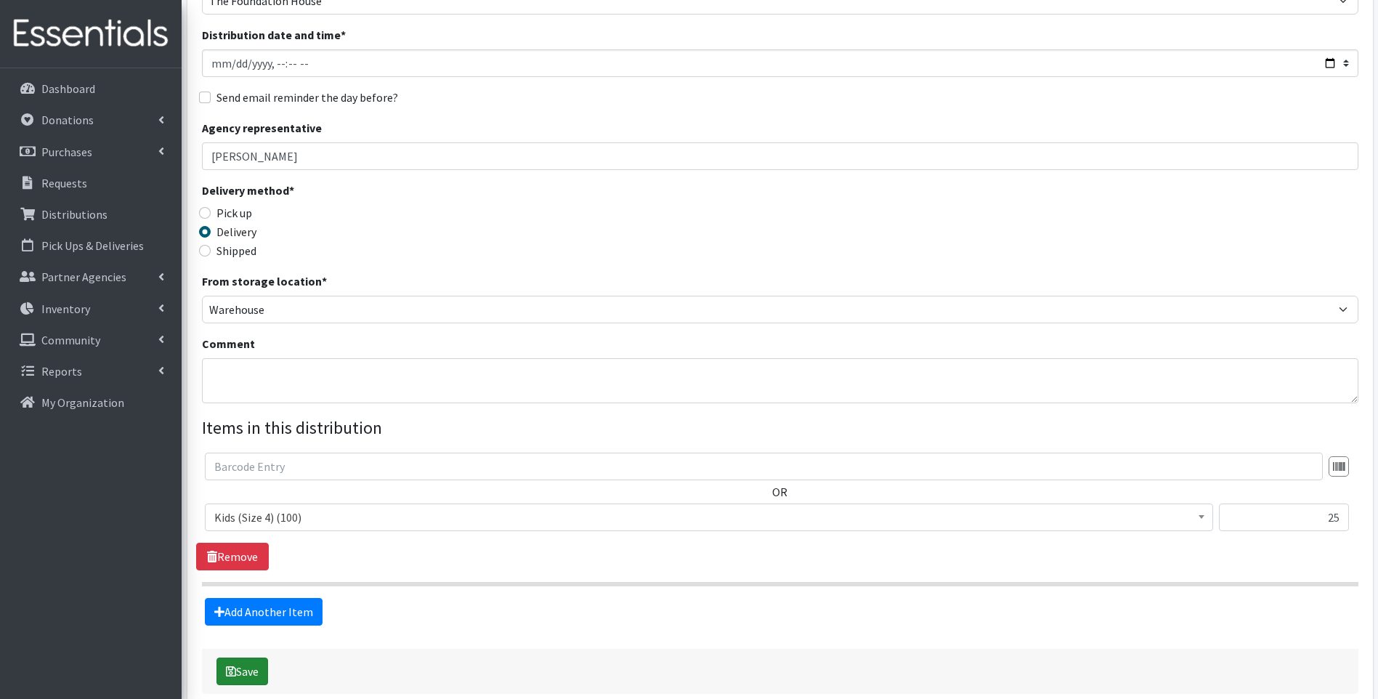
click at [251, 668] on button "Save" at bounding box center [243, 671] width 52 height 28
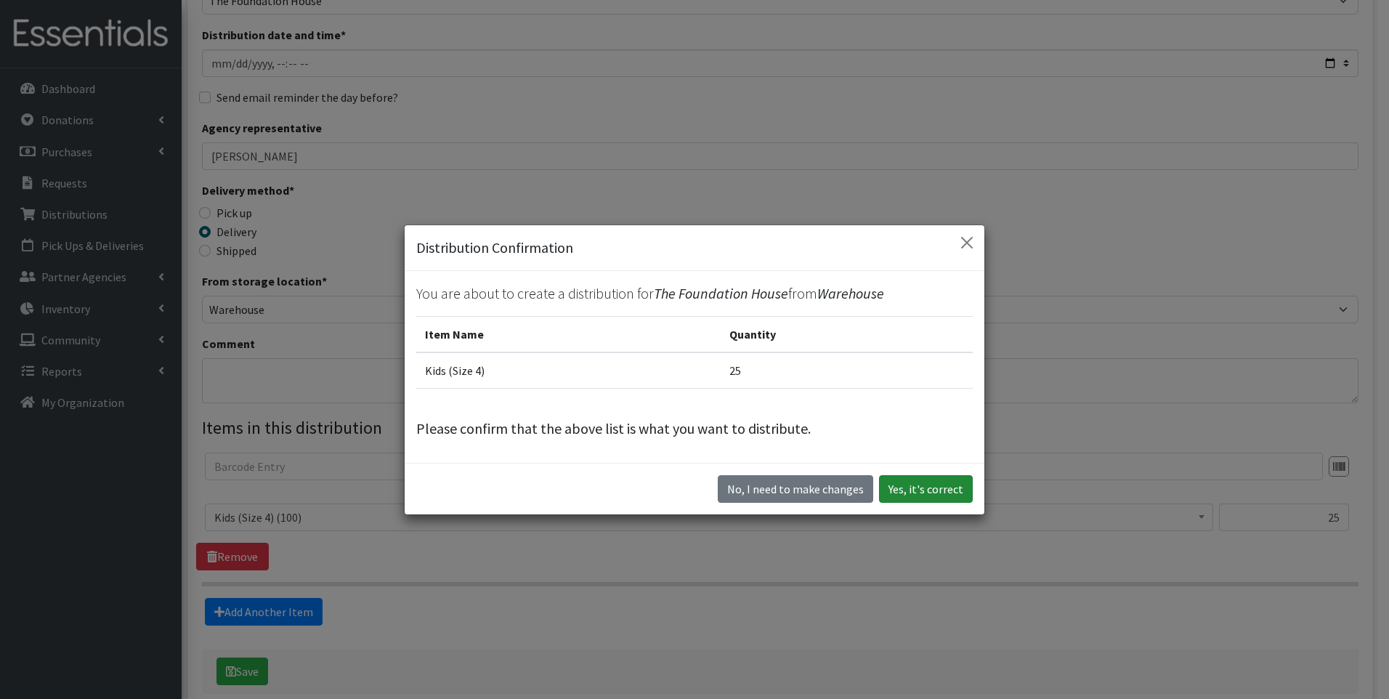
click at [898, 477] on button "Yes, it's correct" at bounding box center [926, 489] width 94 height 28
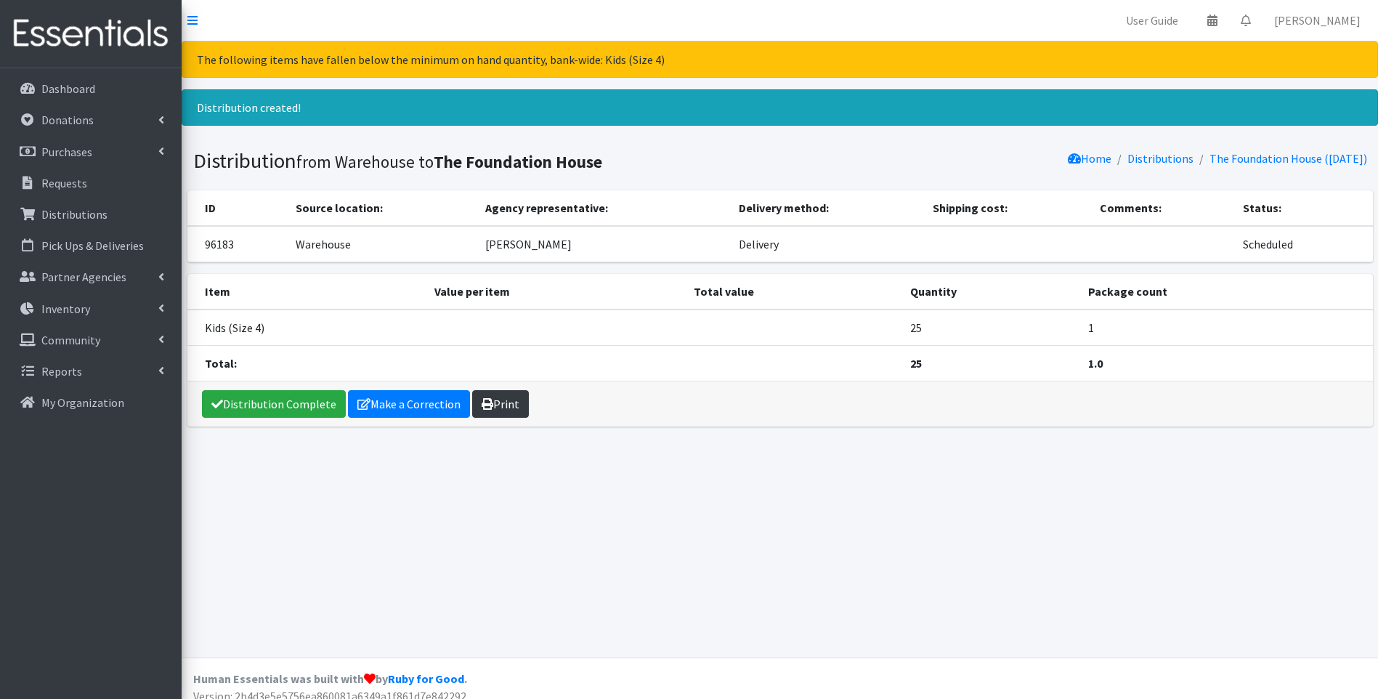
click at [498, 407] on link "Print" at bounding box center [500, 404] width 57 height 28
click at [83, 209] on p "Distributions" at bounding box center [74, 214] width 66 height 15
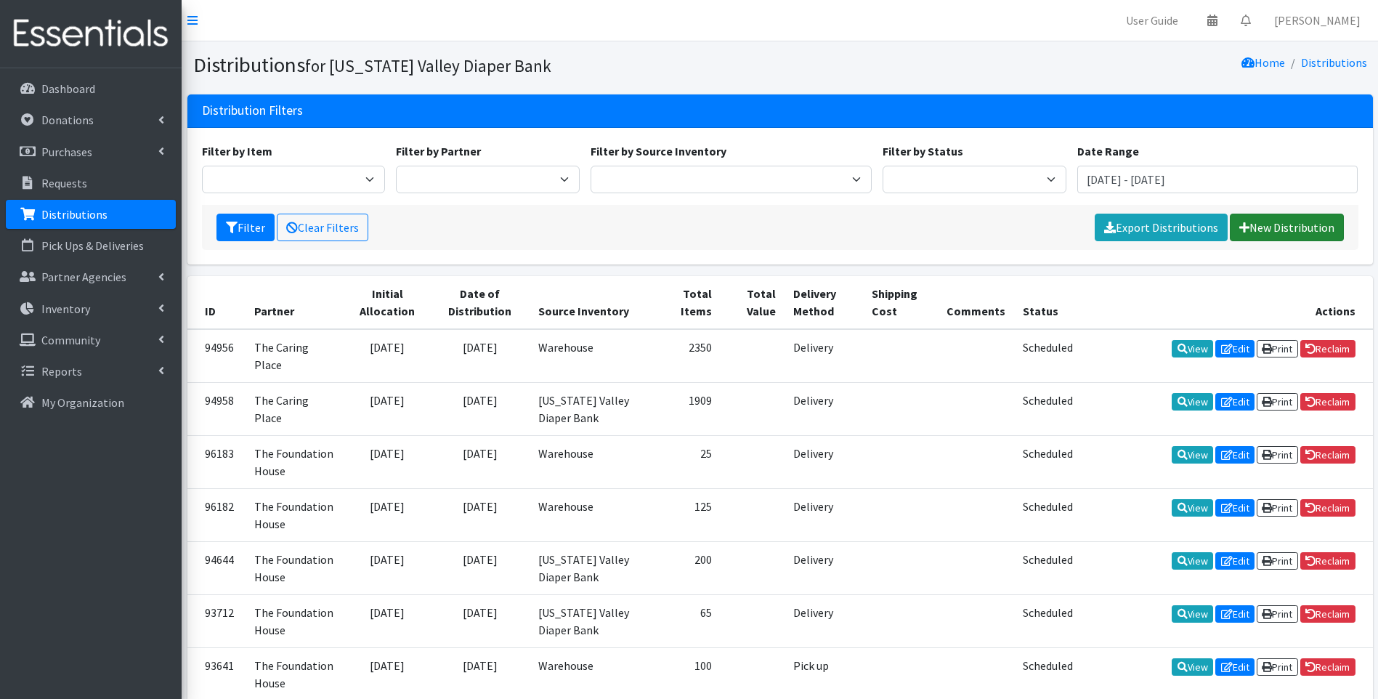
click at [1276, 222] on link "New Distribution" at bounding box center [1287, 228] width 114 height 28
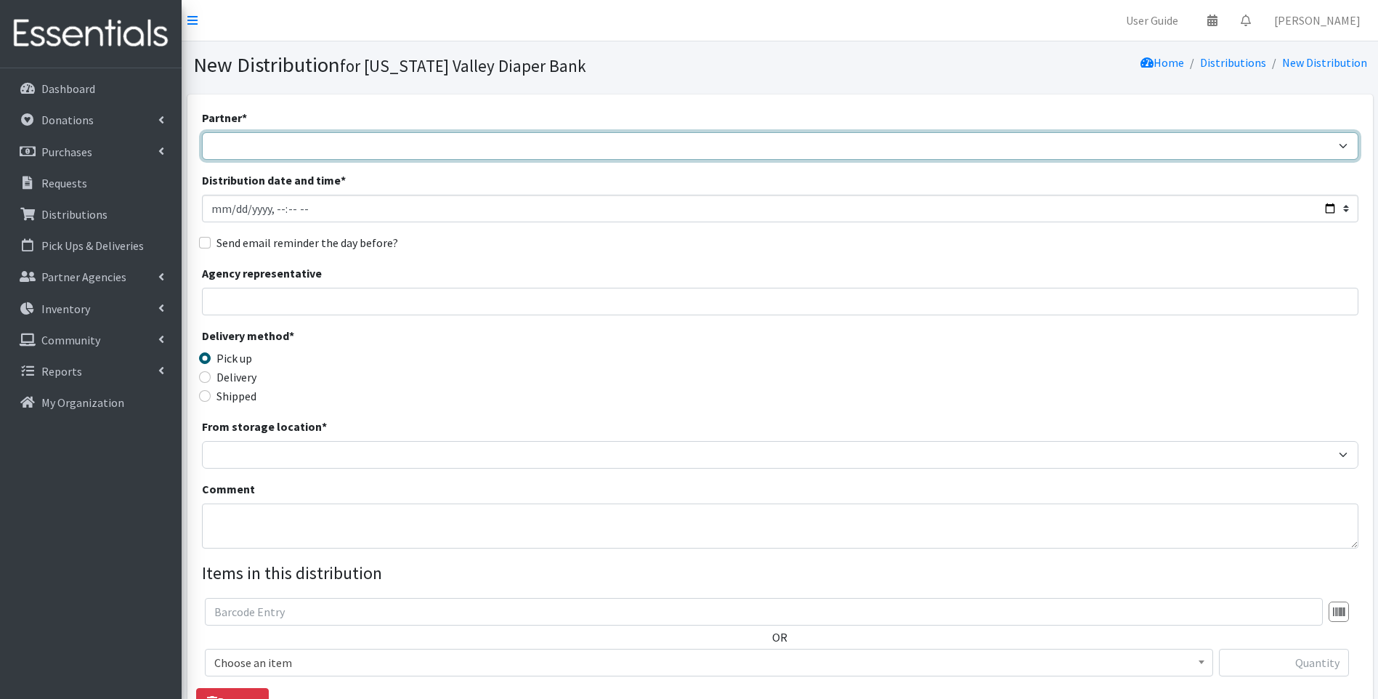
click at [325, 147] on select "Harbor Safe House and Advocacy Center The Caring Place The Foundation House" at bounding box center [780, 146] width 1157 height 28
select select "4509"
click at [202, 132] on select "Harbor Safe House and Advocacy Center The Caring Place The Foundation House" at bounding box center [780, 146] width 1157 height 28
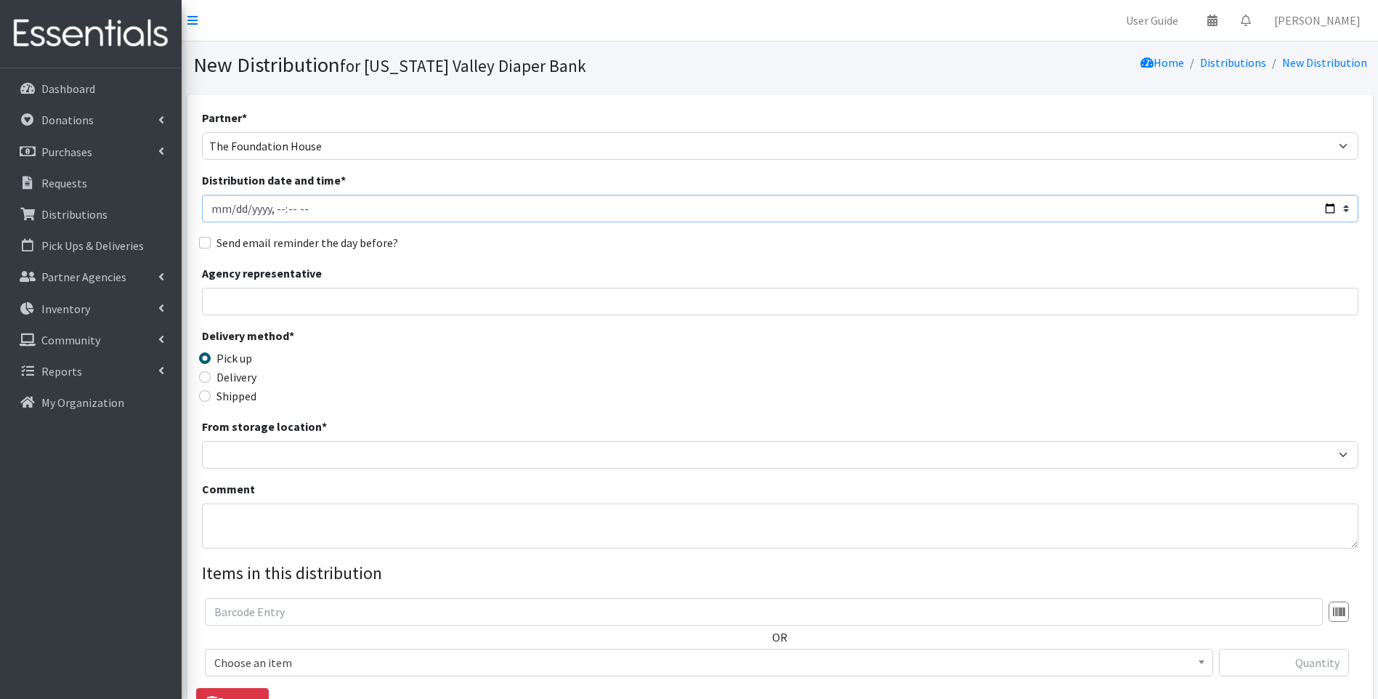
click at [299, 207] on input "Distribution date and time *" at bounding box center [780, 209] width 1157 height 28
click at [1332, 206] on input "Distribution date and time *" at bounding box center [780, 209] width 1157 height 28
type input "[DATE]T23:59"
click at [542, 382] on div "Delivery method * Pick up Delivery Shipped Shipping cost" at bounding box center [780, 372] width 1157 height 91
click at [204, 376] on input "Delivery" at bounding box center [205, 377] width 12 height 12
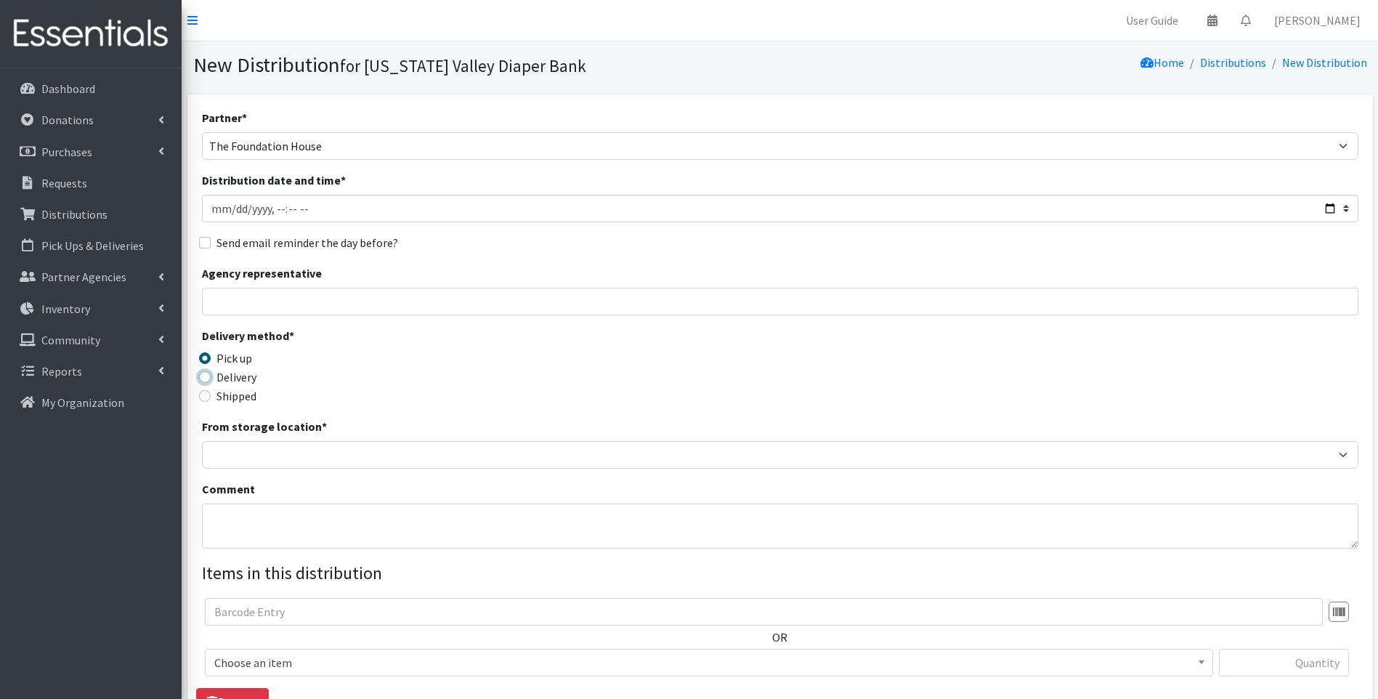
radio input "true"
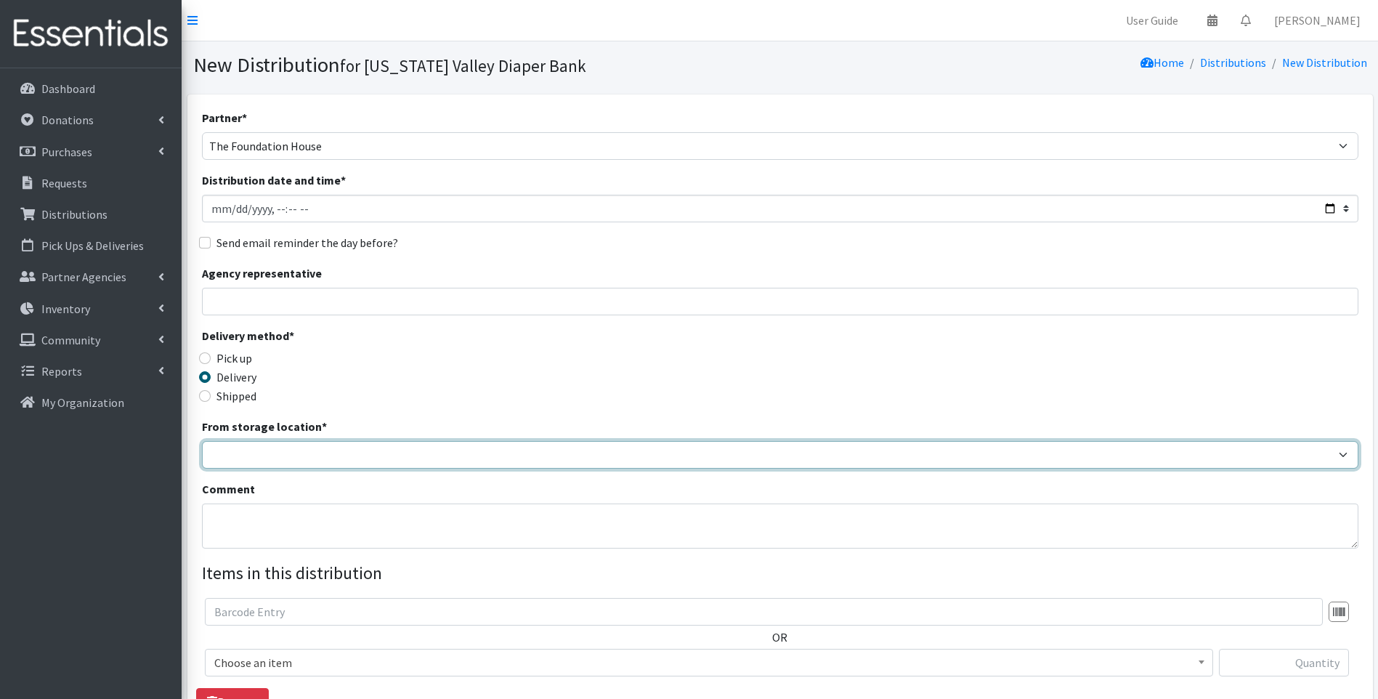
click at [273, 458] on select "[US_STATE] Valley Diaper Bank The Community Foundation Warehouse" at bounding box center [780, 455] width 1157 height 28
select select "477"
click at [202, 441] on select "[US_STATE] Valley Diaper Bank The Community Foundation Warehouse" at bounding box center [780, 455] width 1157 height 28
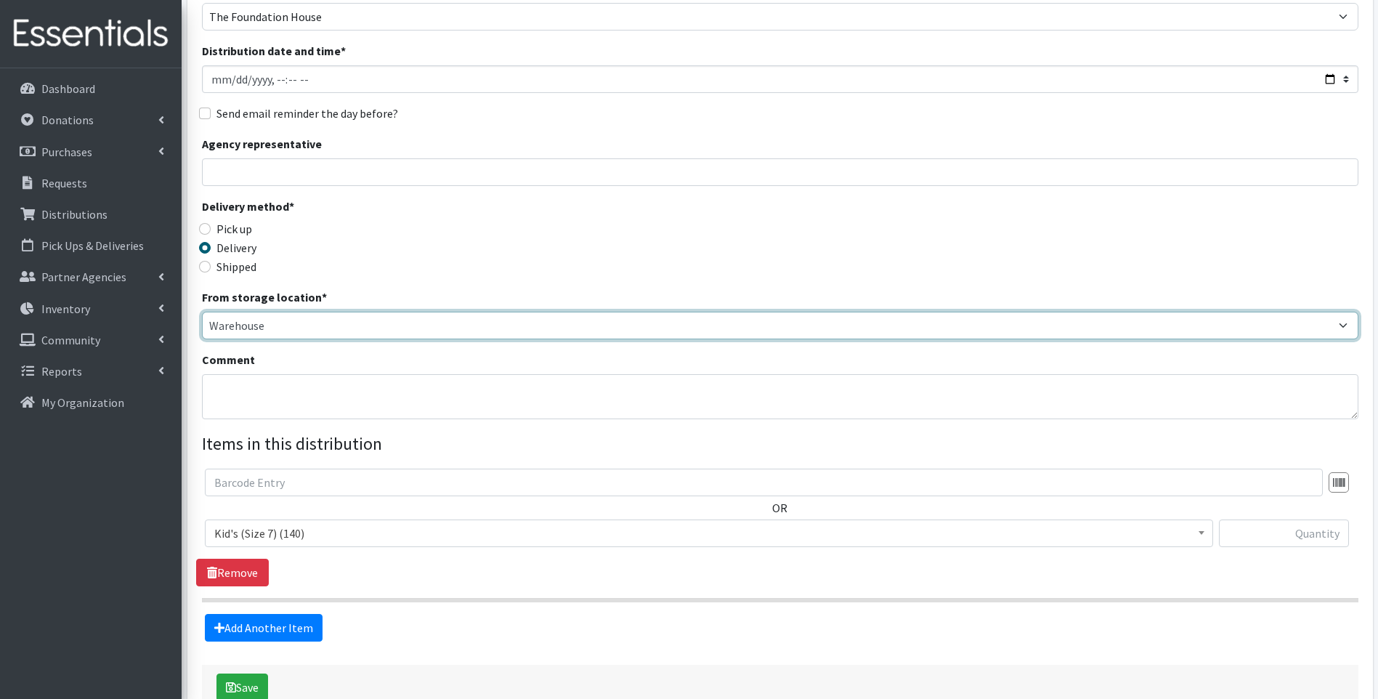
scroll to position [145, 0]
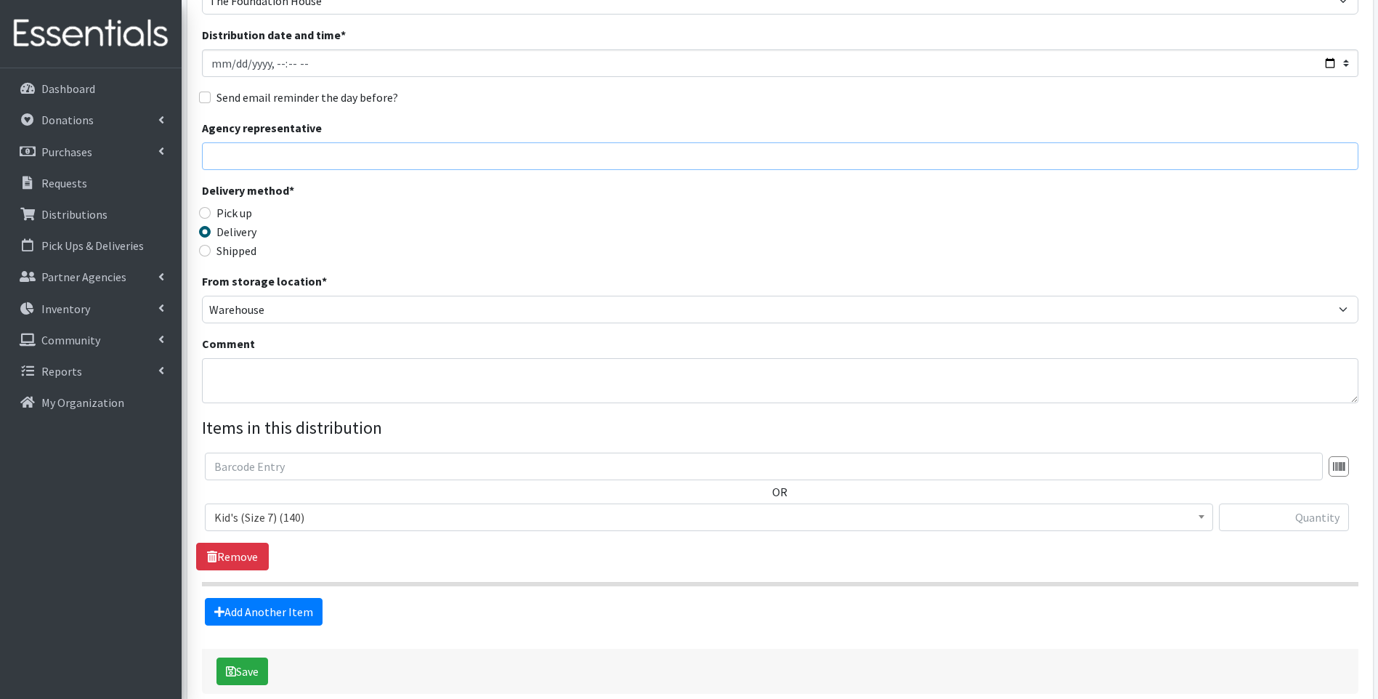
click at [366, 166] on input "Agency representative" at bounding box center [780, 156] width 1157 height 28
type input "[PERSON_NAME]"
click at [308, 471] on input "text" at bounding box center [764, 467] width 1118 height 28
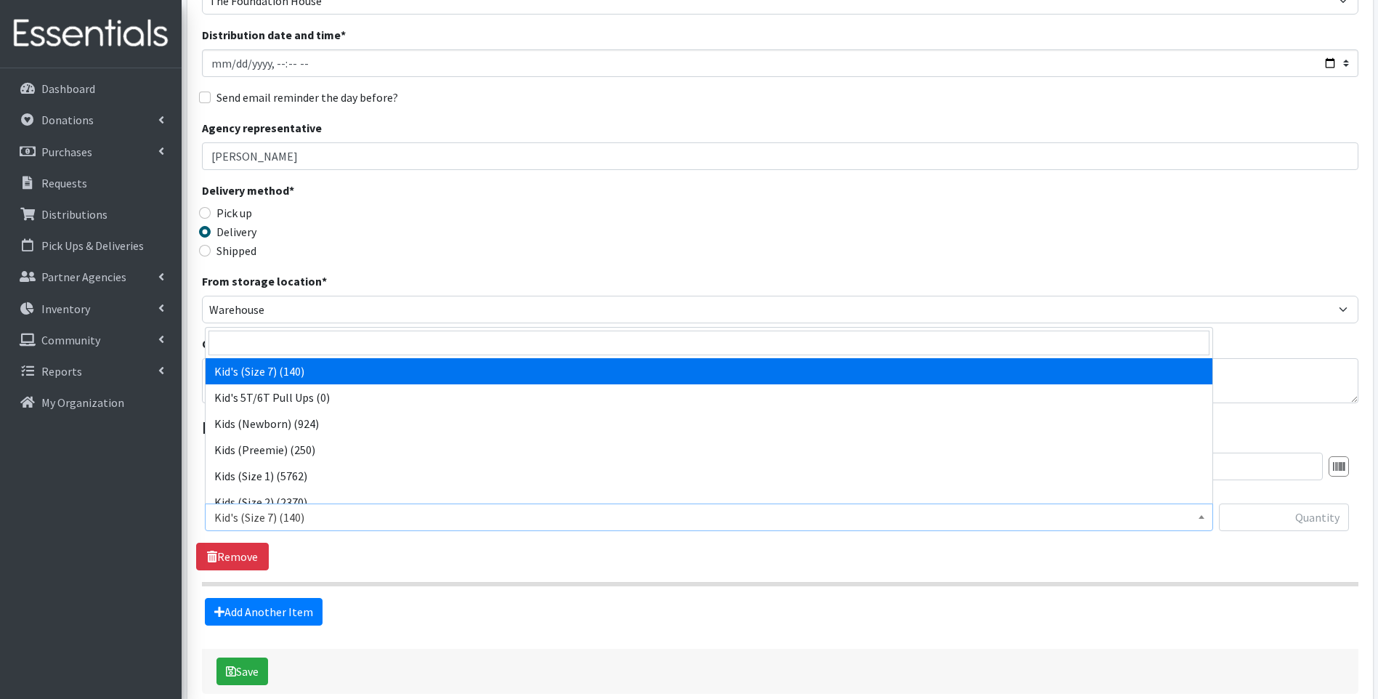
click at [307, 517] on span "Kid's (Size 7) (140)" at bounding box center [709, 517] width 990 height 20
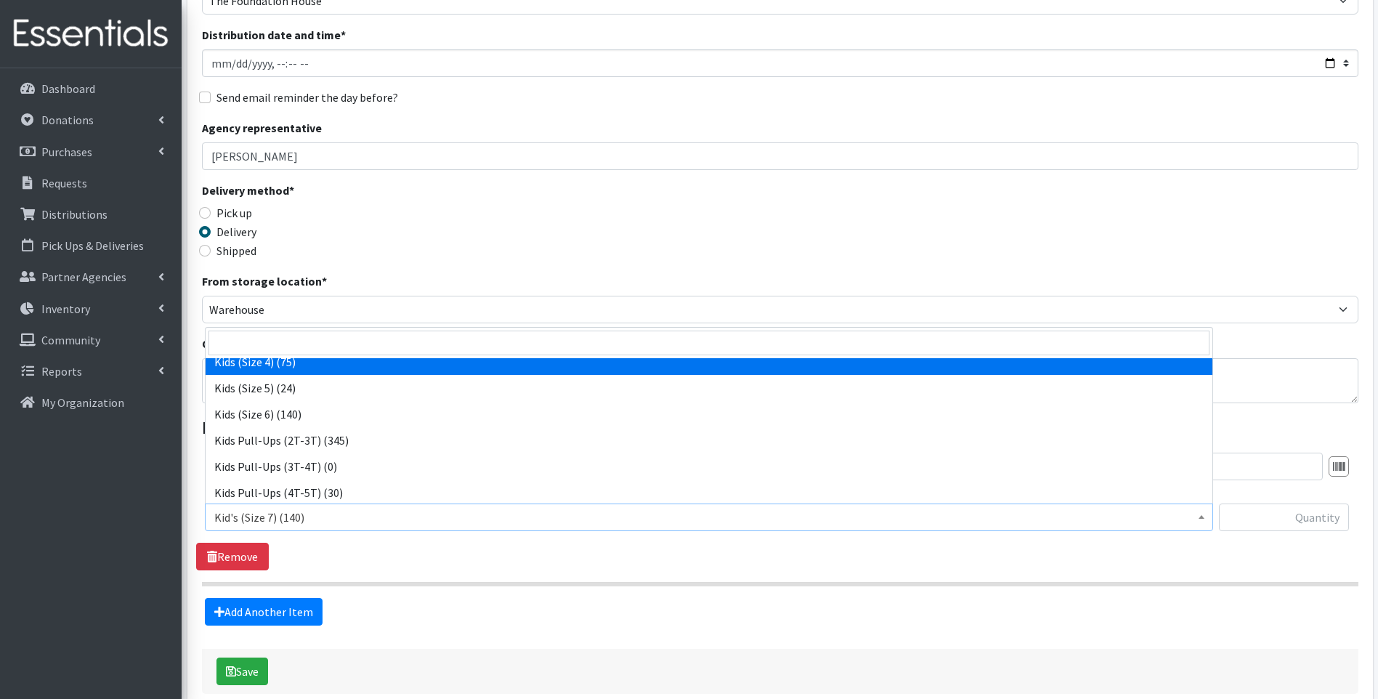
scroll to position [195, 0]
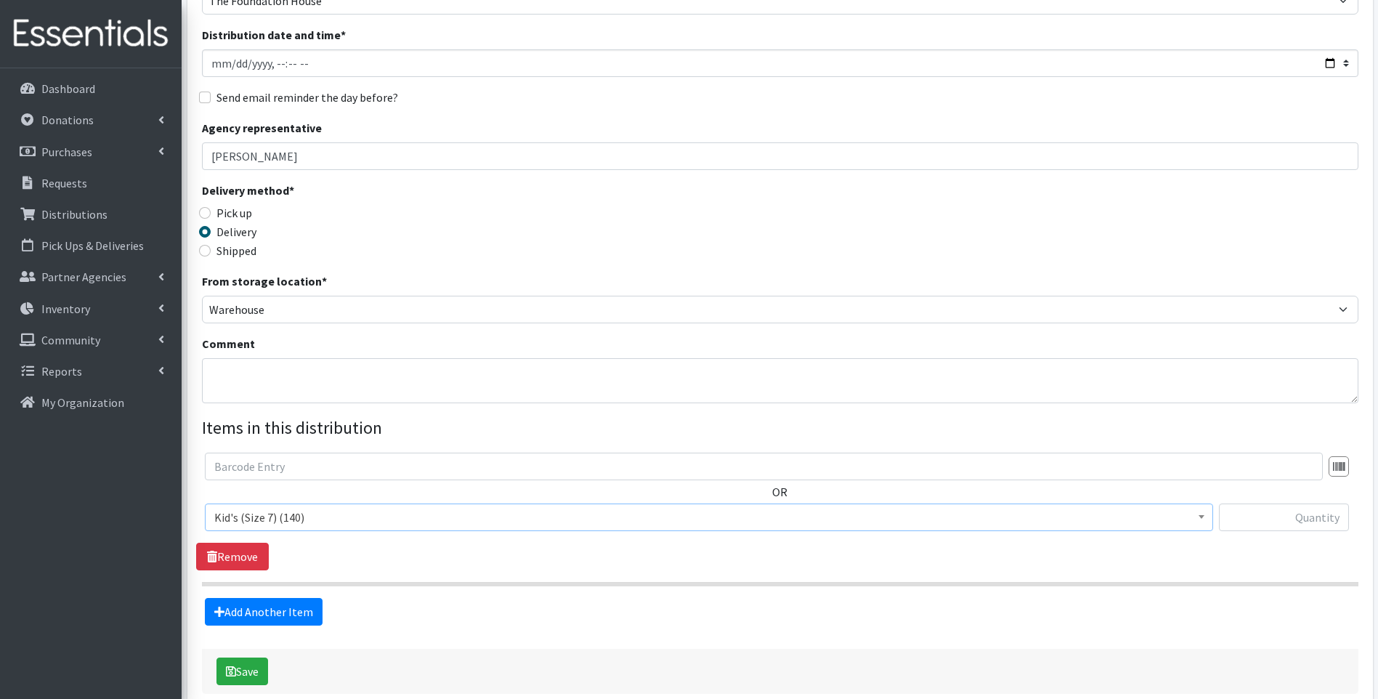
click at [284, 517] on span "Kid's (Size 7) (140)" at bounding box center [709, 517] width 990 height 20
click at [1299, 524] on input "text" at bounding box center [1284, 517] width 130 height 28
type input "25"
click at [296, 607] on link "Add Another Item" at bounding box center [264, 612] width 118 height 28
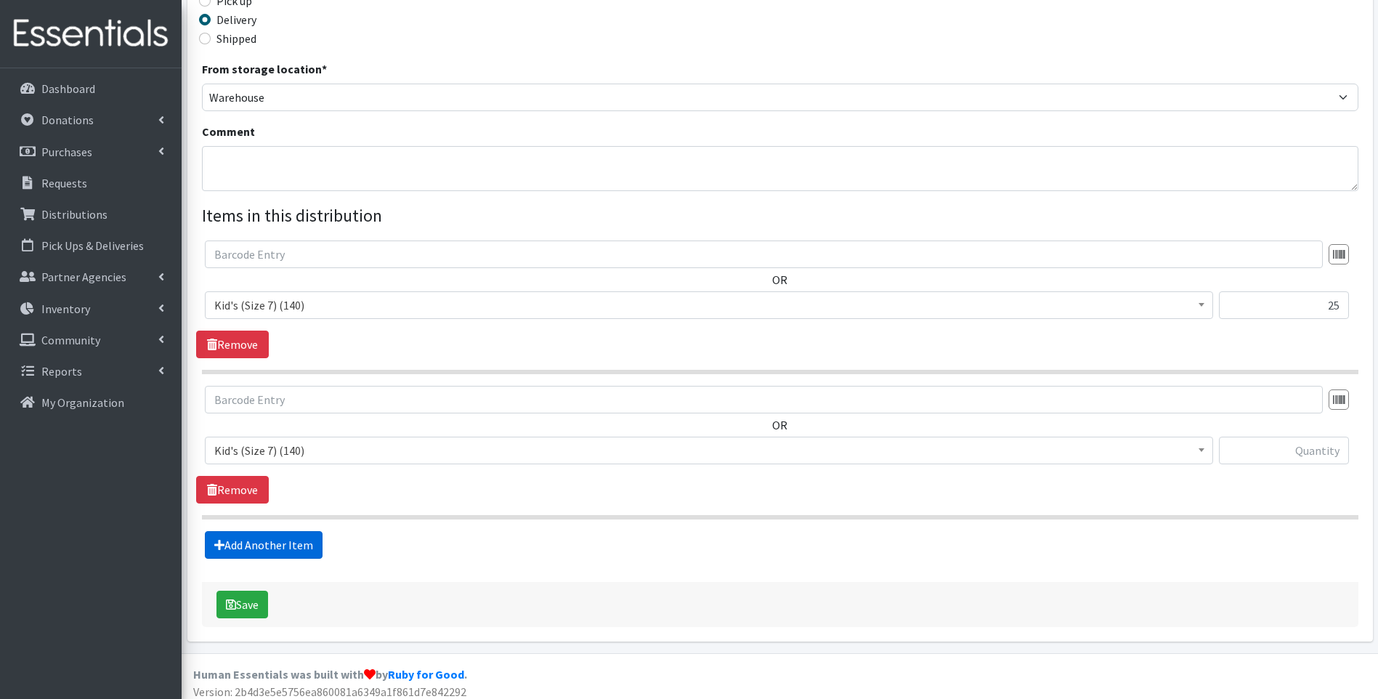
scroll to position [366, 0]
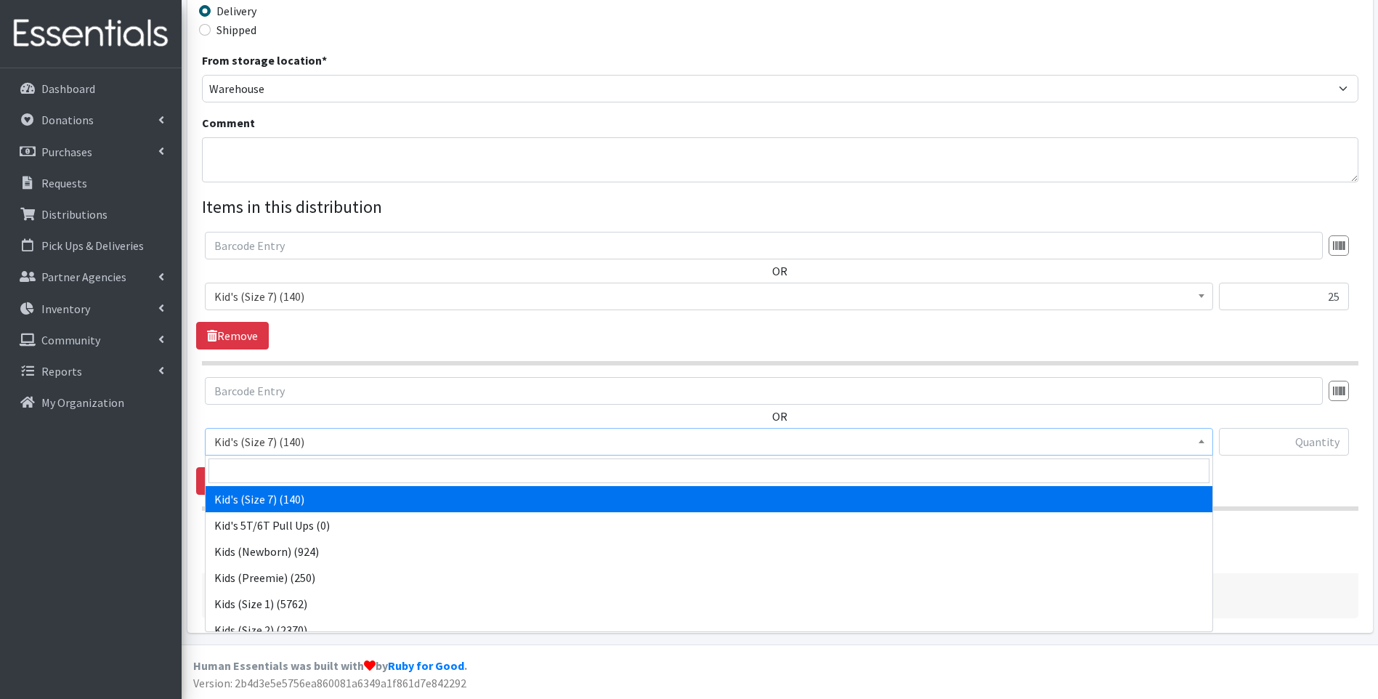
click at [338, 440] on span "Kid's (Size 7) (140)" at bounding box center [709, 442] width 990 height 20
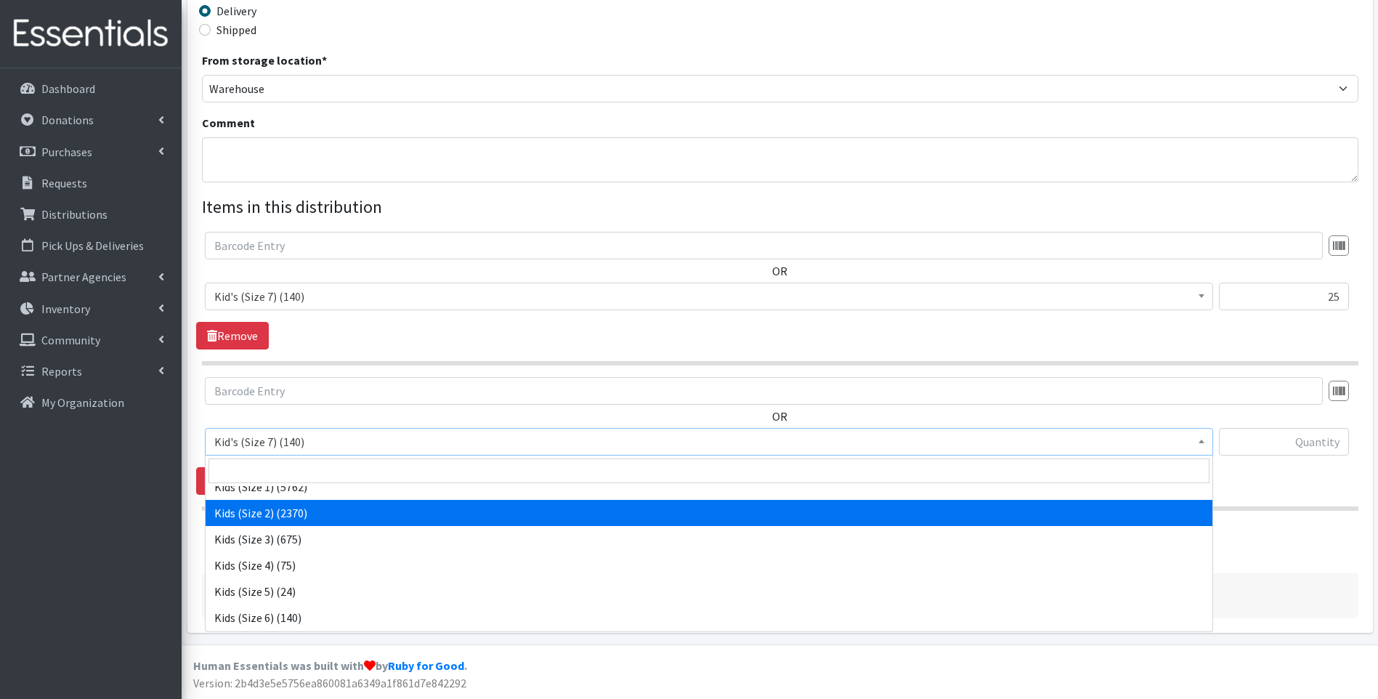
scroll to position [145, 0]
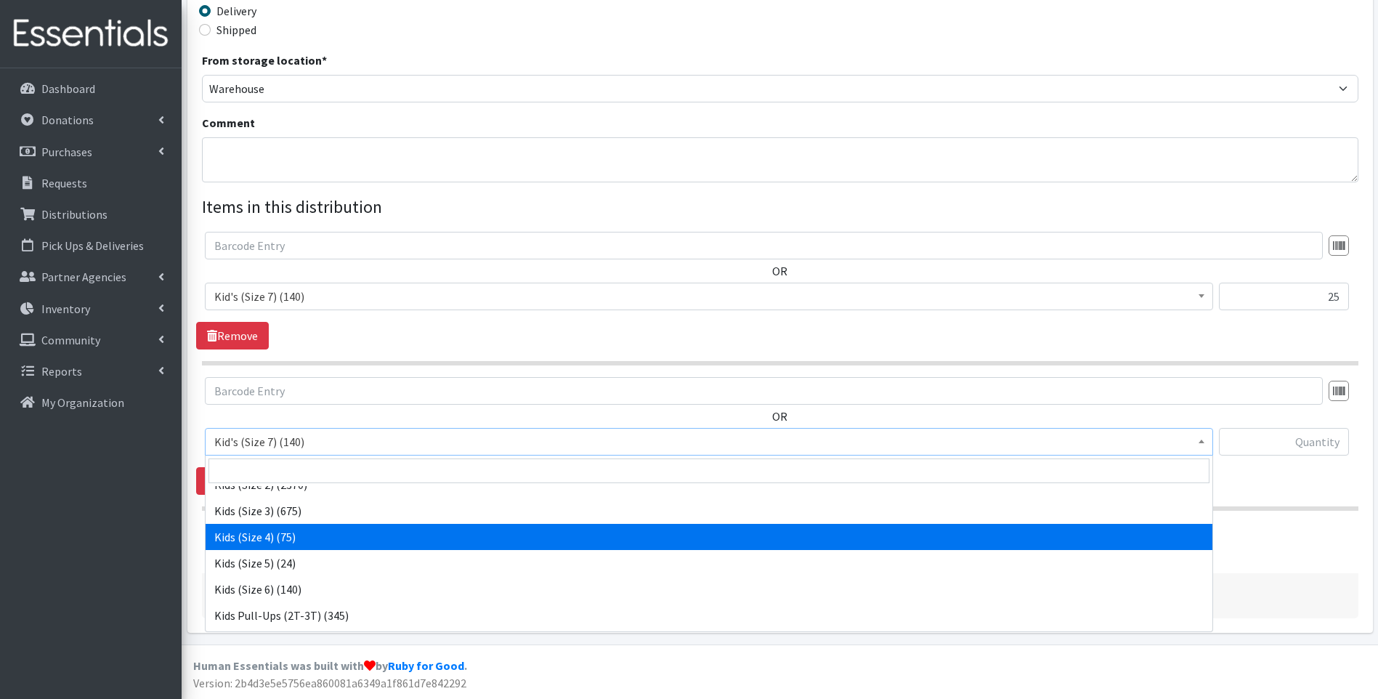
select select "13180"
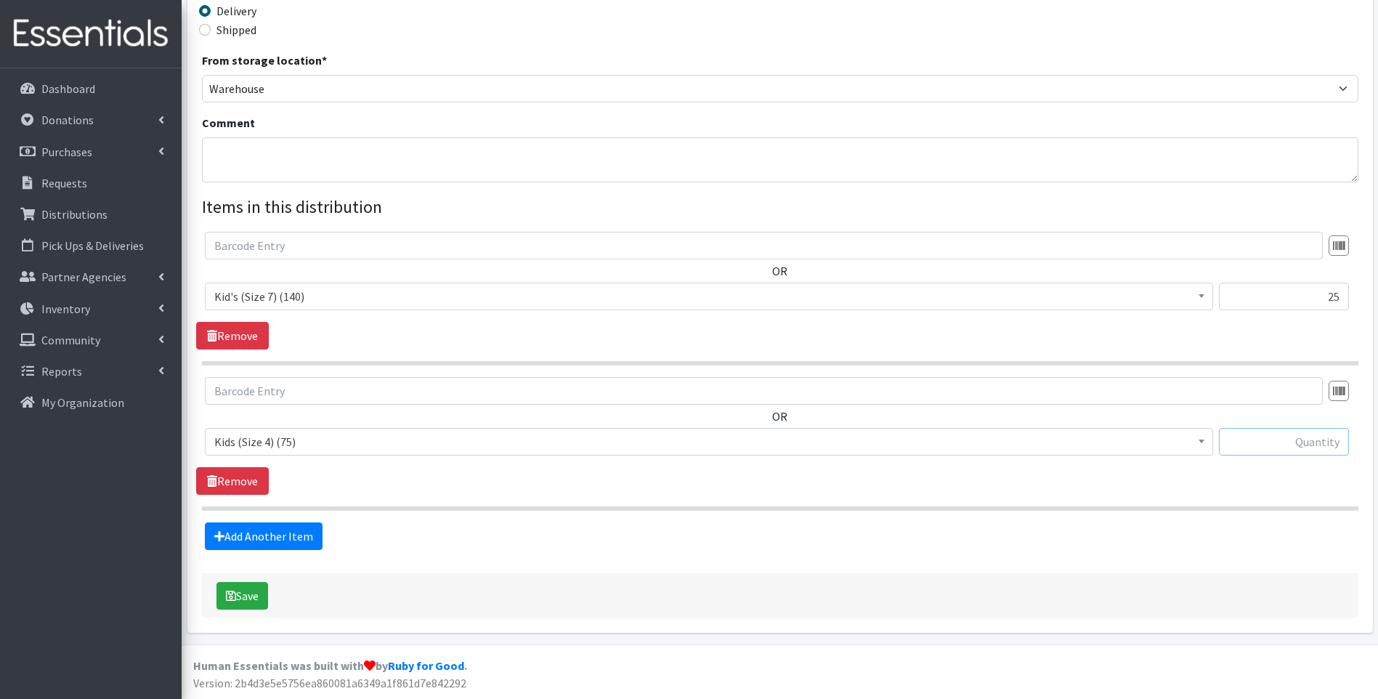
click at [1330, 437] on input "text" at bounding box center [1284, 442] width 130 height 28
type input "25"
click at [248, 599] on button "Save" at bounding box center [243, 596] width 52 height 28
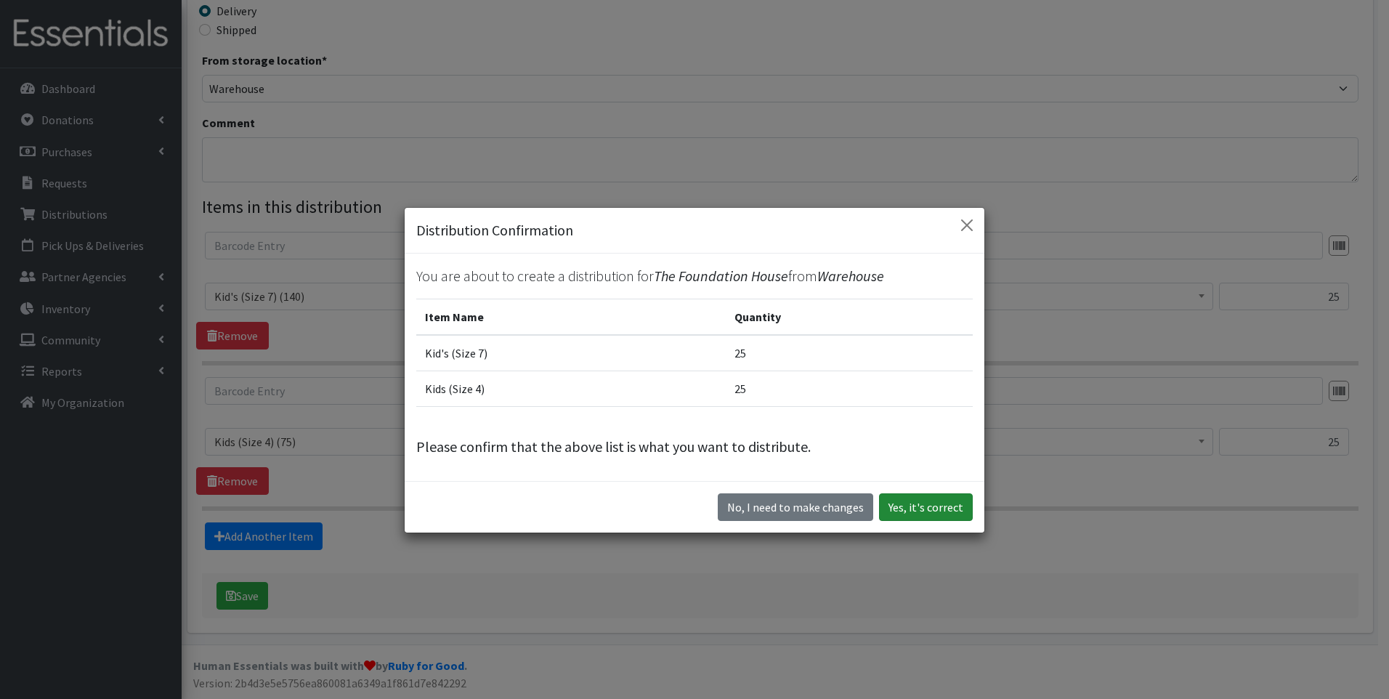
click at [944, 509] on button "Yes, it's correct" at bounding box center [926, 507] width 94 height 28
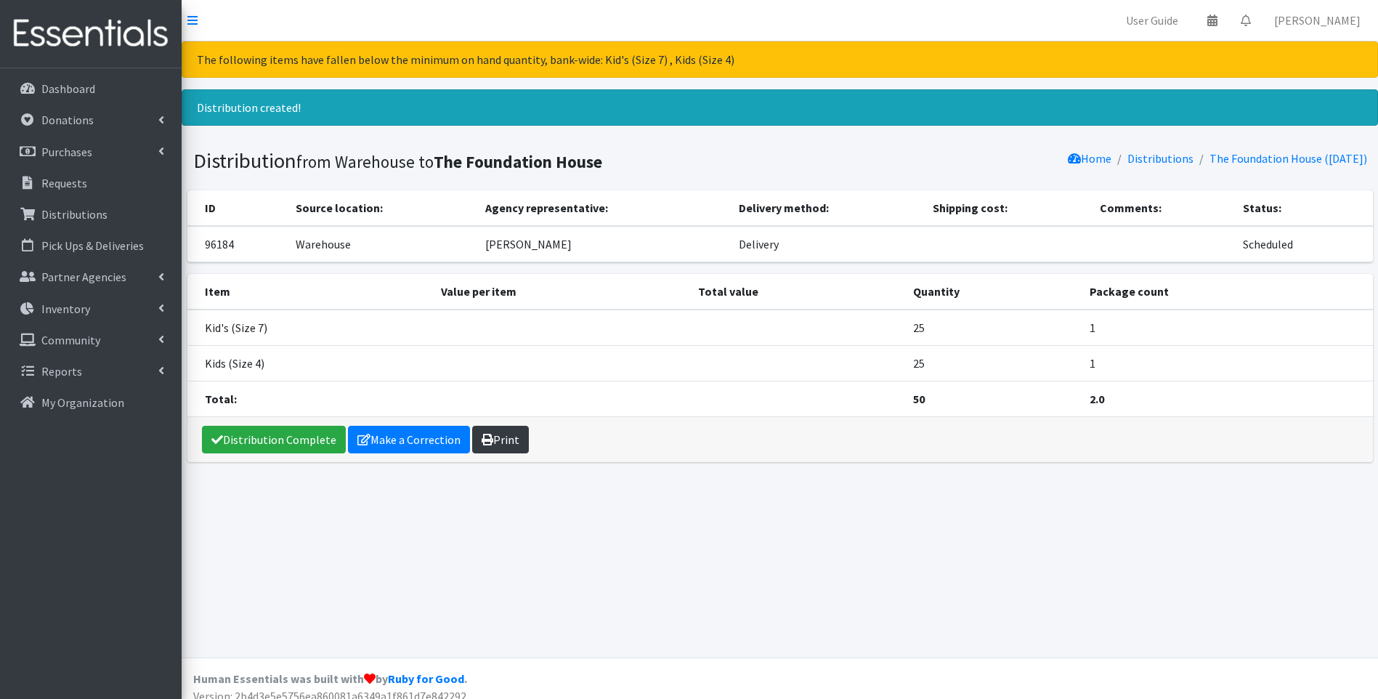
click at [506, 437] on link "Print" at bounding box center [500, 440] width 57 height 28
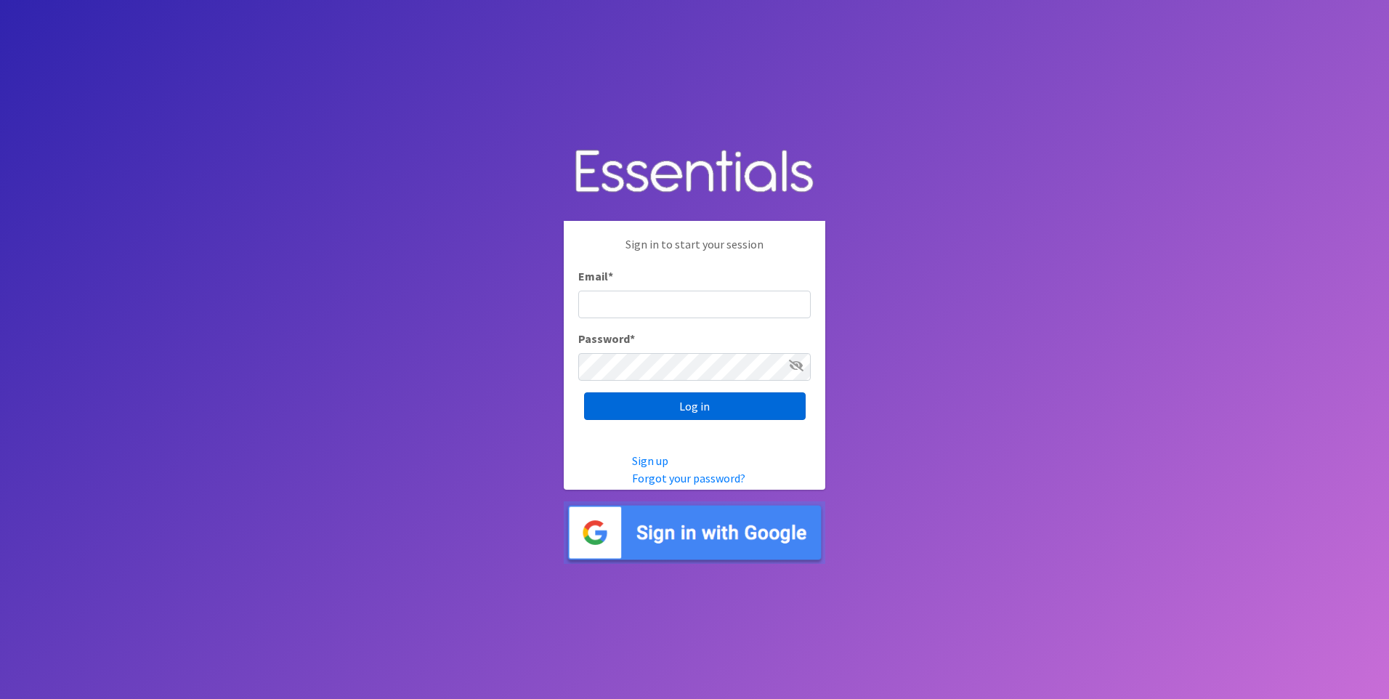
type input "[EMAIL_ADDRESS][DOMAIN_NAME]"
click at [699, 409] on input "Log in" at bounding box center [695, 406] width 222 height 28
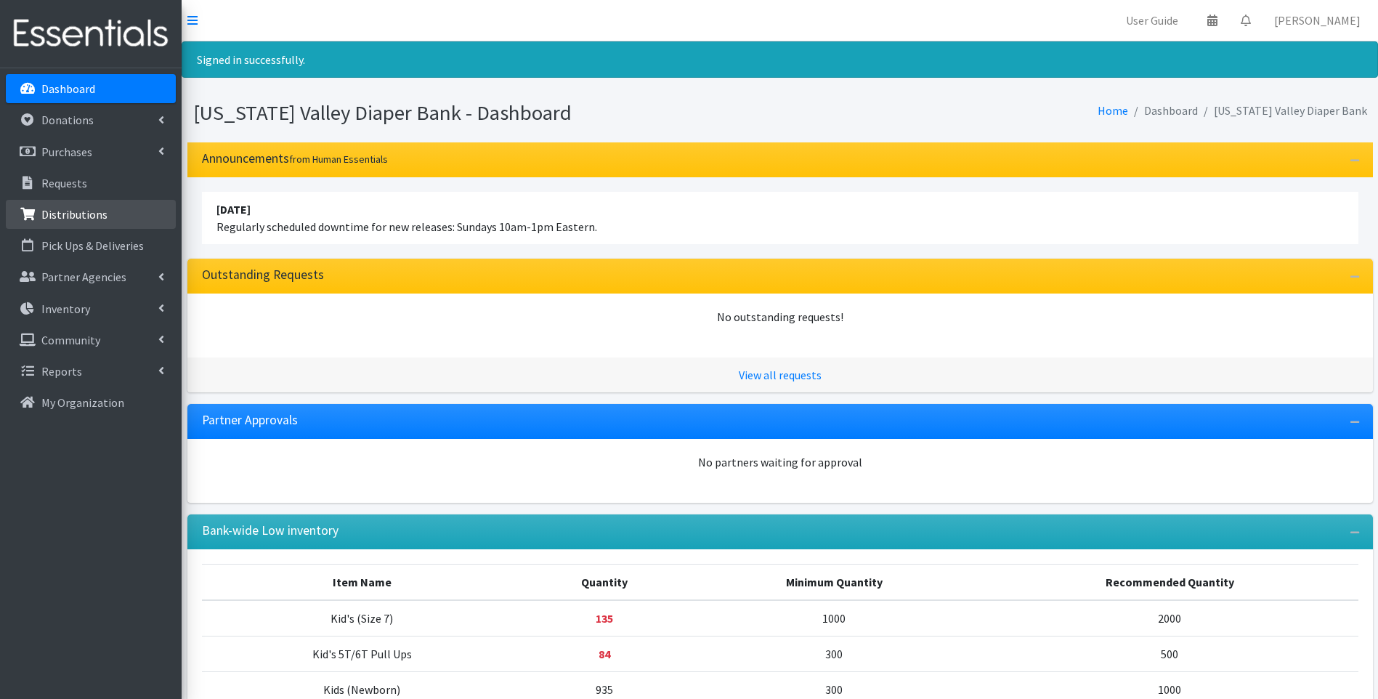
click at [90, 217] on p "Distributions" at bounding box center [74, 214] width 66 height 15
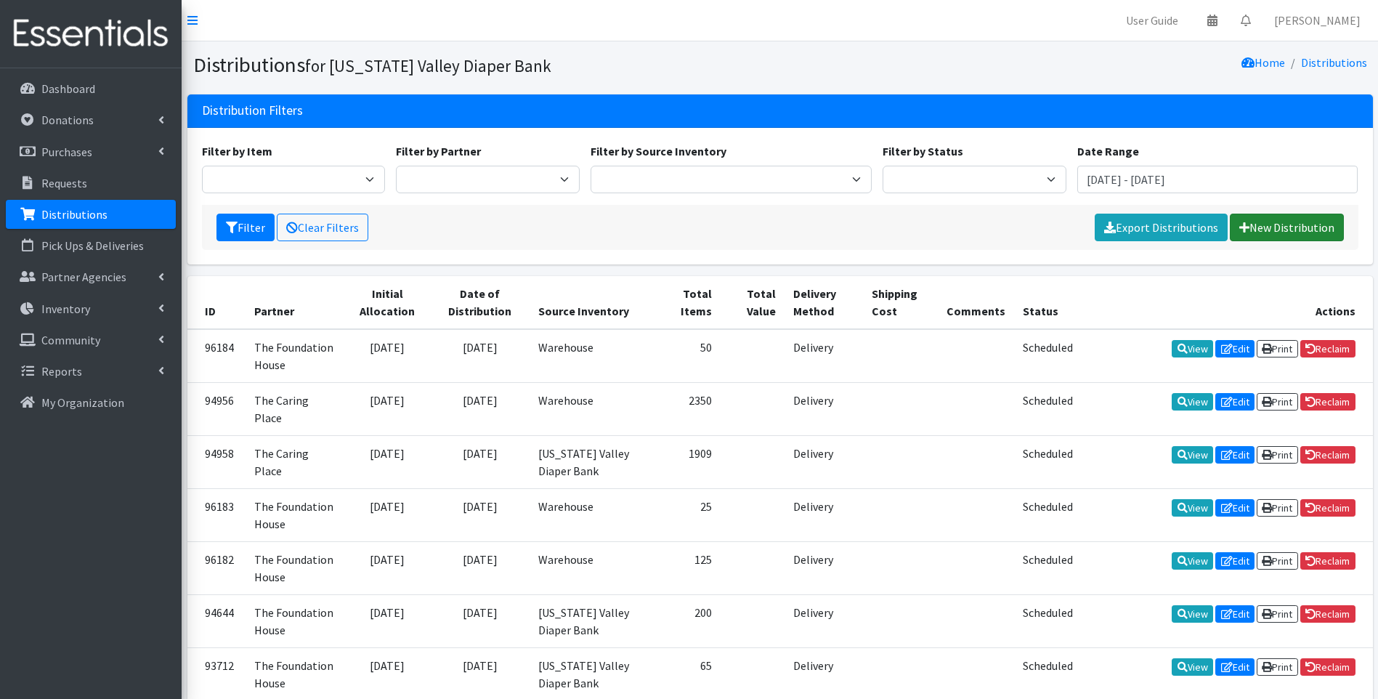
click at [1283, 229] on link "New Distribution" at bounding box center [1287, 228] width 114 height 28
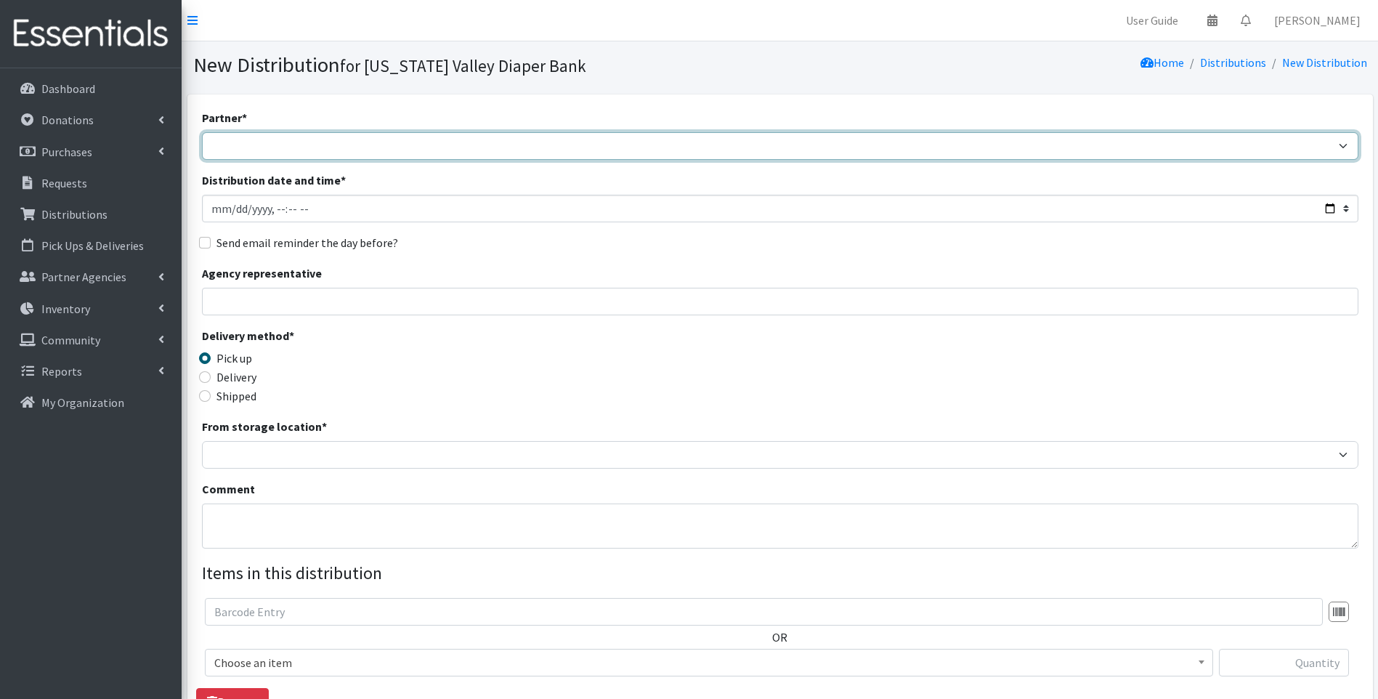
click at [300, 142] on select "Harbor Safe House and Advocacy Center The Caring Place The Foundation House" at bounding box center [780, 146] width 1157 height 28
select select "4509"
click at [202, 132] on select "Harbor Safe House and Advocacy Center The Caring Place The Foundation House" at bounding box center [780, 146] width 1157 height 28
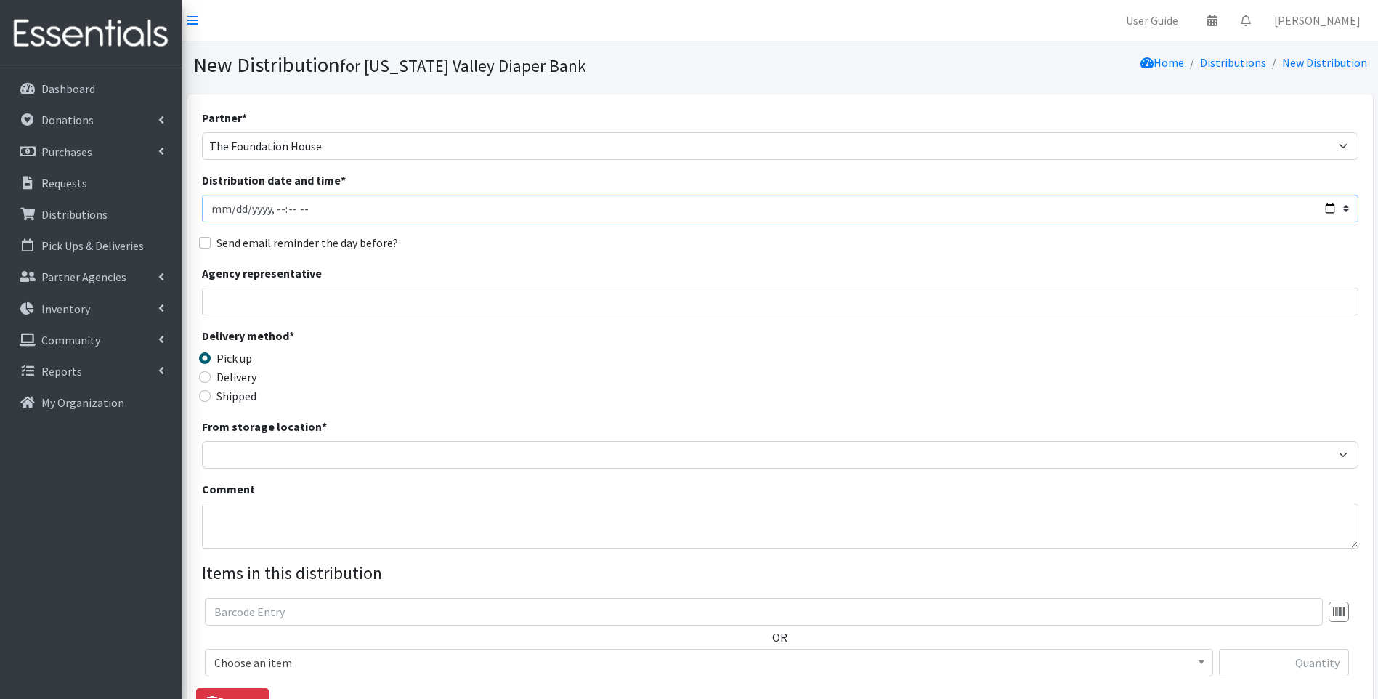
click at [386, 213] on input "Distribution date and time *" at bounding box center [780, 209] width 1157 height 28
click at [410, 205] on input "Distribution date and time *" at bounding box center [780, 209] width 1157 height 28
click at [1328, 206] on input "Distribution date and time *" at bounding box center [780, 209] width 1157 height 28
click at [1328, 207] on input "Distribution date and time *" at bounding box center [780, 209] width 1157 height 28
type input "[DATE]T23:59"
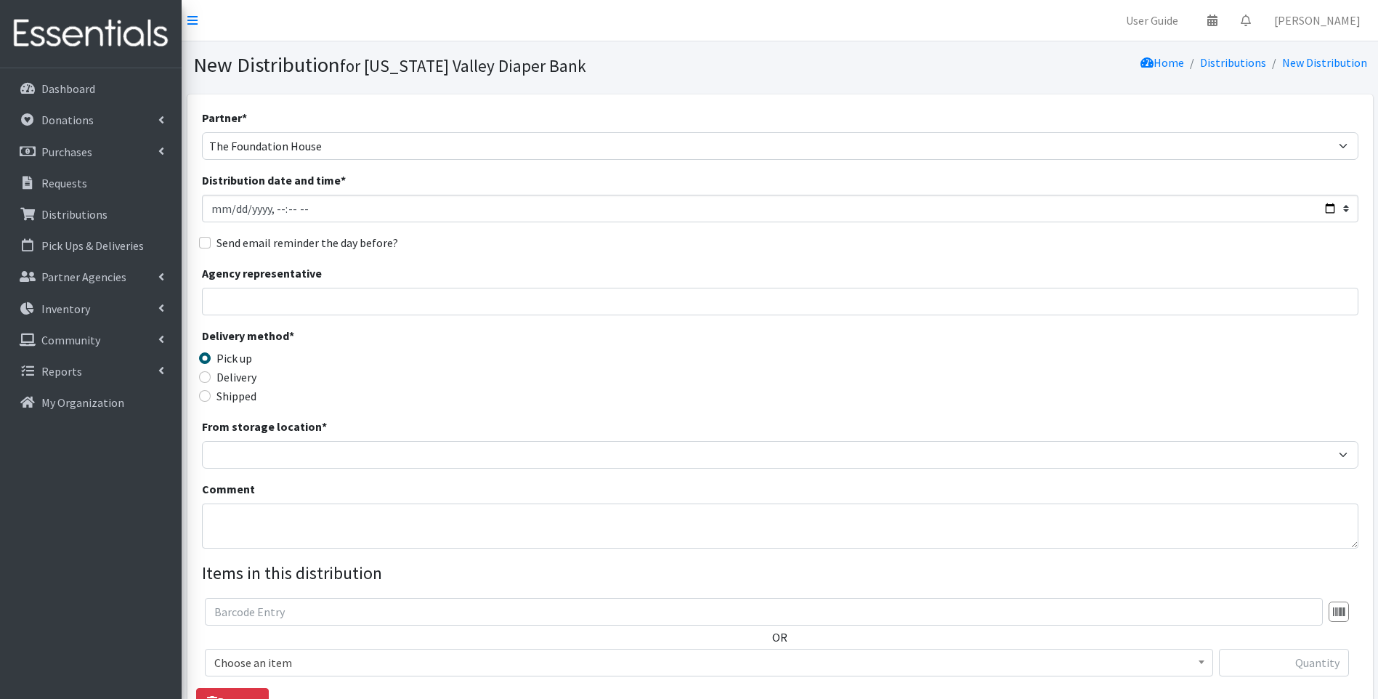
click at [799, 278] on div "Agency representative" at bounding box center [780, 289] width 1157 height 51
click at [267, 300] on input "Agency representative" at bounding box center [780, 302] width 1157 height 28
type input "[PERSON_NAME]"
click at [243, 375] on label "Delivery" at bounding box center [237, 376] width 40 height 17
click at [211, 375] on input "Delivery" at bounding box center [205, 377] width 12 height 12
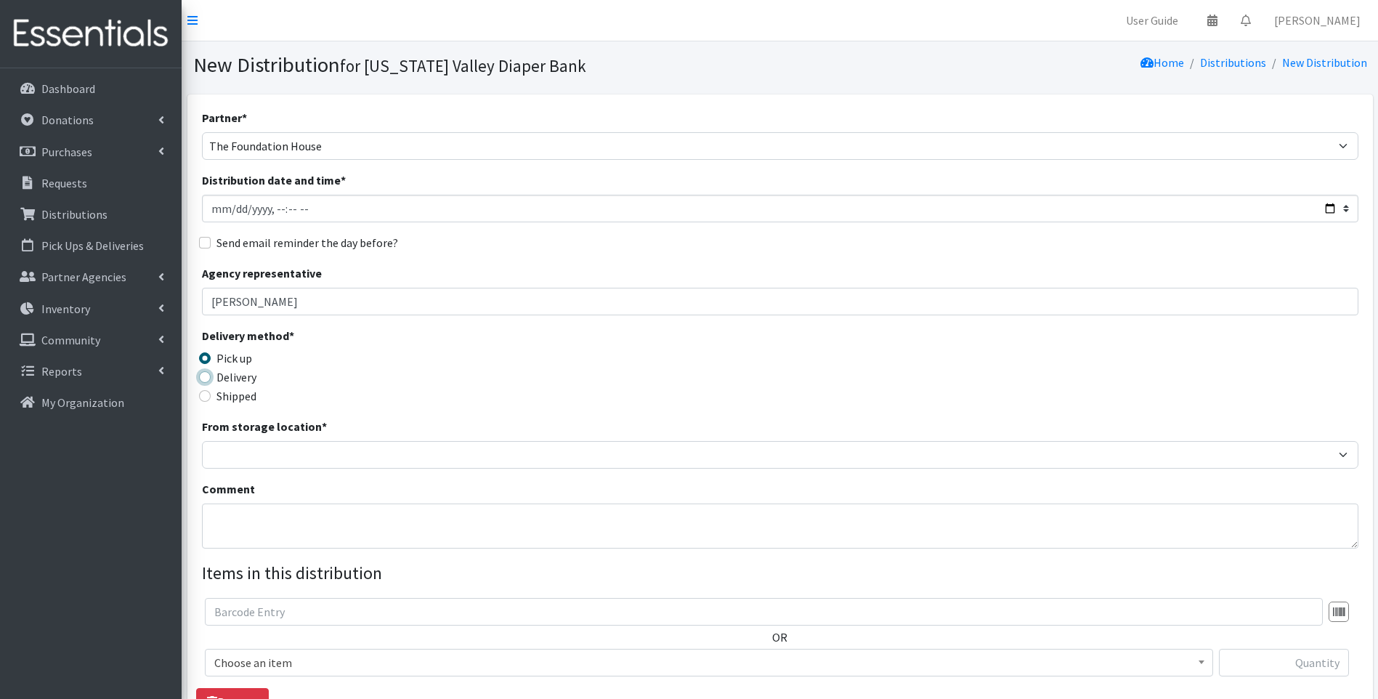
radio input "true"
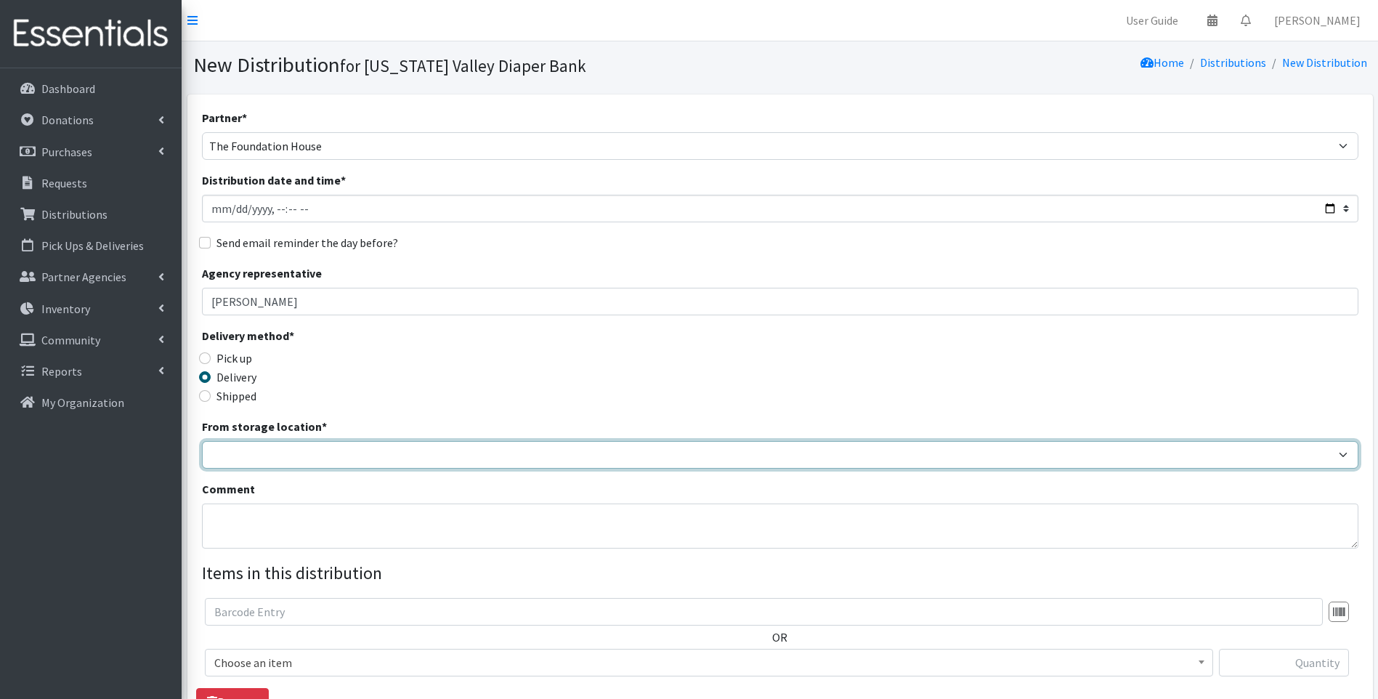
click at [328, 459] on select "[US_STATE] Valley Diaper Bank The Community Foundation Warehouse" at bounding box center [780, 455] width 1157 height 28
select select "477"
click at [202, 441] on select "[US_STATE] Valley Diaper Bank The Community Foundation Warehouse" at bounding box center [780, 455] width 1157 height 28
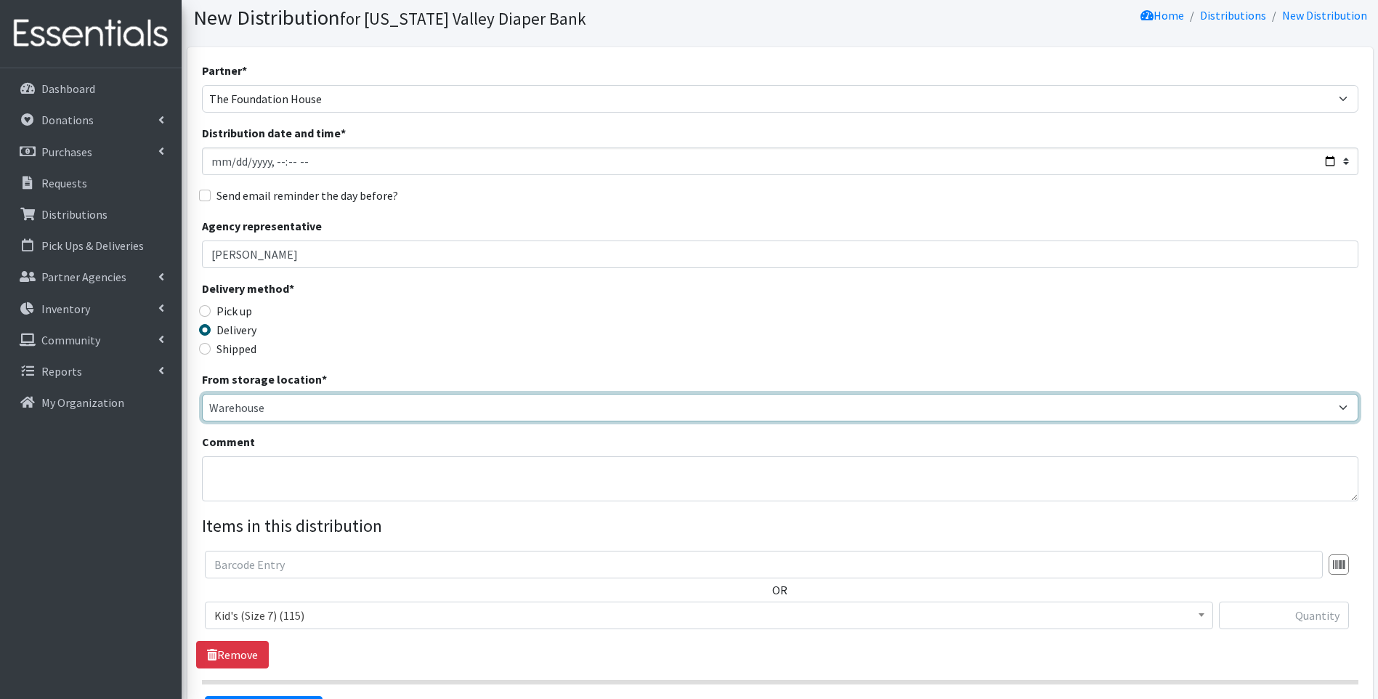
scroll to position [73, 0]
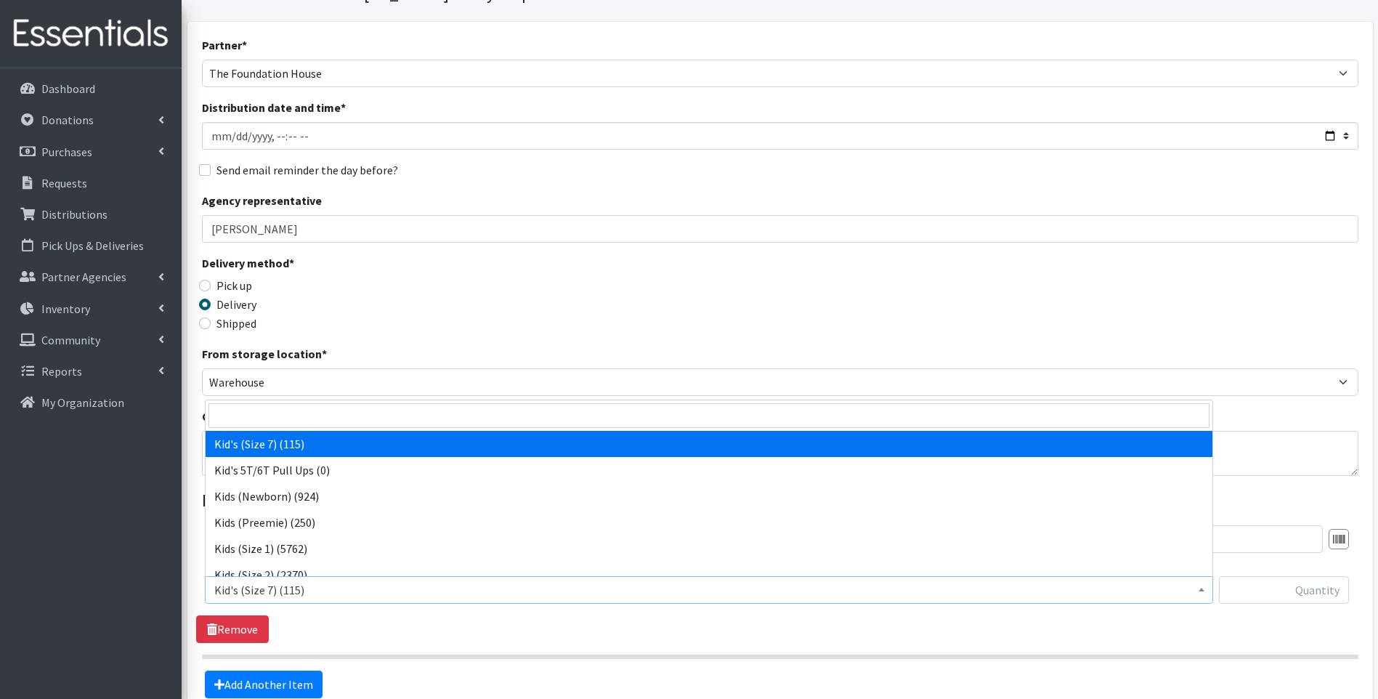
click at [411, 600] on span "Kid's (Size 7) (115)" at bounding box center [709, 590] width 990 height 20
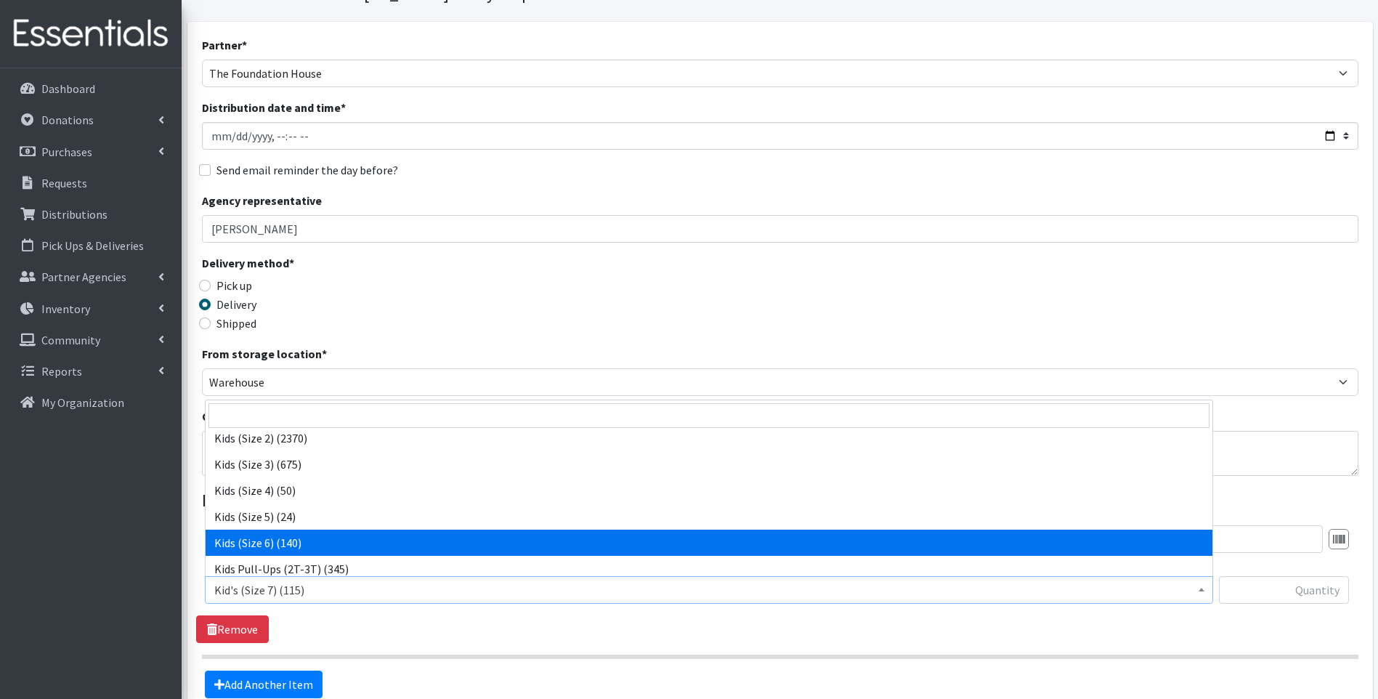
scroll to position [145, 0]
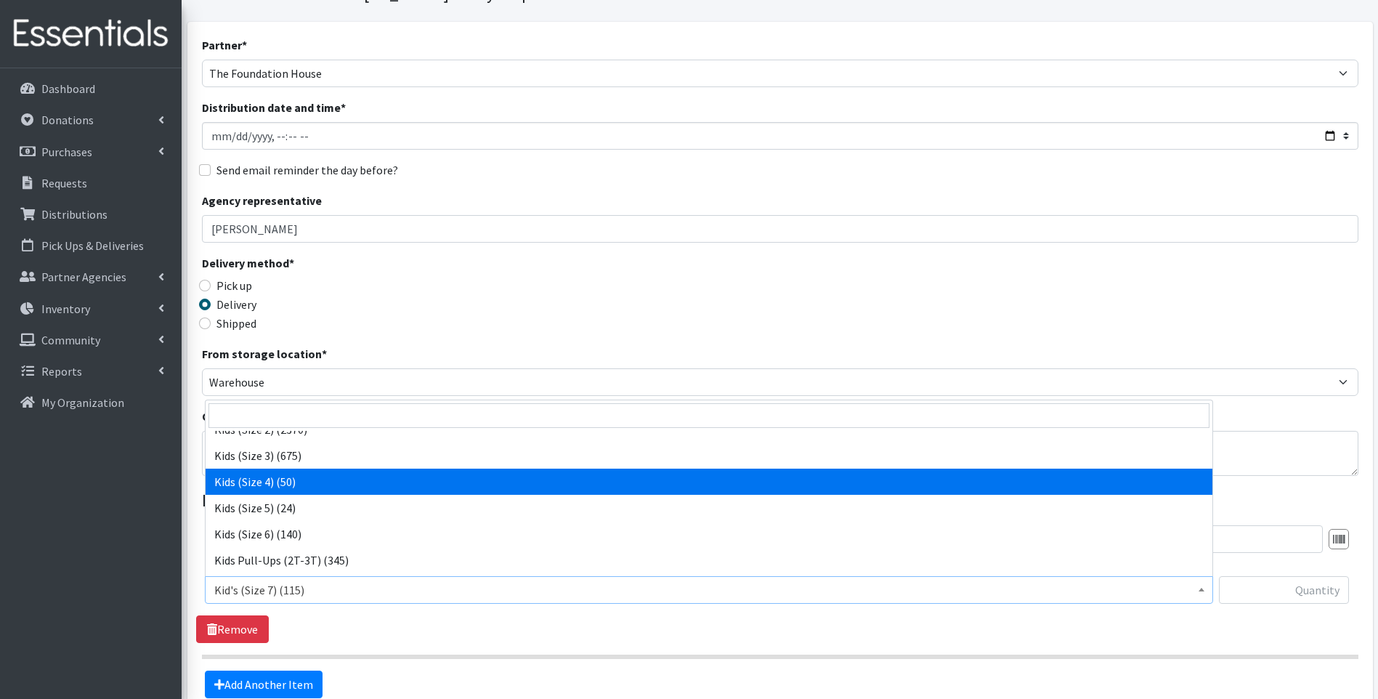
select select "13180"
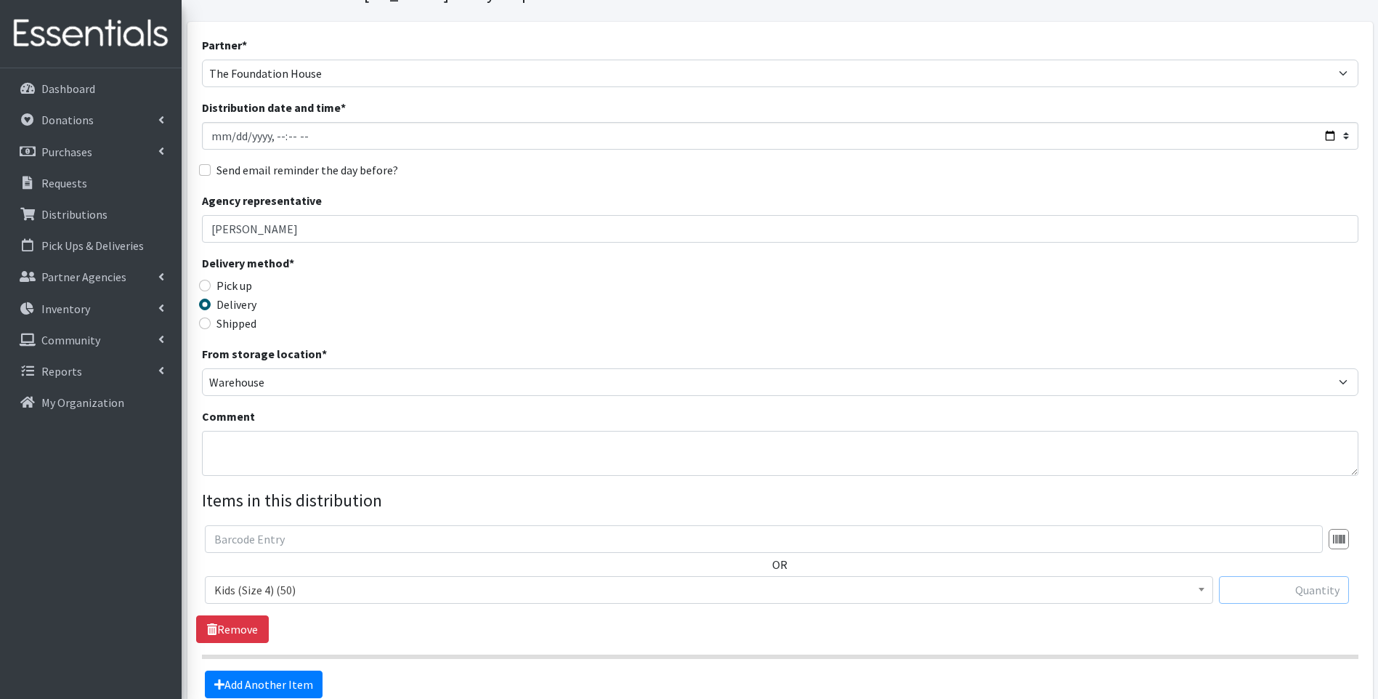
click at [1268, 585] on input "text" at bounding box center [1284, 590] width 130 height 28
type input "25"
click at [294, 677] on link "Add Another Item" at bounding box center [264, 685] width 118 height 28
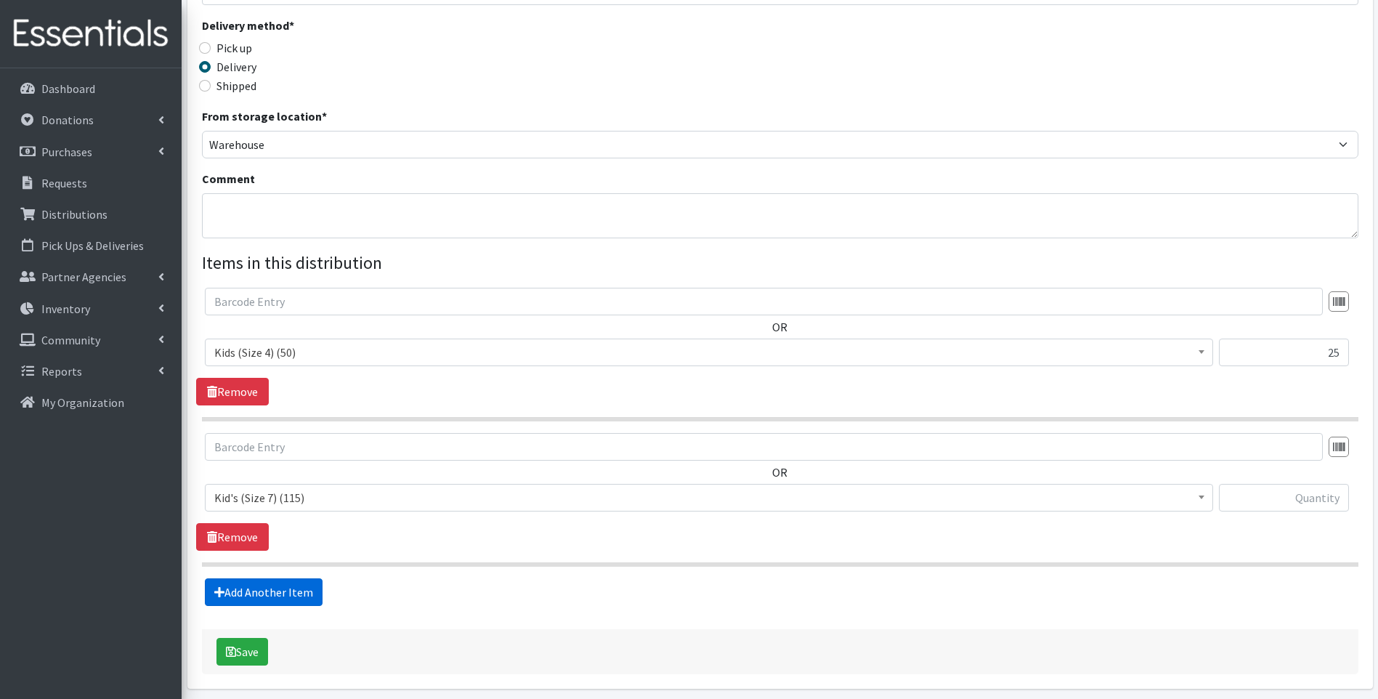
scroll to position [366, 0]
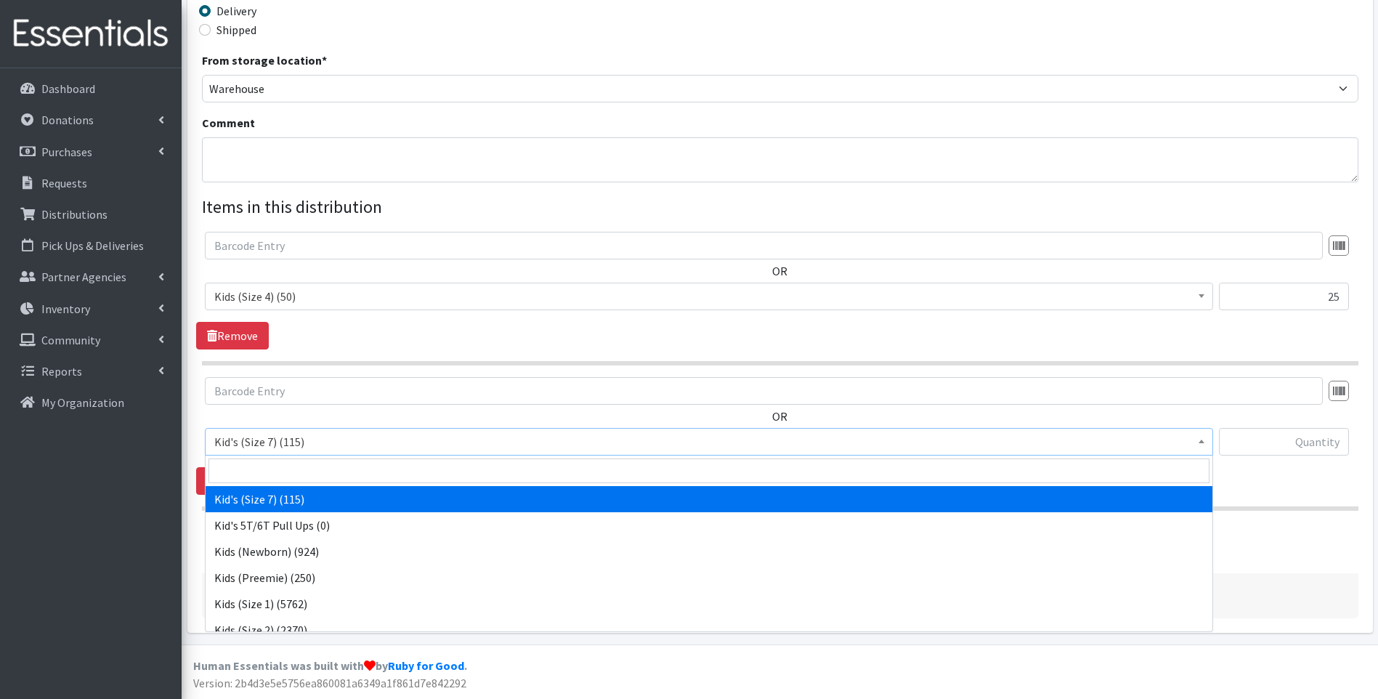
click at [397, 441] on span "Kid's (Size 7) (115)" at bounding box center [709, 442] width 990 height 20
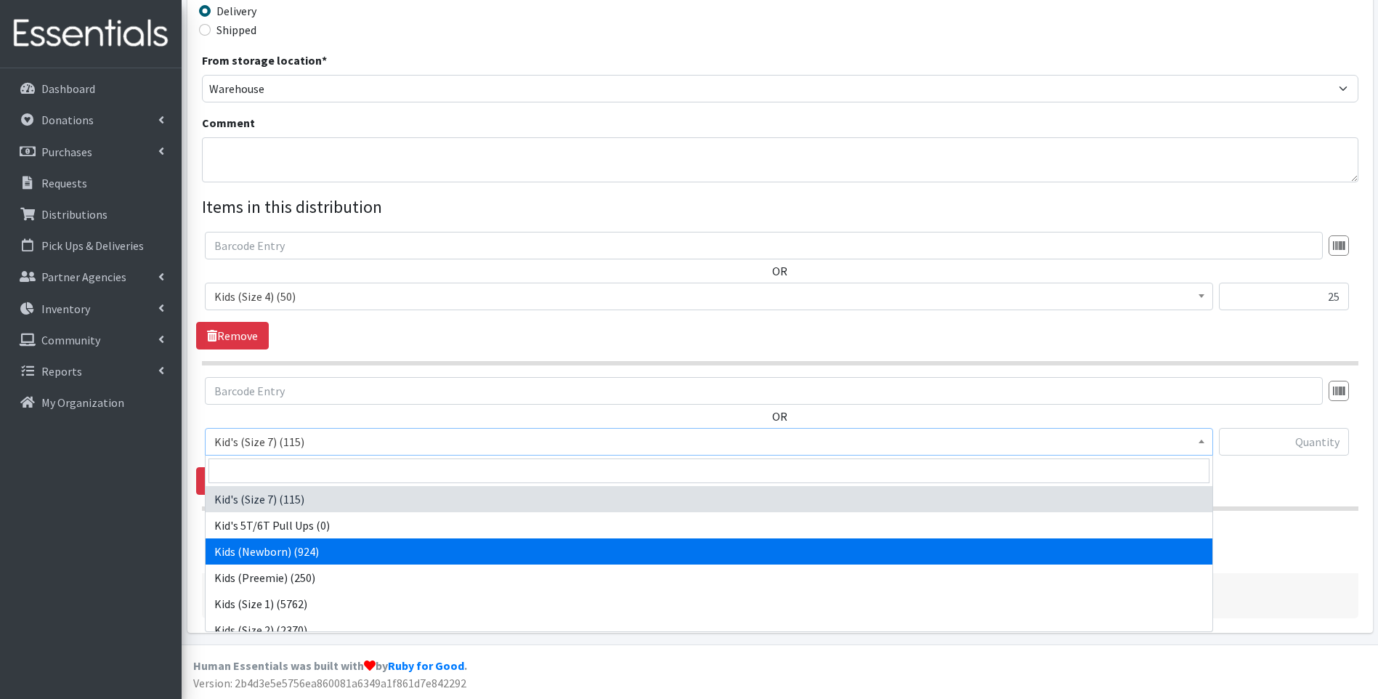
scroll to position [73, 0]
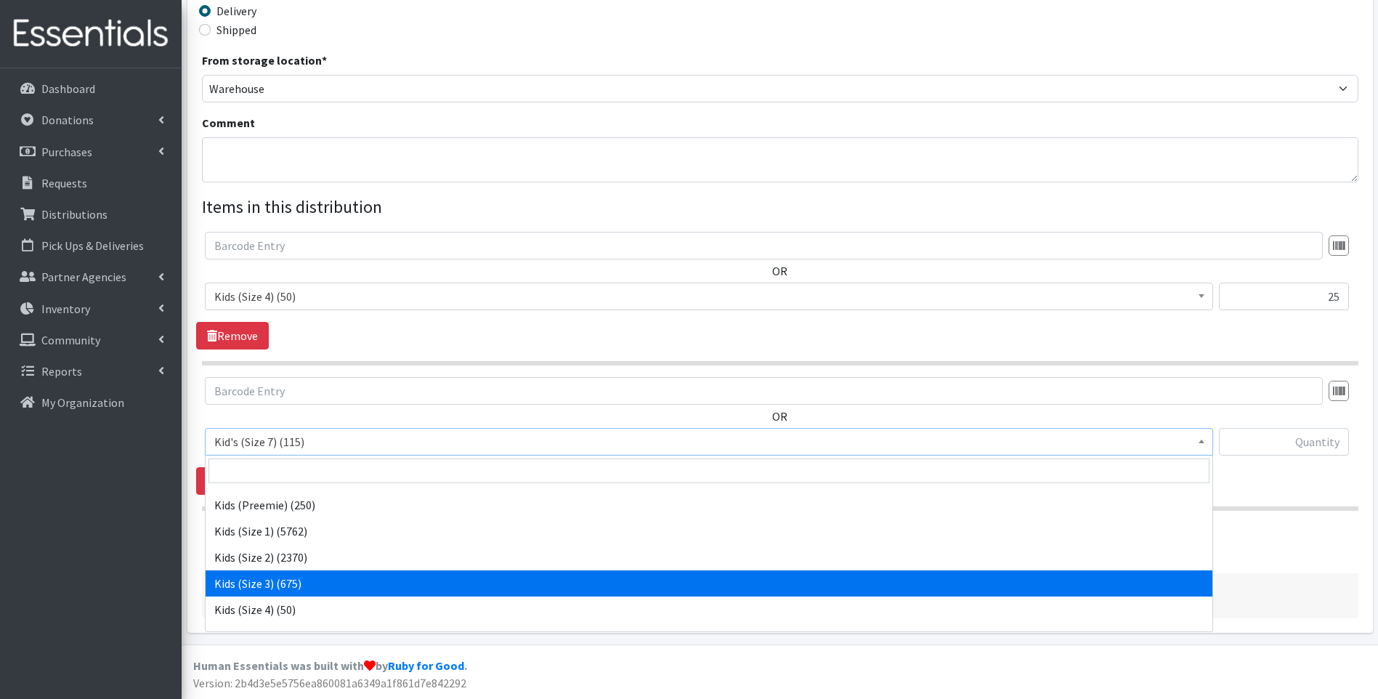
select select "13178"
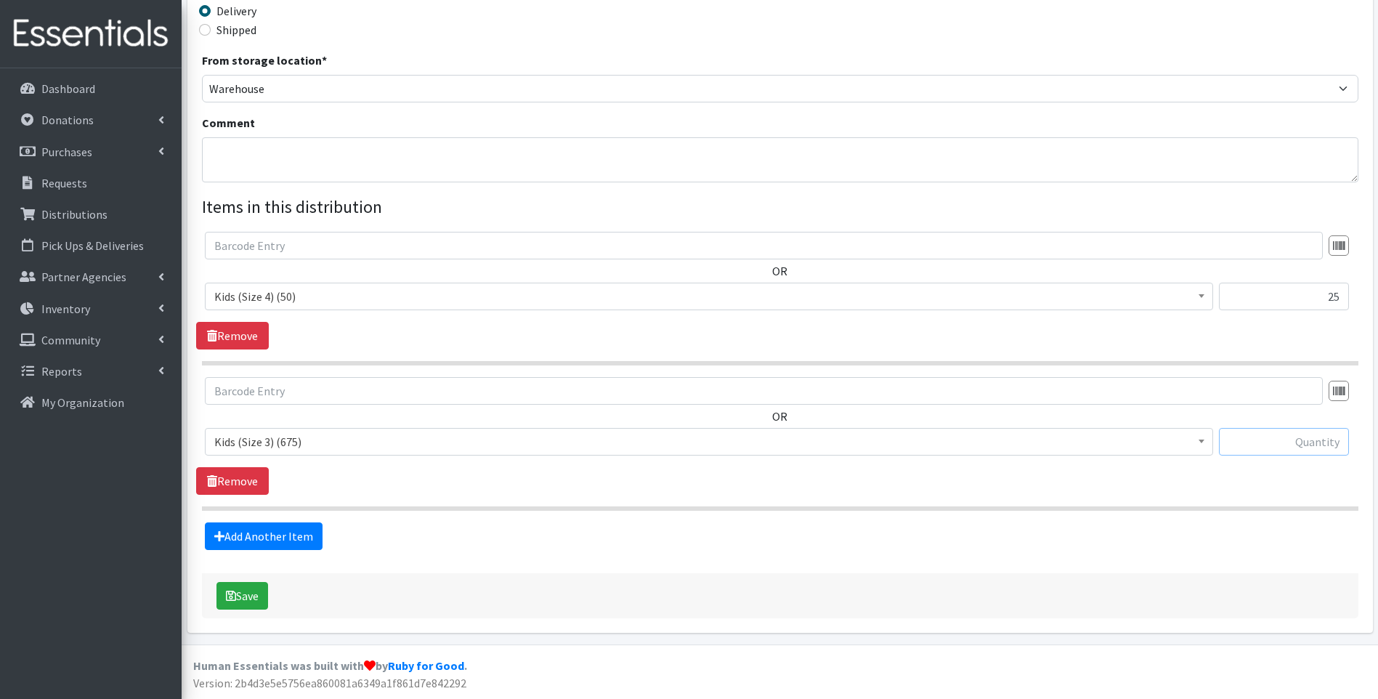
click at [1316, 448] on input "text" at bounding box center [1284, 442] width 130 height 28
type input "25"
click at [261, 536] on link "Add Another Item" at bounding box center [264, 536] width 118 height 28
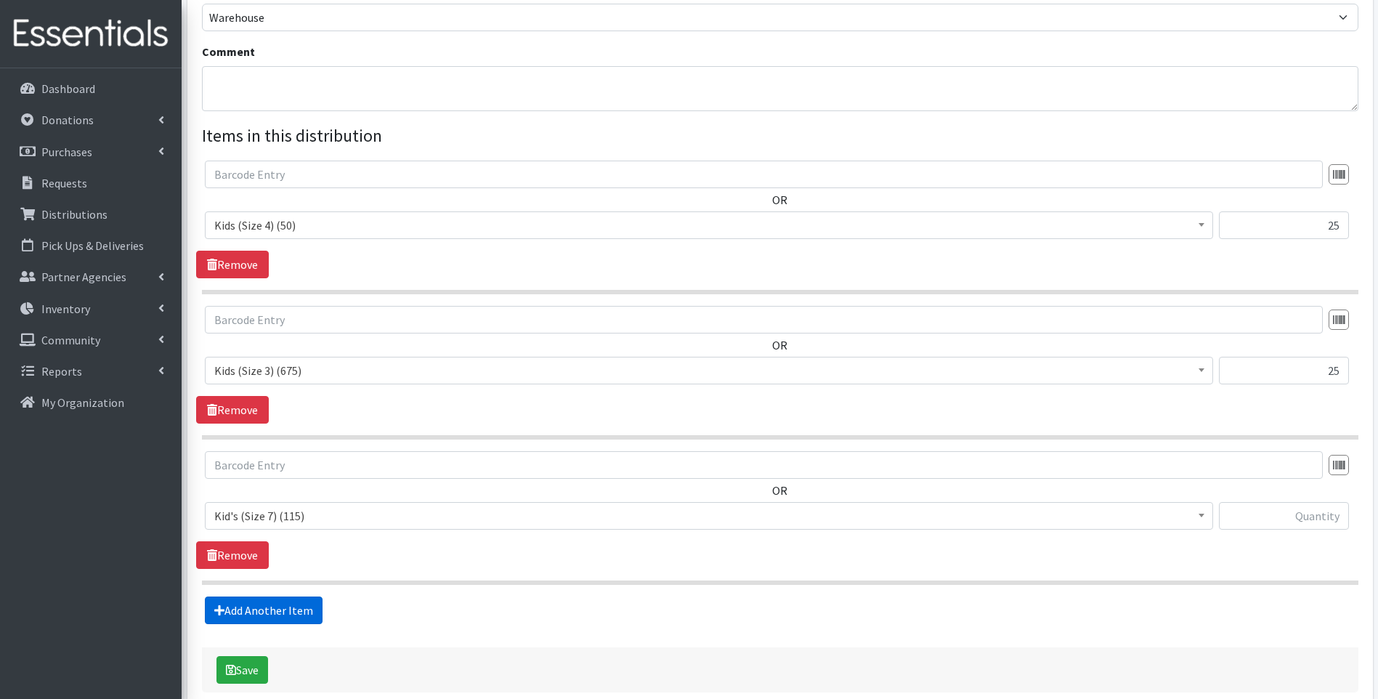
scroll to position [511, 0]
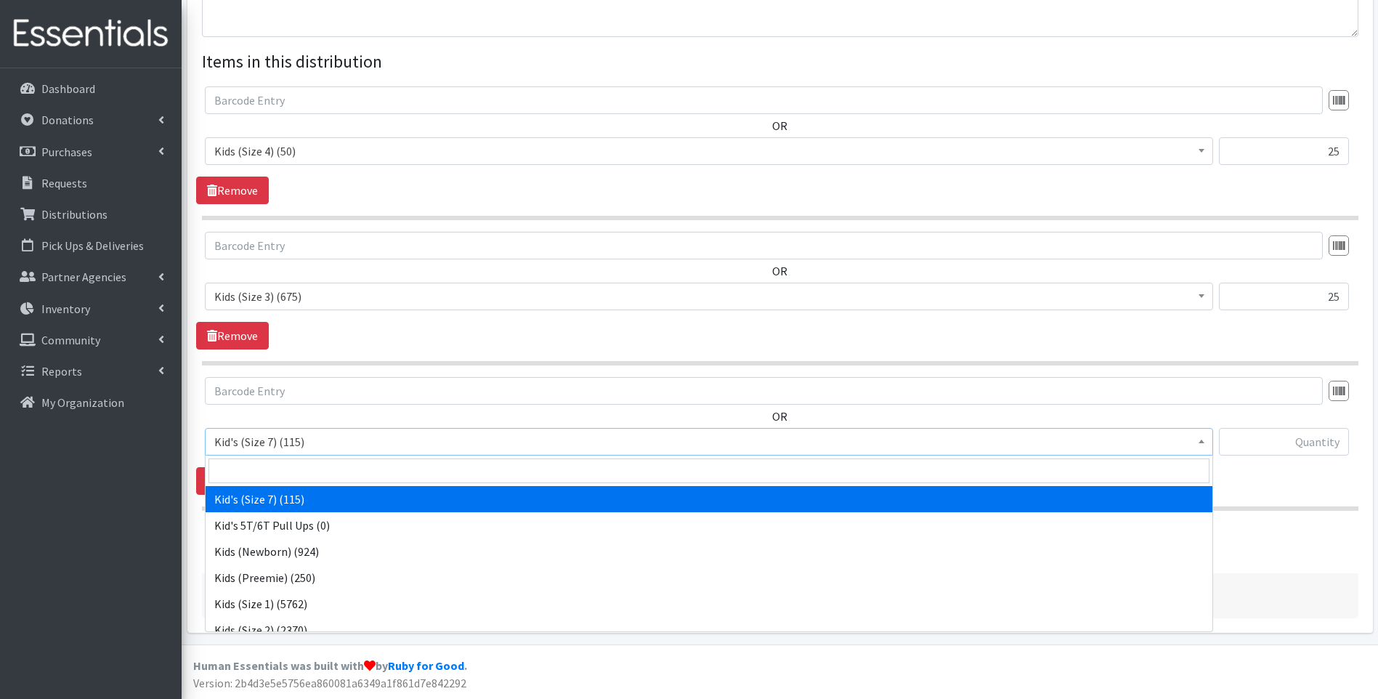
click at [359, 445] on span "Kid's (Size 7) (115)" at bounding box center [709, 442] width 990 height 20
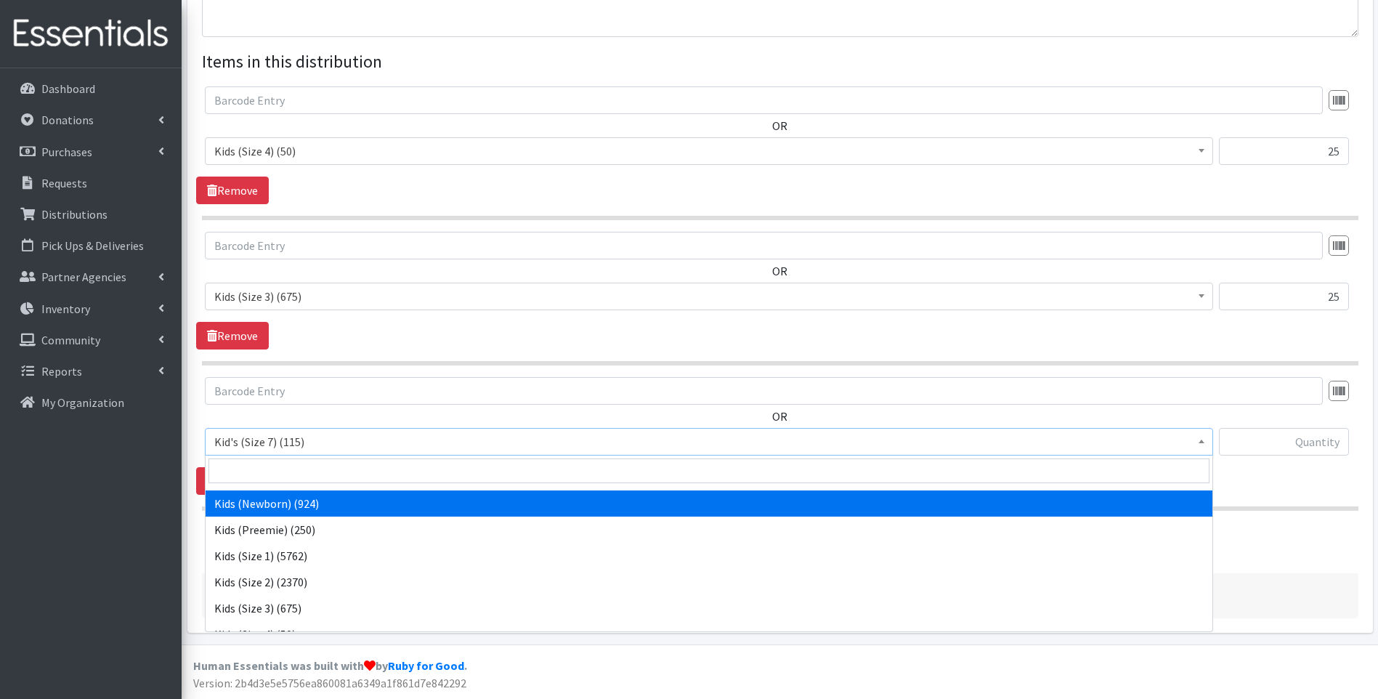
scroll to position [73, 0]
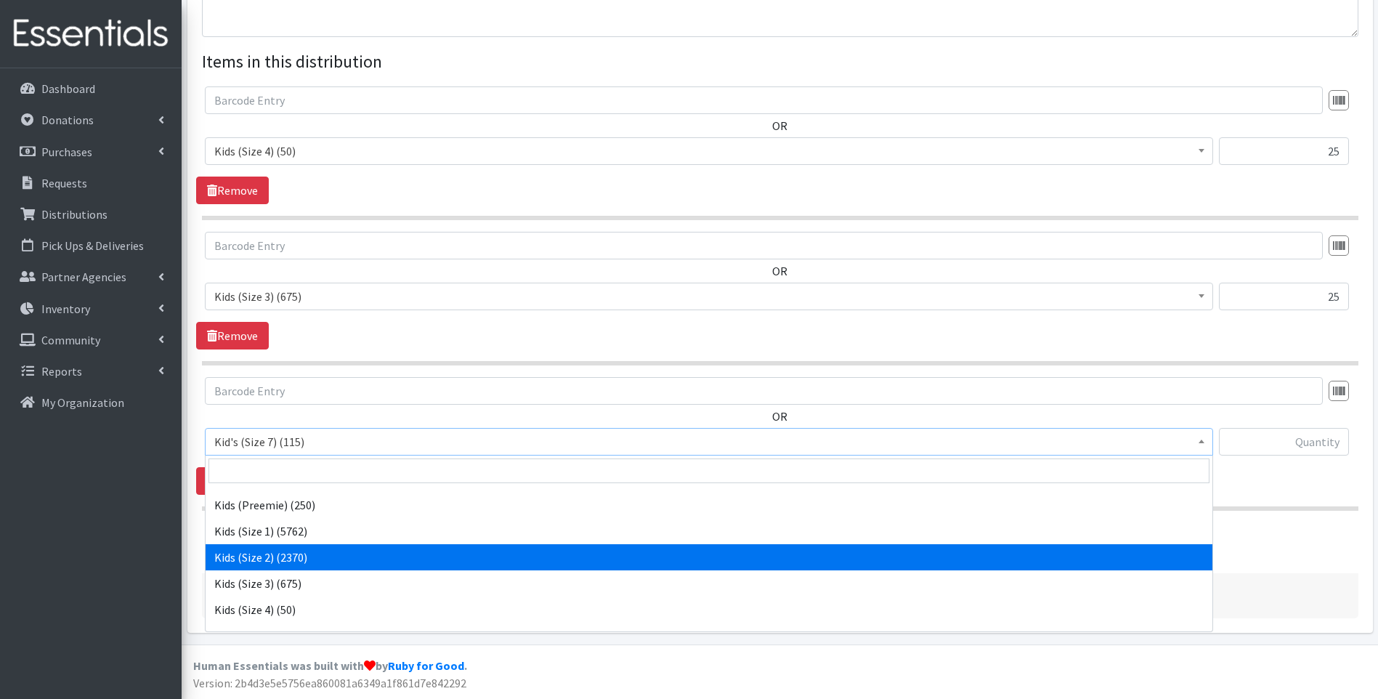
select select "13182"
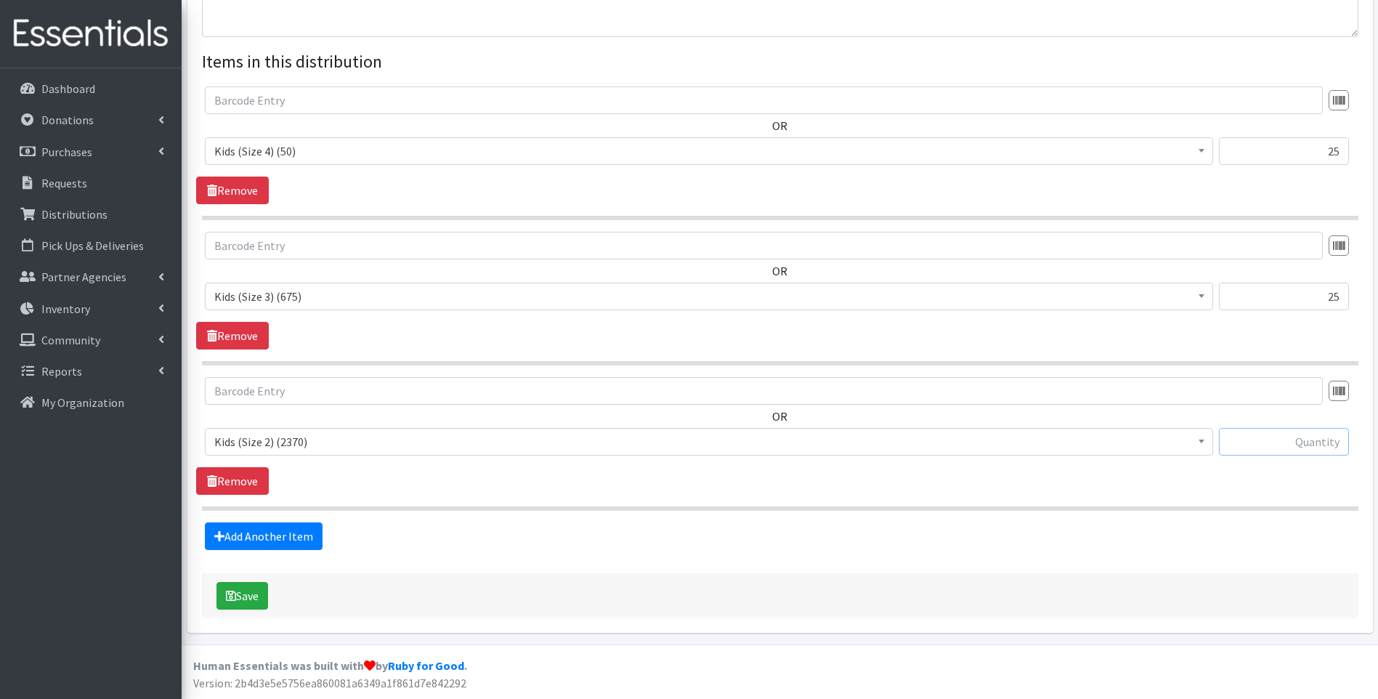
click at [1297, 445] on input "text" at bounding box center [1284, 442] width 130 height 28
type input "25"
click at [266, 529] on link "Add Another Item" at bounding box center [264, 536] width 118 height 28
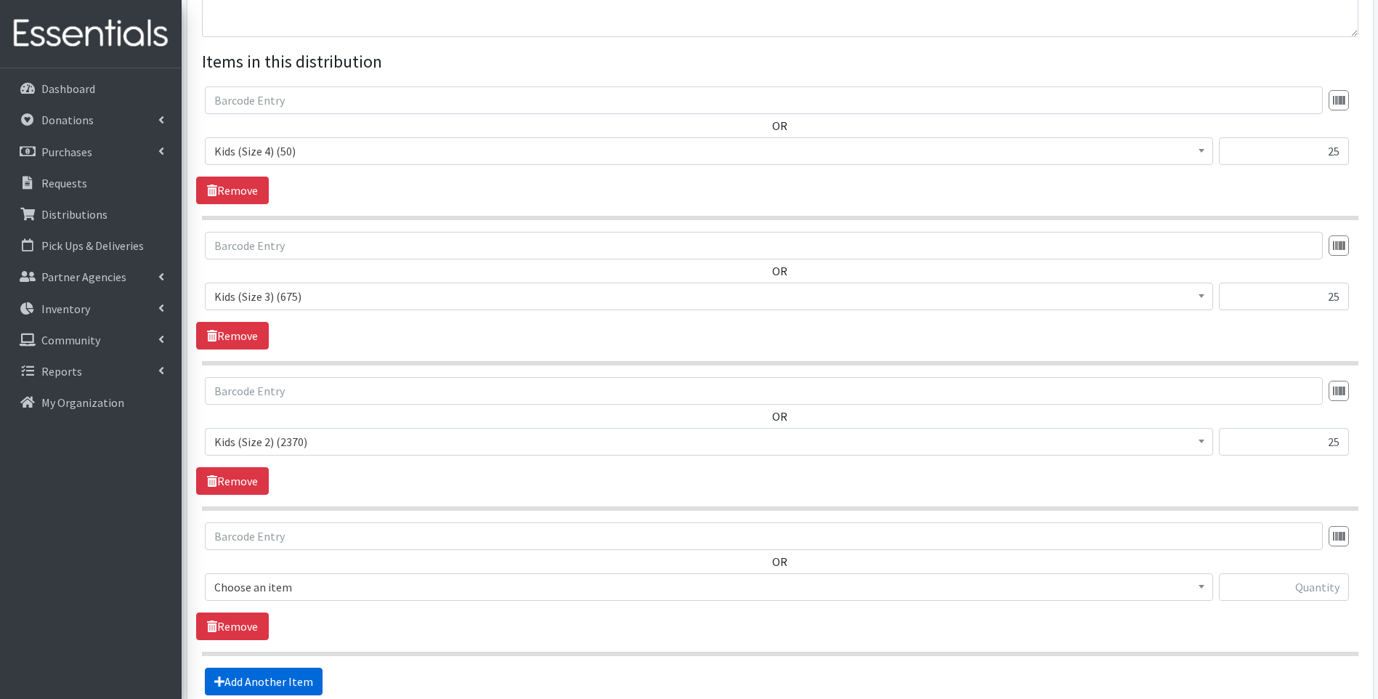
scroll to position [657, 0]
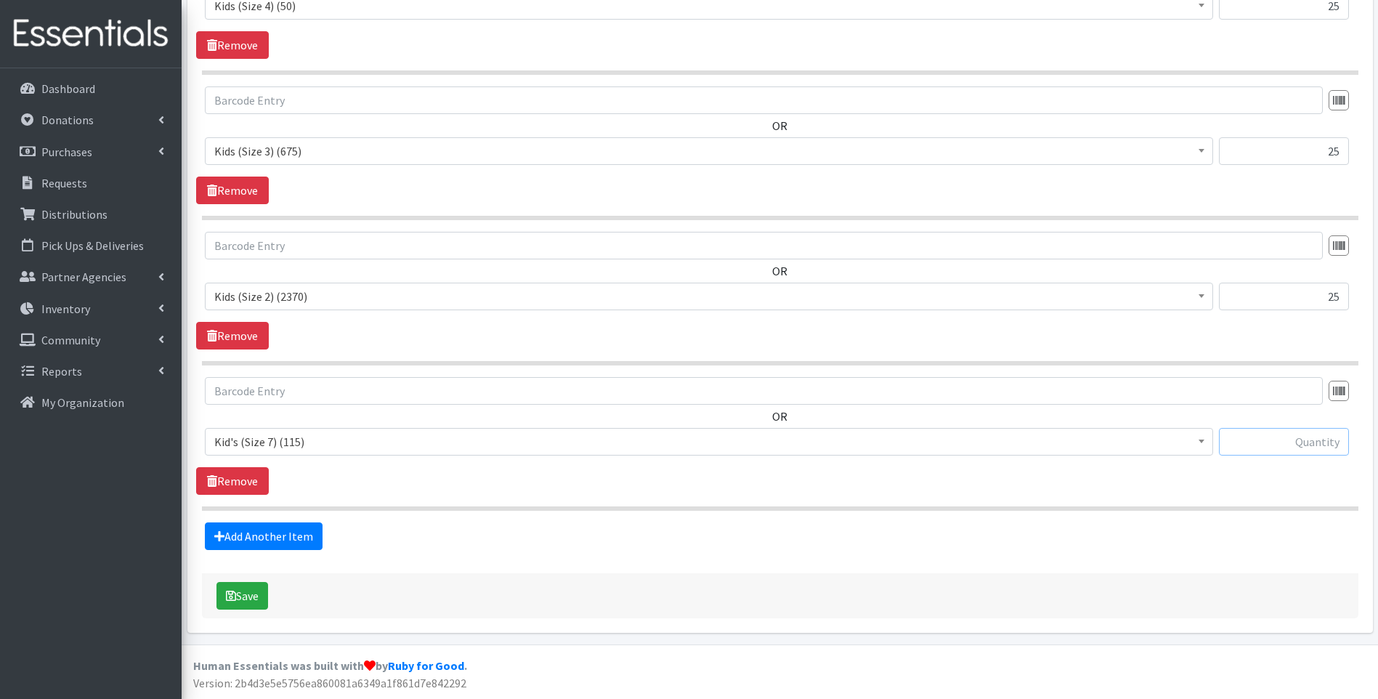
click at [1328, 441] on input "text" at bounding box center [1284, 442] width 130 height 28
type input "100"
click at [243, 596] on button "Save" at bounding box center [243, 596] width 52 height 28
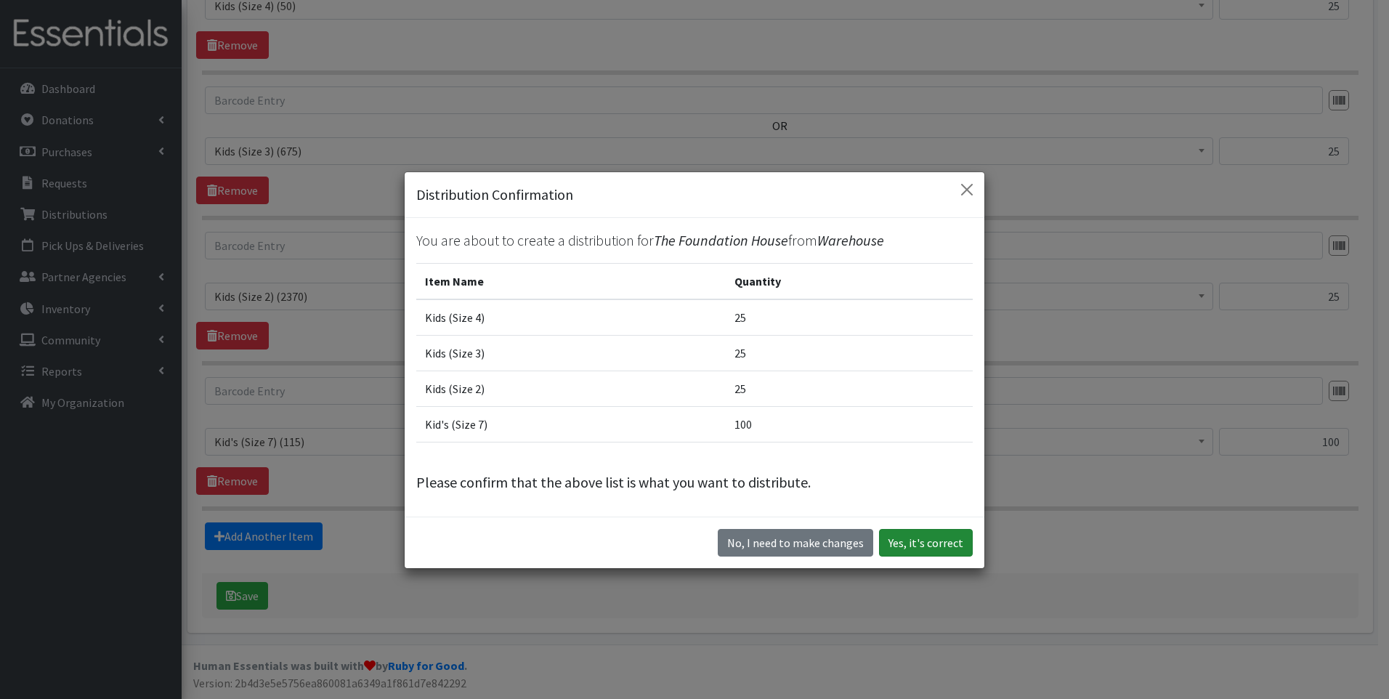
click at [915, 538] on button "Yes, it's correct" at bounding box center [926, 543] width 94 height 28
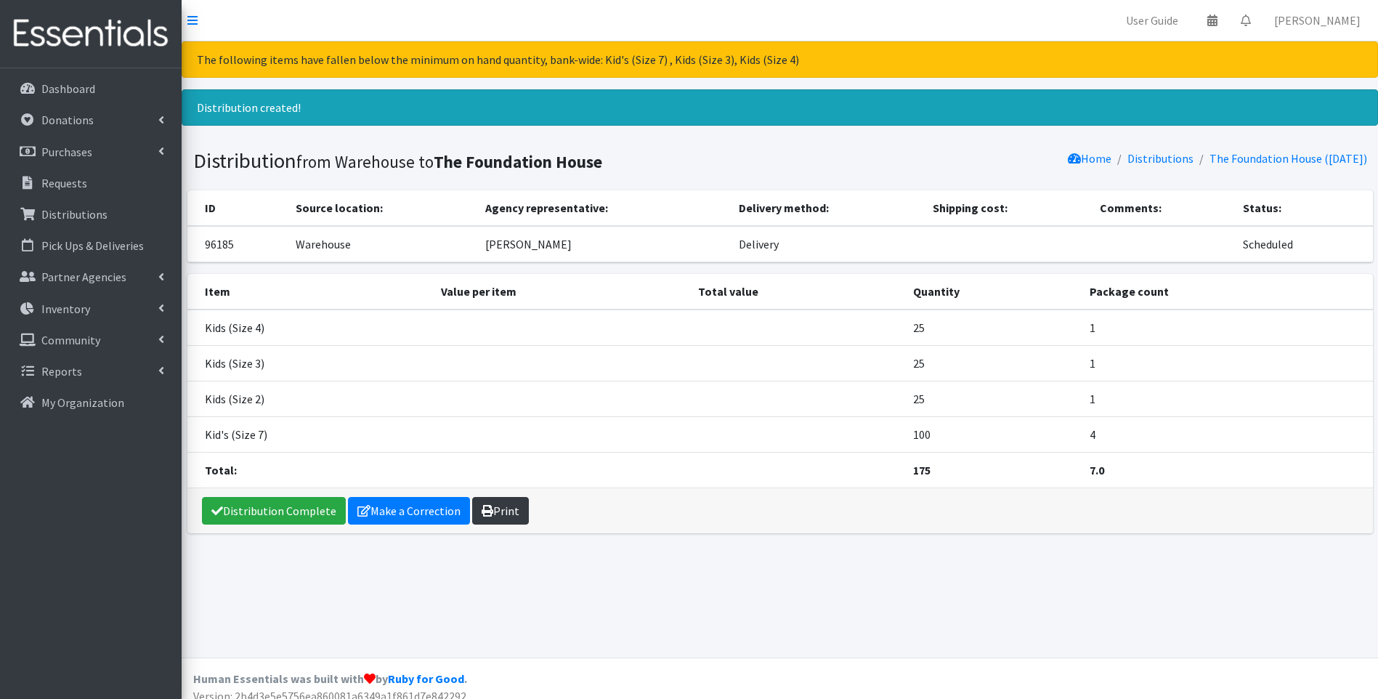
click at [501, 517] on link "Print" at bounding box center [500, 511] width 57 height 28
